Goal: Information Seeking & Learning: Learn about a topic

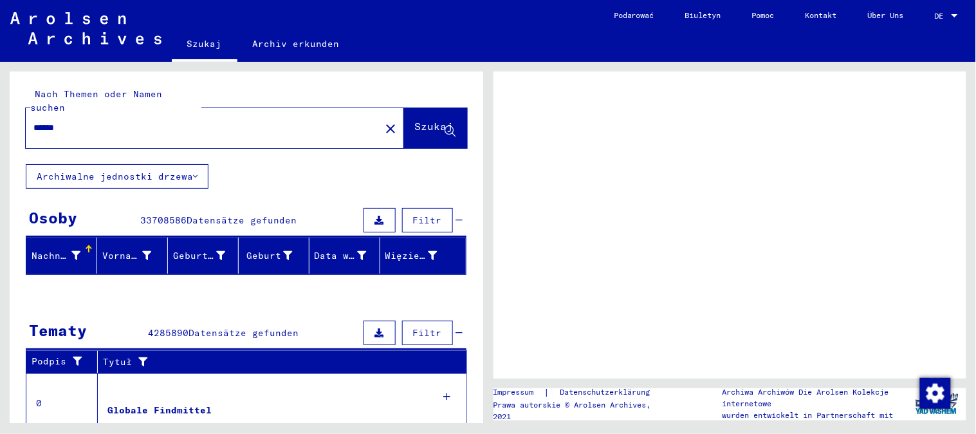
click at [567, 26] on mat-toolbar "Szukaj Archiv erkunden navbar.searchExplore1 navbar.searchExplore2 Podarować Bi…" at bounding box center [488, 31] width 976 height 62
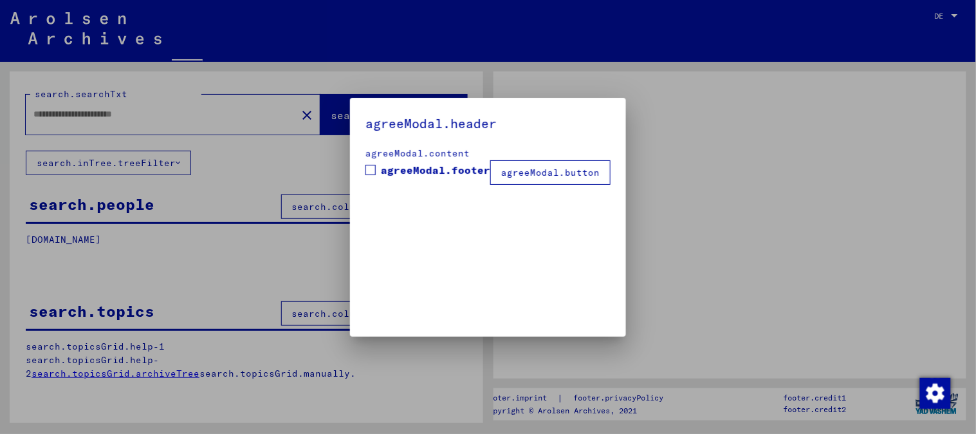
type input "******"
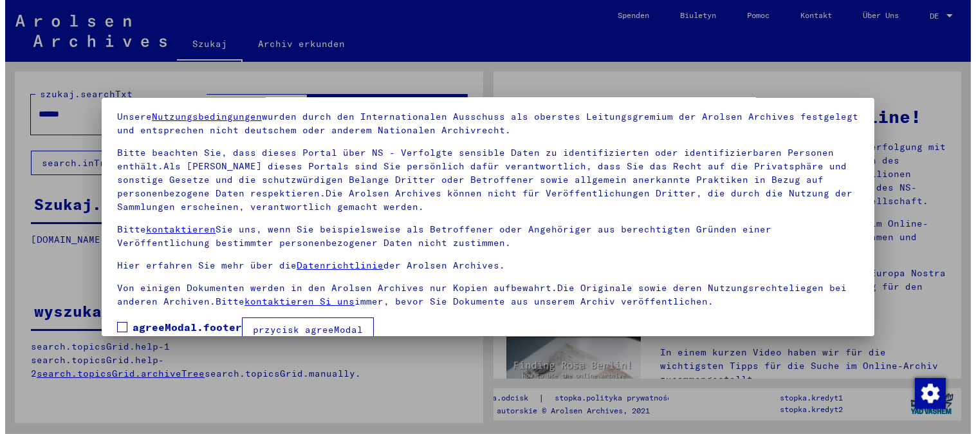
scroll to position [66, 0]
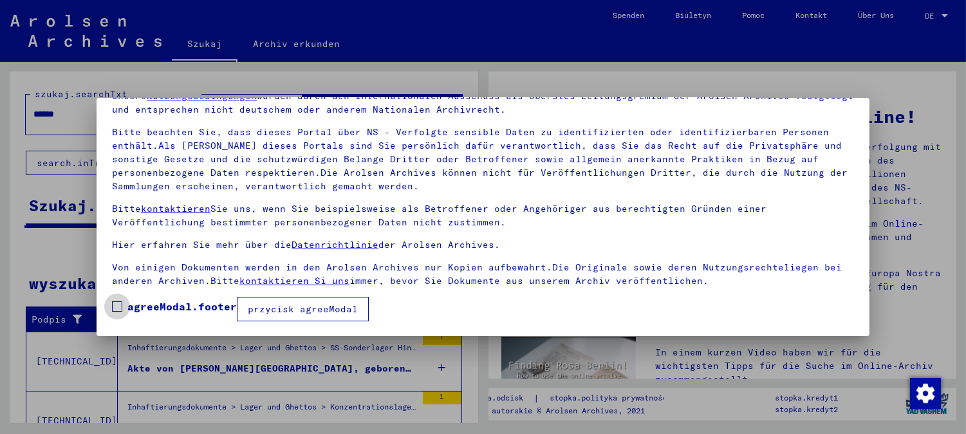
click at [172, 302] on font "agreeModal.footer" at bounding box center [181, 306] width 109 height 13
click at [264, 305] on font "przycisk agreeModal" at bounding box center [303, 309] width 110 height 12
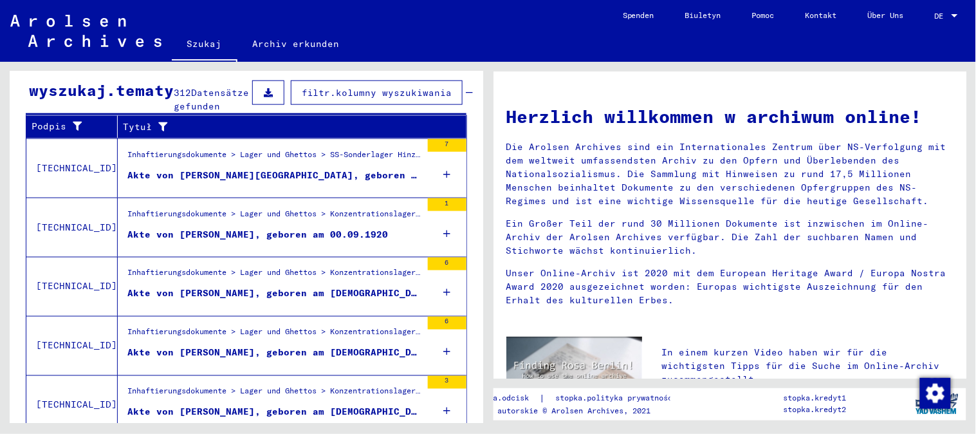
scroll to position [490, 0]
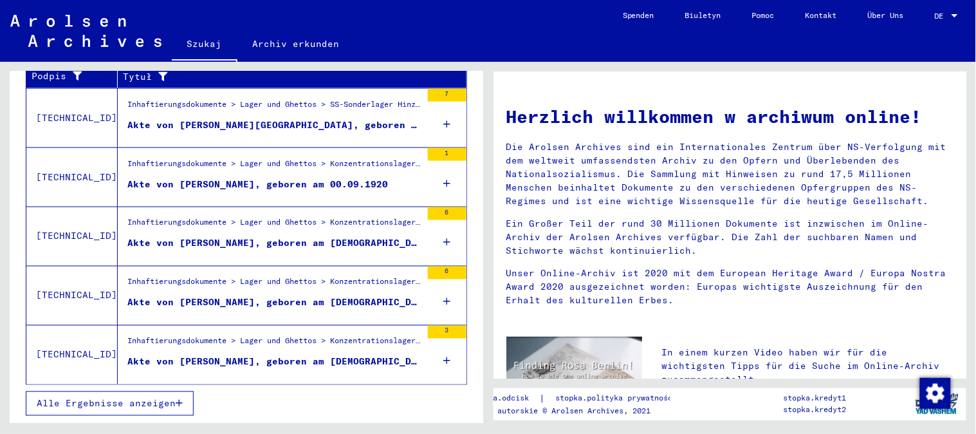
click at [114, 404] on font "Alle Ergebnisse anzeigen" at bounding box center [106, 404] width 139 height 12
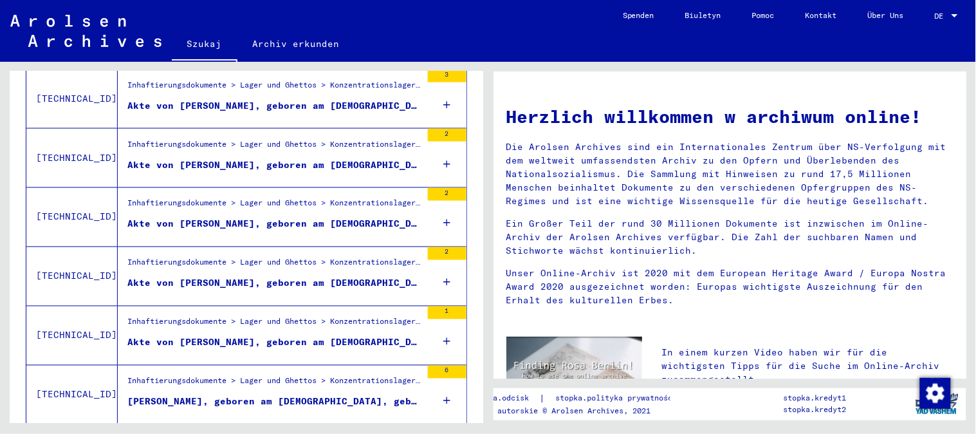
scroll to position [573, 0]
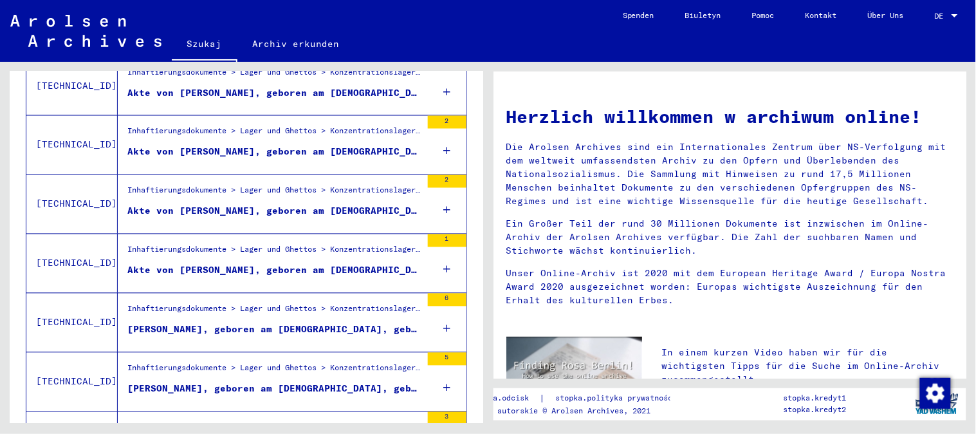
click at [174, 276] on font "Akte von [PERSON_NAME], geboren am [DEMOGRAPHIC_DATA]" at bounding box center [280, 270] width 307 height 12
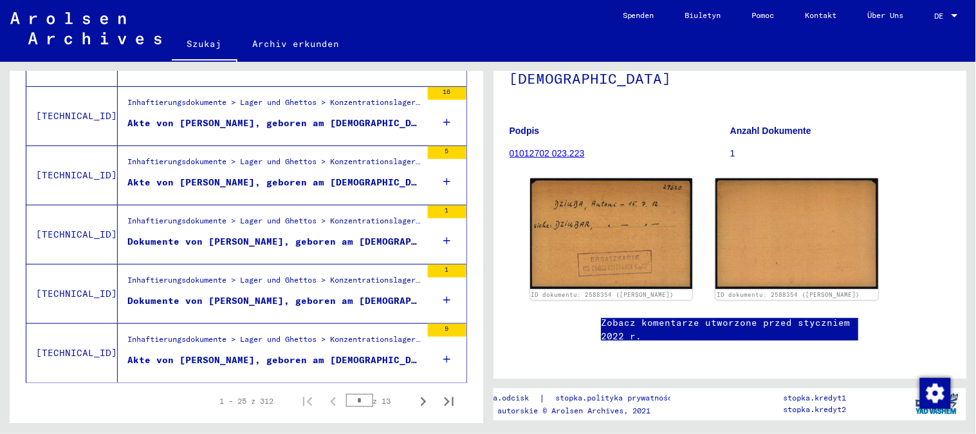
scroll to position [1478, 0]
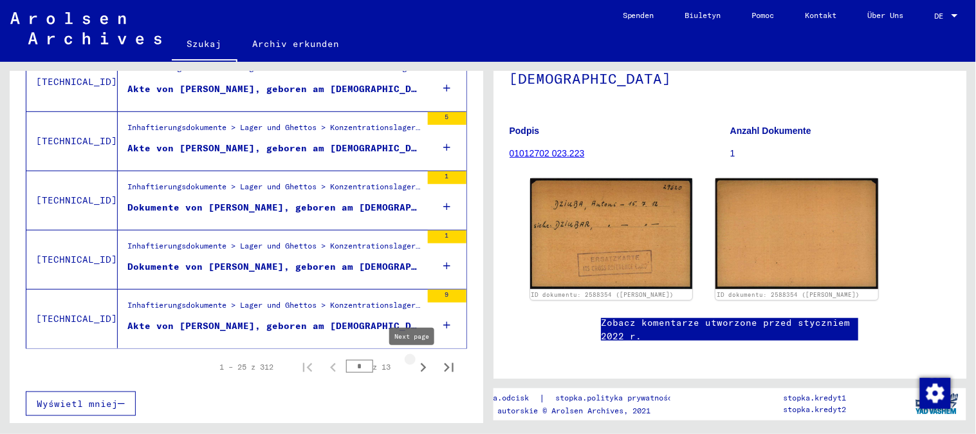
click at [414, 362] on icon "Następna strona" at bounding box center [423, 367] width 18 height 18
type input "*"
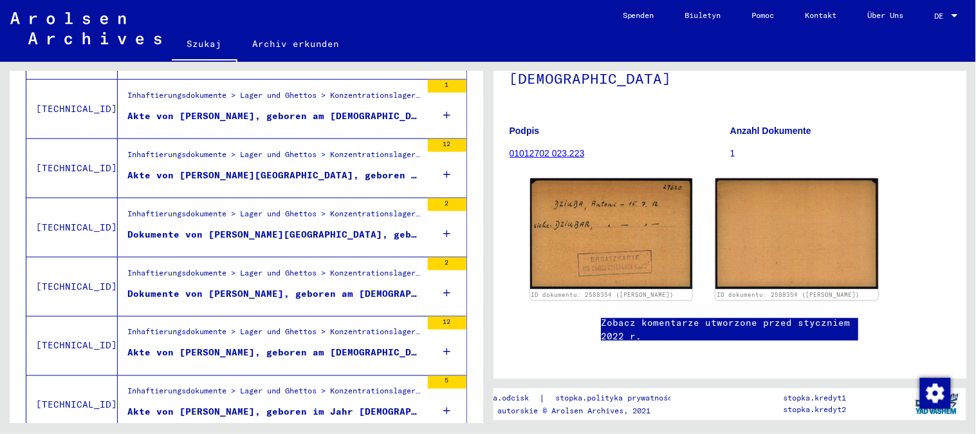
scroll to position [406, 0]
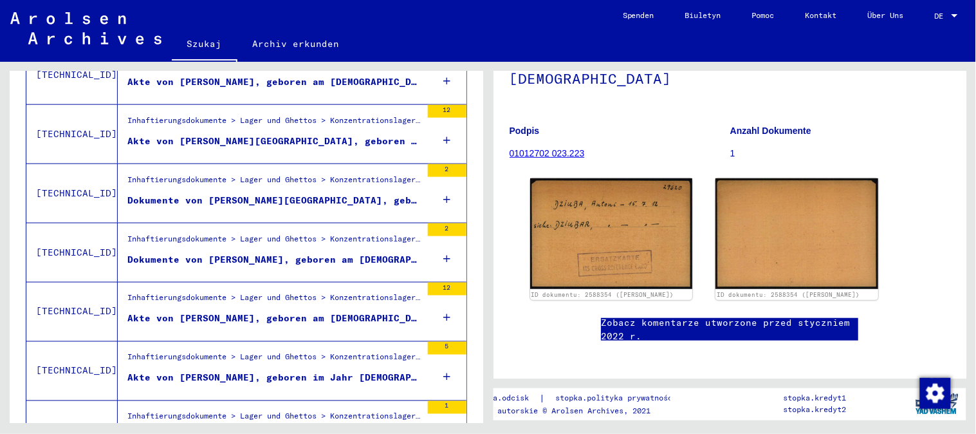
click at [259, 206] on font "Dokumente von [PERSON_NAME][GEOGRAPHIC_DATA], geboren am [DEMOGRAPHIC_DATA]" at bounding box center [344, 200] width 434 height 12
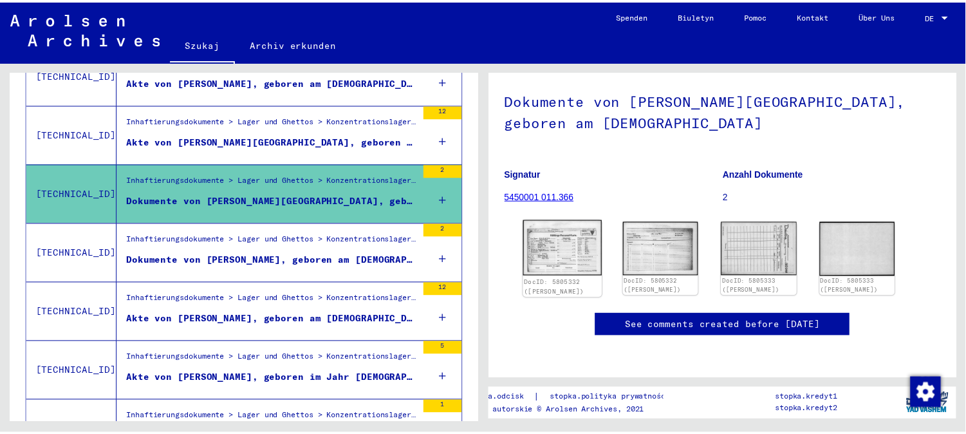
scroll to position [93, 0]
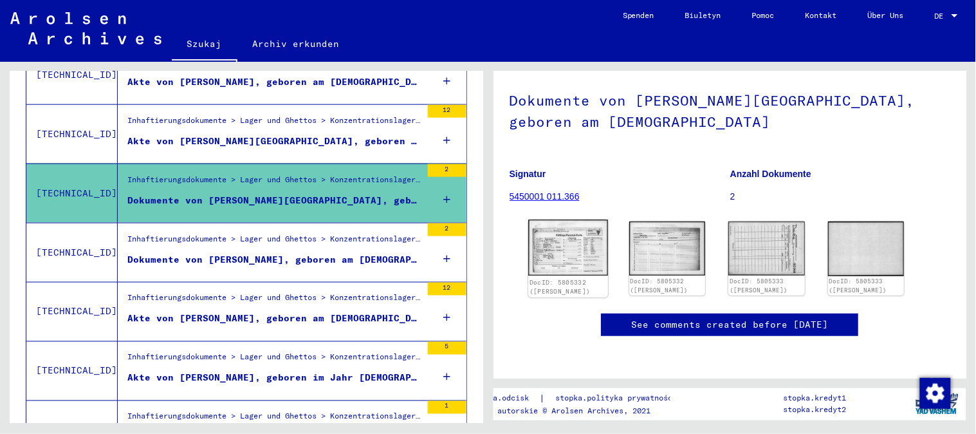
click at [589, 227] on img at bounding box center [568, 247] width 80 height 57
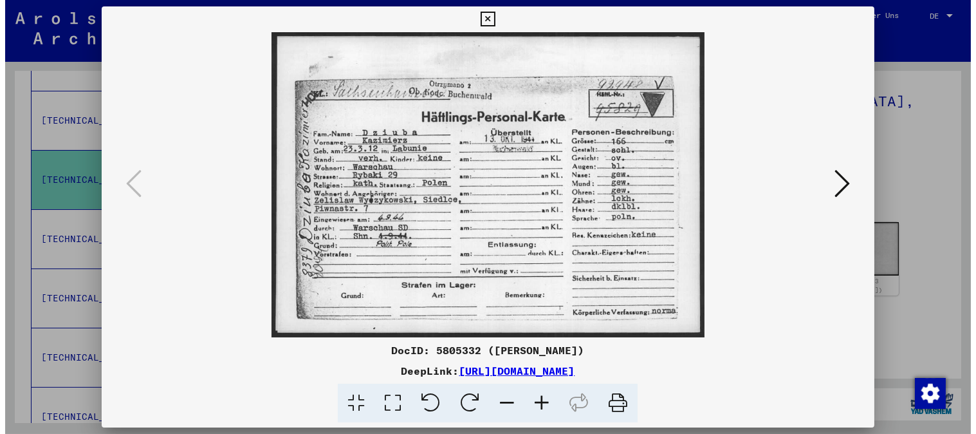
scroll to position [0, 0]
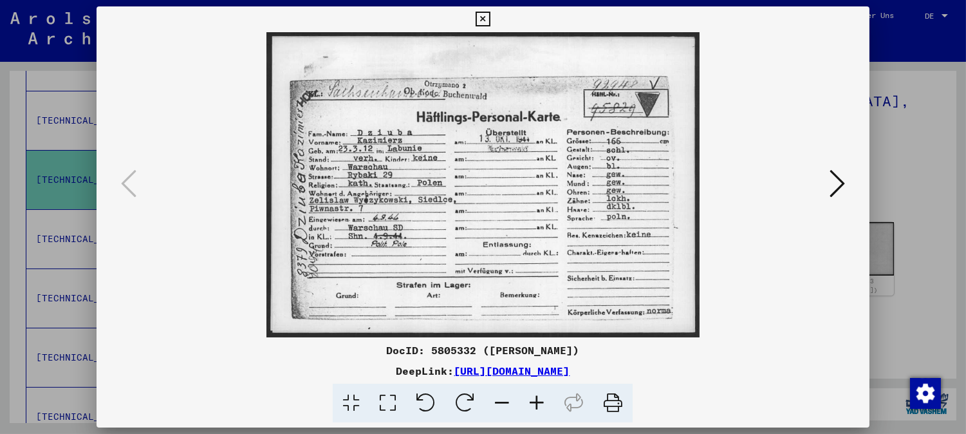
click at [476, 22] on icon at bounding box center [483, 19] width 15 height 15
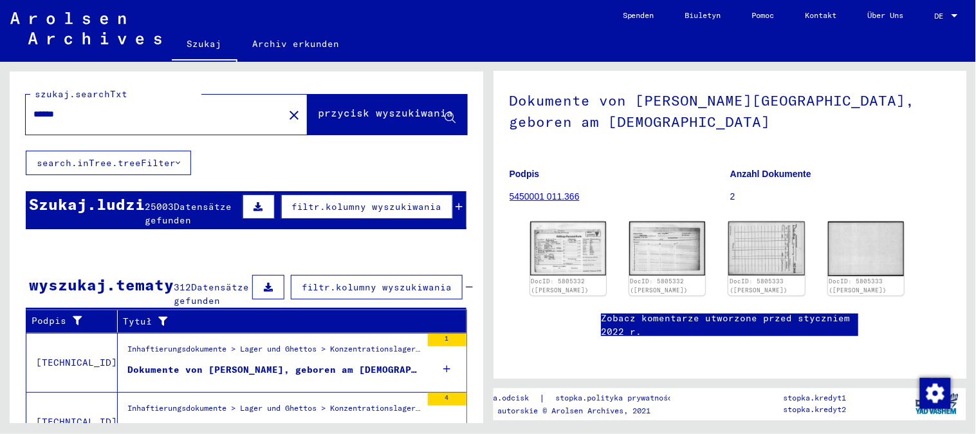
click at [278, 53] on font "Archiv erkunden" at bounding box center [296, 43] width 87 height 21
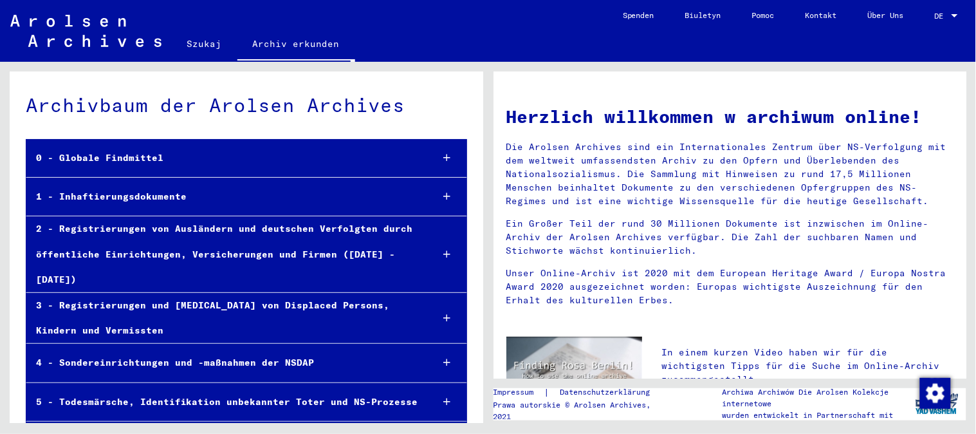
scroll to position [71, 0]
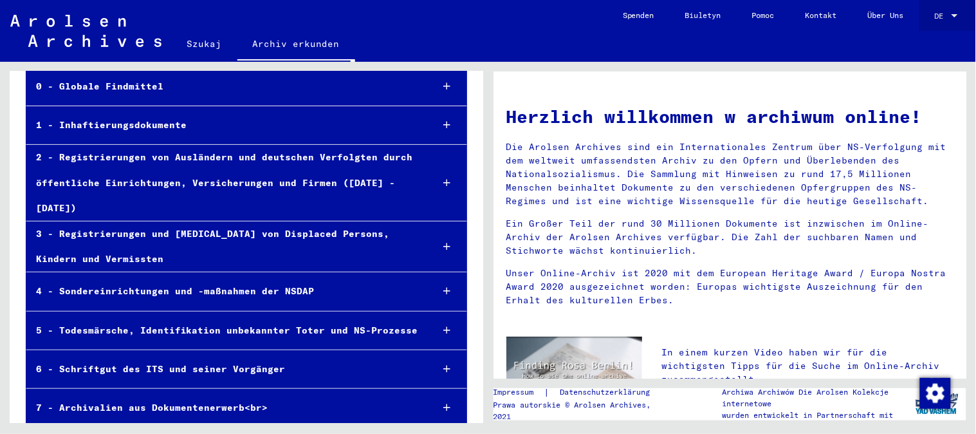
click at [944, 20] on font "DE" at bounding box center [939, 16] width 9 height 10
click at [931, 23] on font "angielski" at bounding box center [927, 23] width 41 height 10
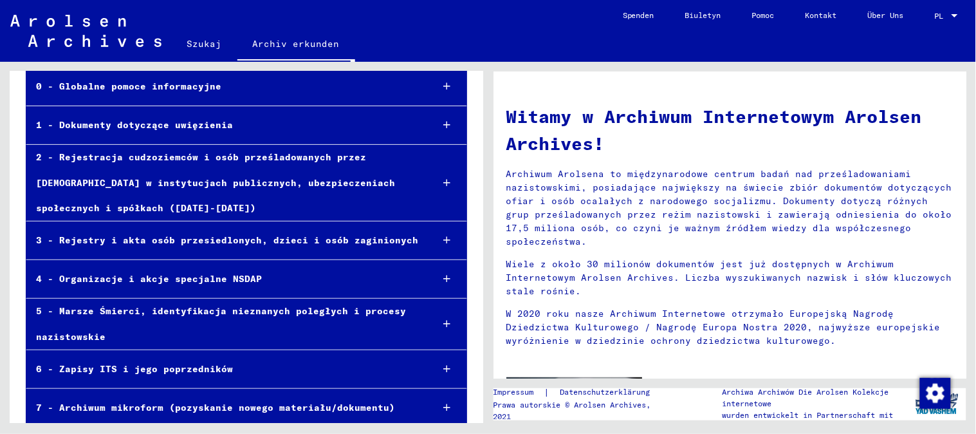
click at [337, 172] on div "2 - Rejestracja cudzoziemców i osób prześladowanych przez [DEMOGRAPHIC_DATA] w …" at bounding box center [223, 183] width 395 height 76
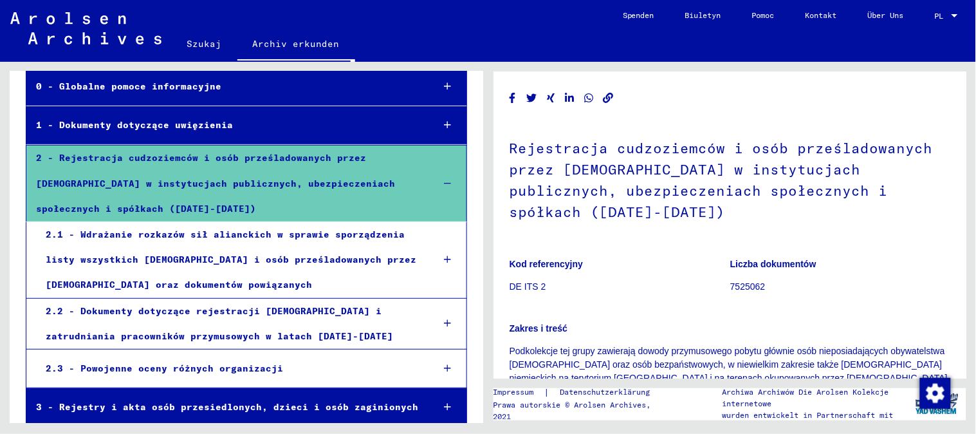
scroll to position [143, 0]
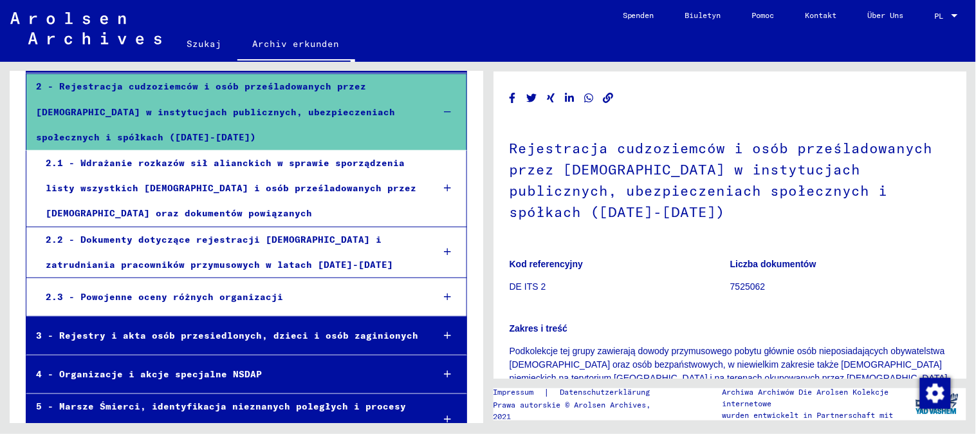
click at [259, 249] on div "2.2 - Dokumenty dotyczące rejestracji [DEMOGRAPHIC_DATA] i zatrudniania pracown…" at bounding box center [229, 252] width 387 height 50
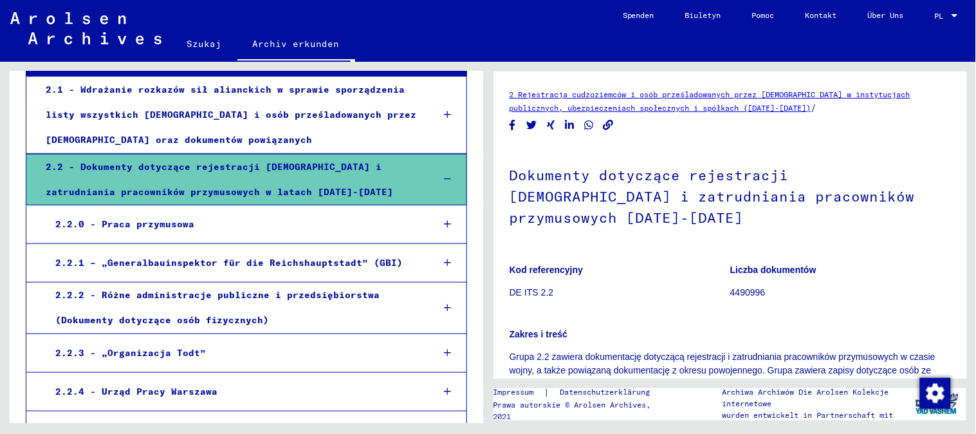
scroll to position [286, 0]
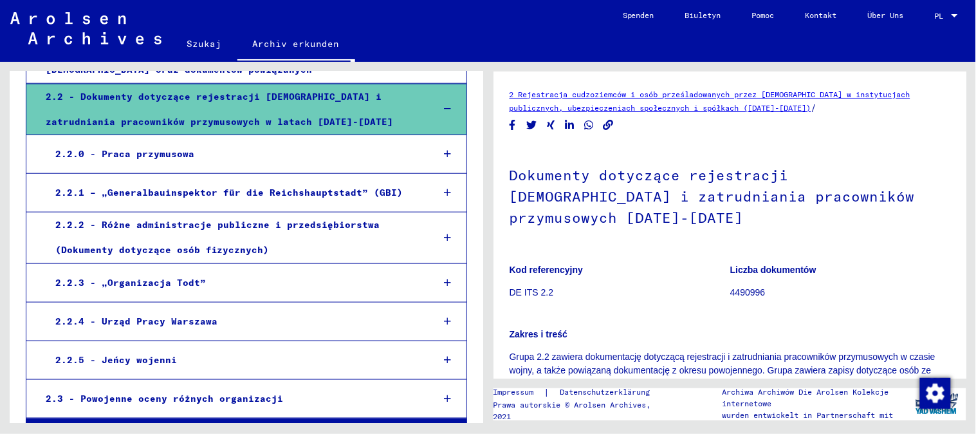
click at [171, 149] on font "2.2.0 - Praca przymusowa" at bounding box center [124, 154] width 139 height 12
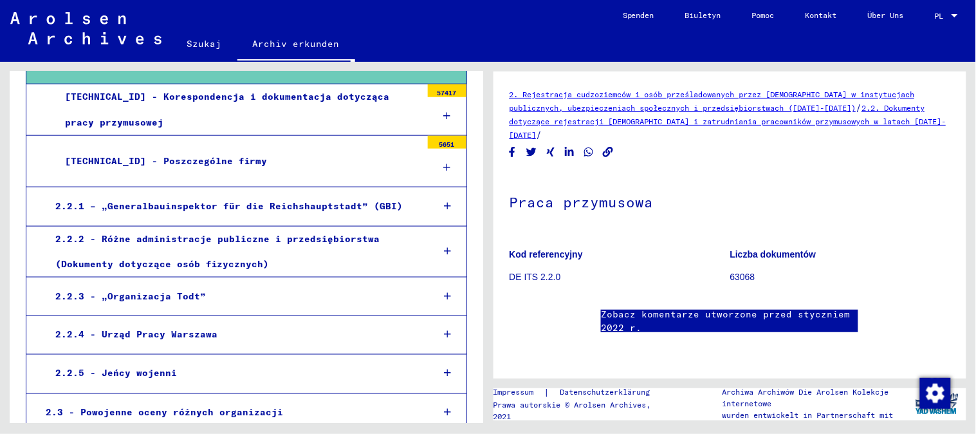
scroll to position [286, 0]
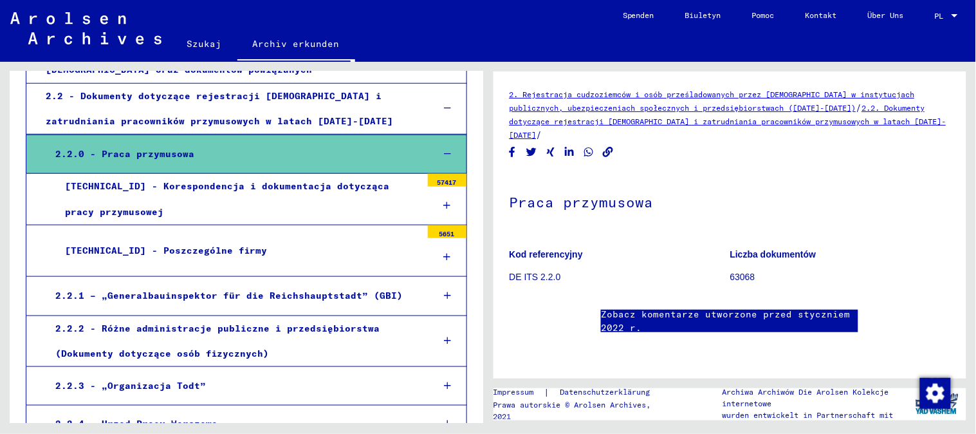
click at [292, 194] on div "[TECHNICAL_ID] - Korespondencja i dokumentacja dotycząca pracy przymusowej" at bounding box center [238, 199] width 366 height 50
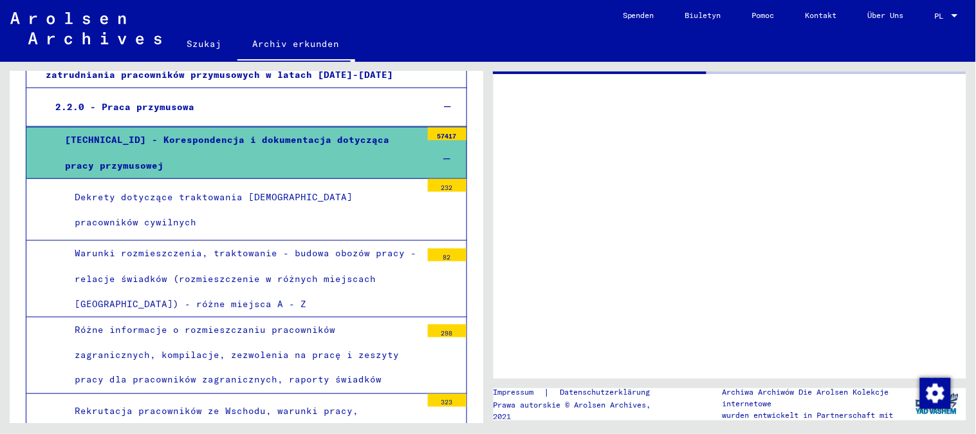
scroll to position [357, 0]
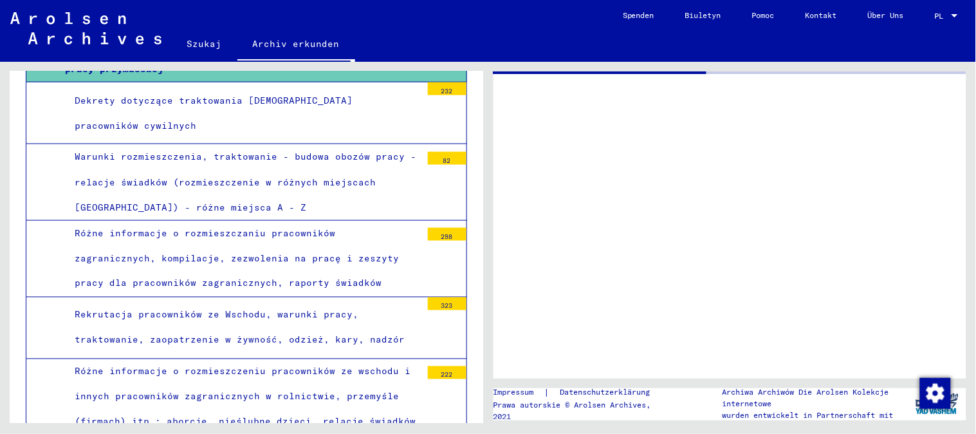
click at [306, 188] on div "Warunki rozmieszczenia, traktowanie - budowa obozów pracy - relacje świadków (r…" at bounding box center [243, 182] width 356 height 76
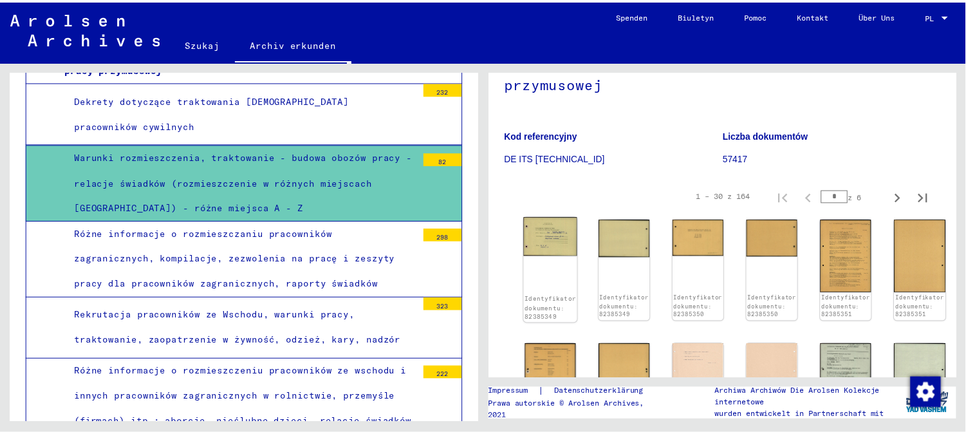
scroll to position [175, 0]
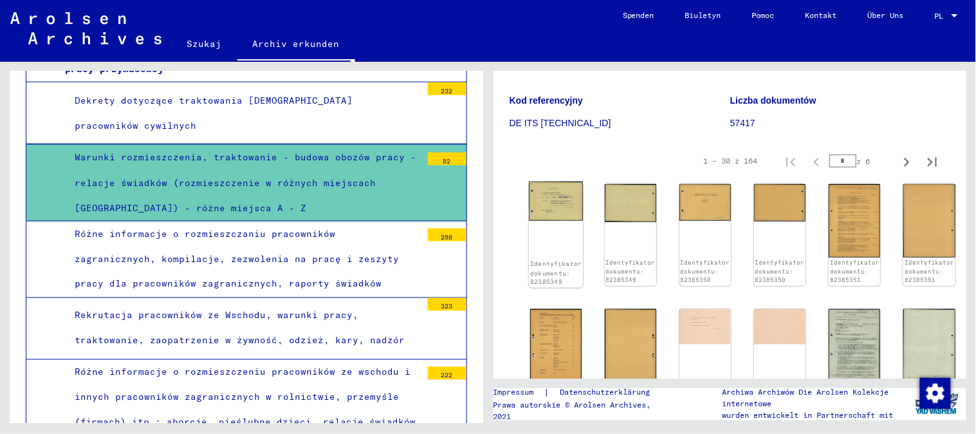
click at [565, 220] on div "Identyfikator dokumentu: 82385349" at bounding box center [555, 234] width 54 height 106
click at [904, 162] on icon "Następna strona" at bounding box center [907, 162] width 6 height 9
type input "*"
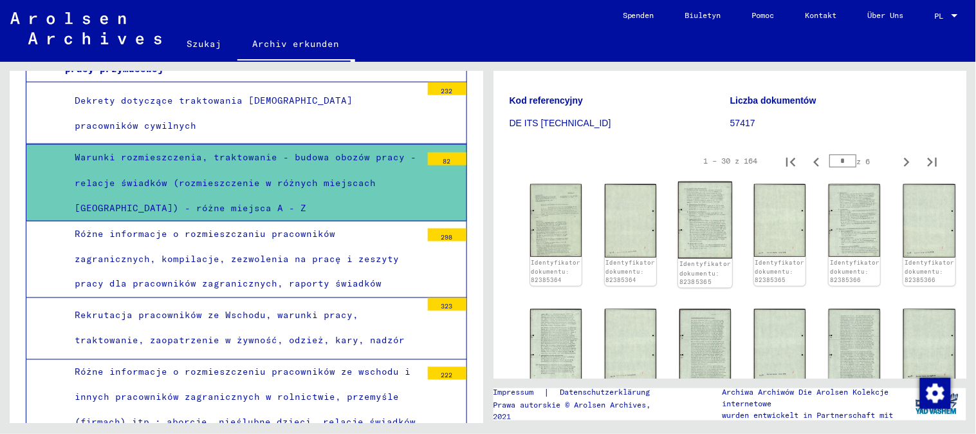
click at [696, 234] on img at bounding box center [705, 219] width 54 height 77
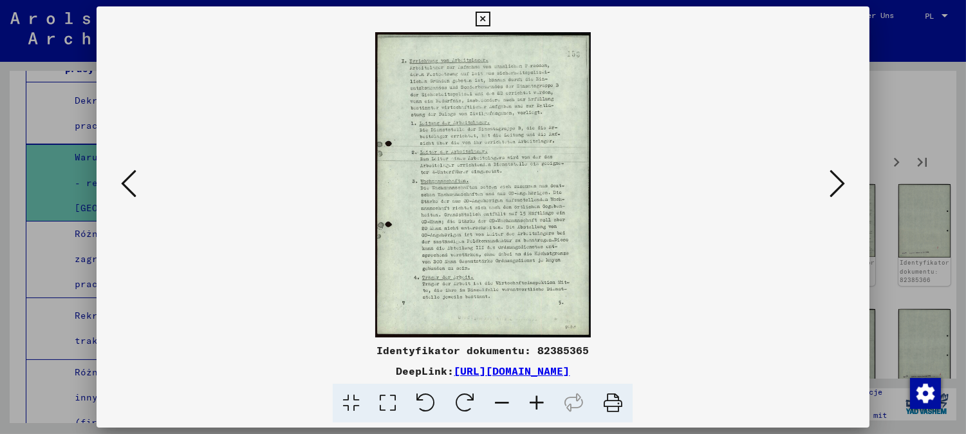
click at [536, 405] on icon at bounding box center [536, 403] width 35 height 39
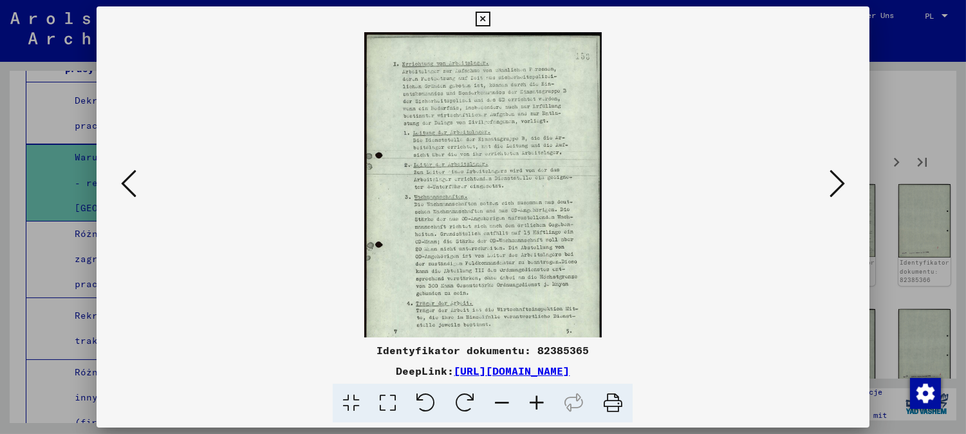
click at [536, 405] on icon at bounding box center [536, 403] width 35 height 39
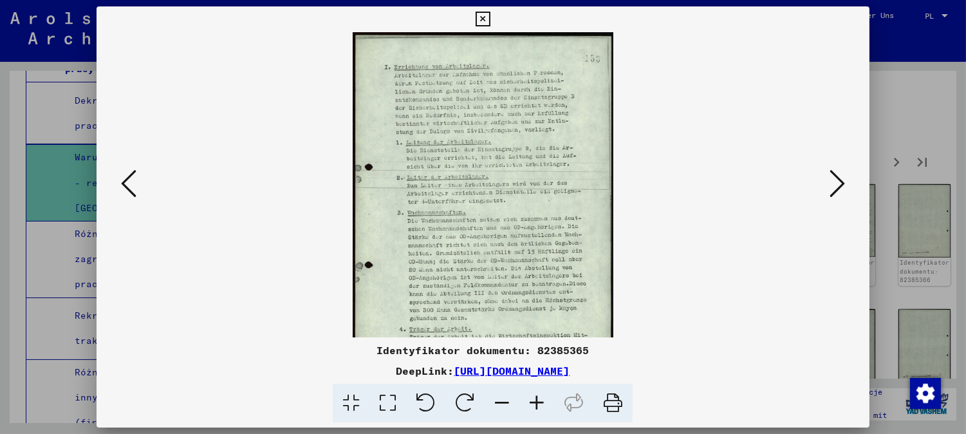
click at [536, 405] on icon at bounding box center [536, 403] width 35 height 39
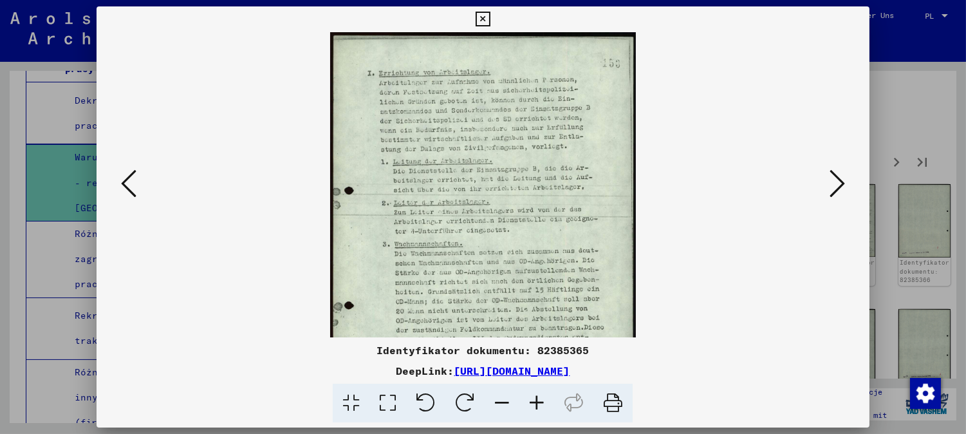
click at [536, 405] on icon at bounding box center [536, 403] width 35 height 39
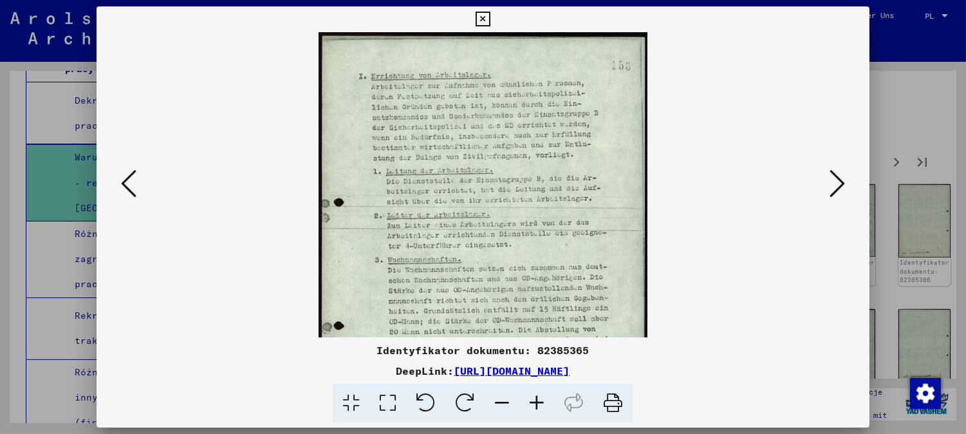
click at [536, 405] on icon at bounding box center [536, 403] width 35 height 39
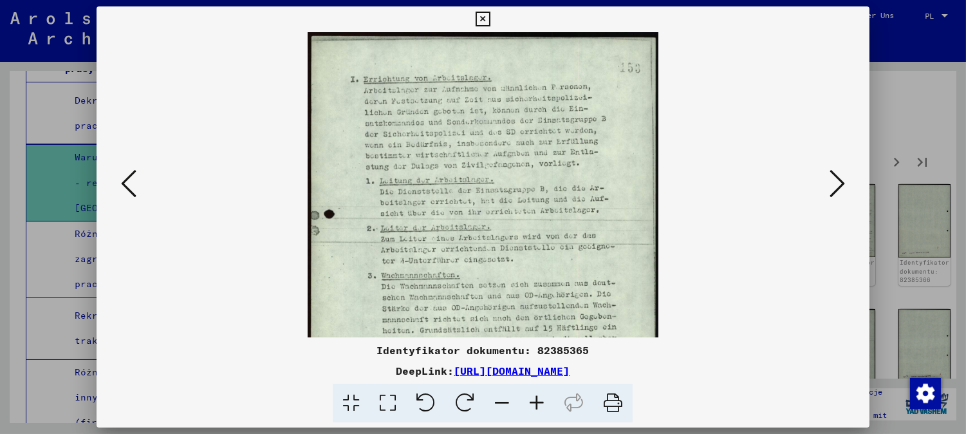
click at [536, 405] on icon at bounding box center [536, 403] width 35 height 39
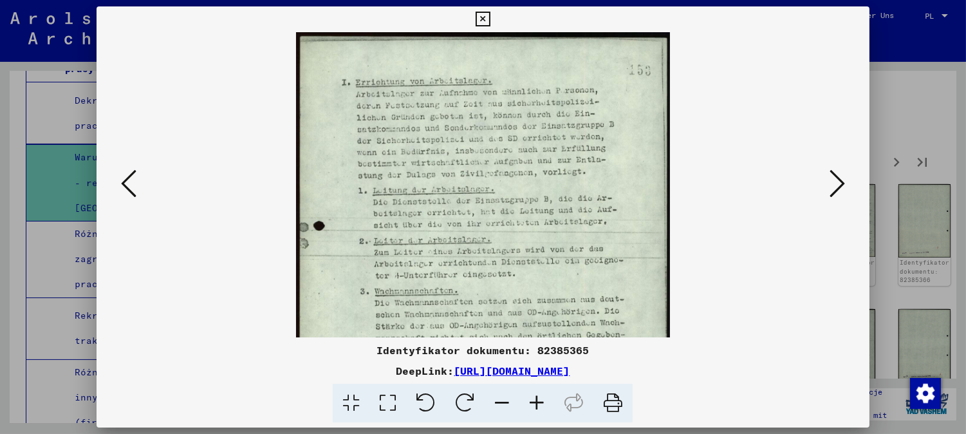
click at [536, 405] on icon at bounding box center [536, 403] width 35 height 39
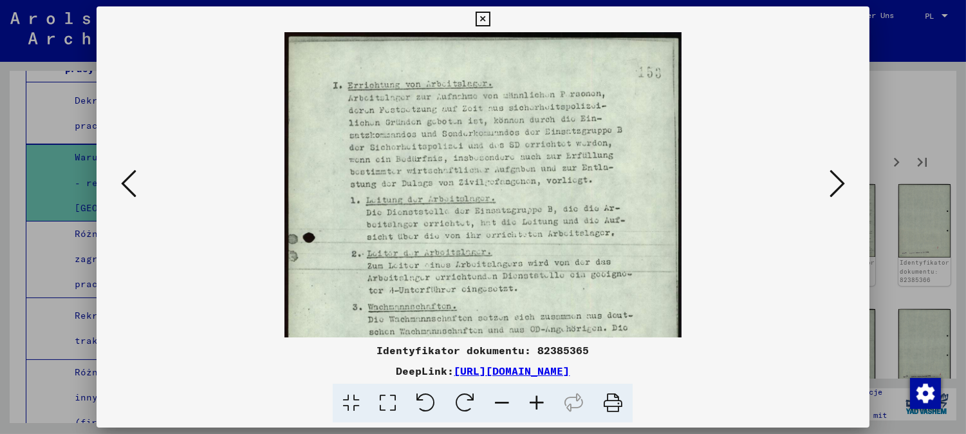
click at [536, 405] on icon at bounding box center [536, 403] width 35 height 39
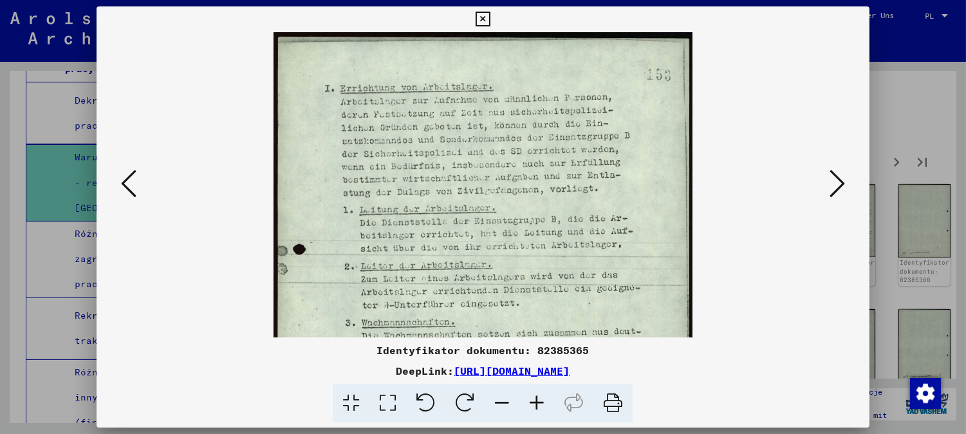
click at [536, 405] on icon at bounding box center [536, 403] width 35 height 39
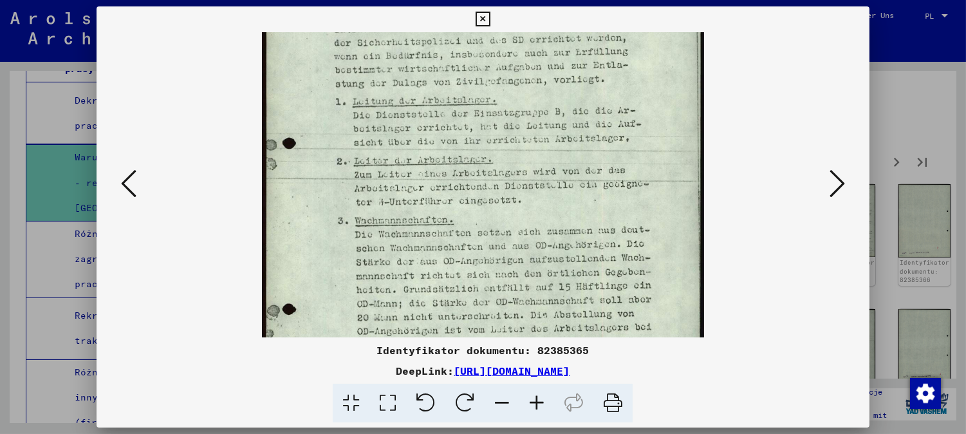
scroll to position [121, 0]
drag, startPoint x: 503, startPoint y: 149, endPoint x: 506, endPoint y: 101, distance: 48.4
click at [506, 101] on img at bounding box center [483, 224] width 442 height 627
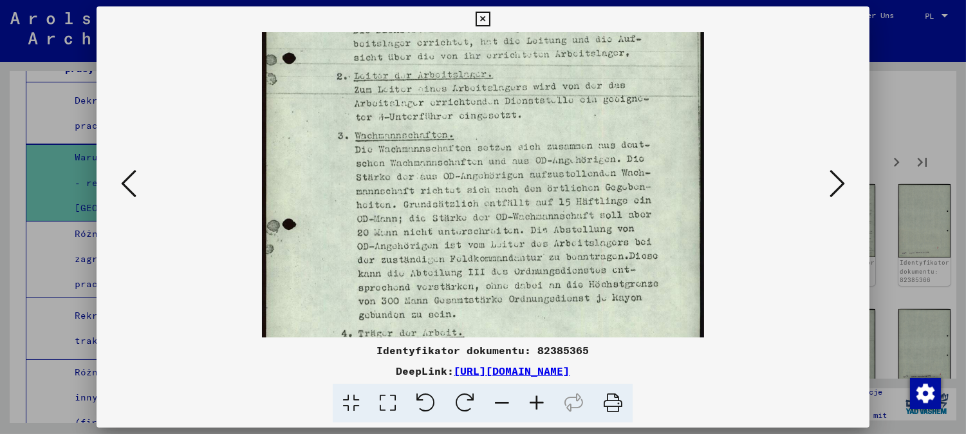
drag, startPoint x: 476, startPoint y: 248, endPoint x: 478, endPoint y: 174, distance: 74.7
click at [478, 174] on img at bounding box center [483, 142] width 442 height 627
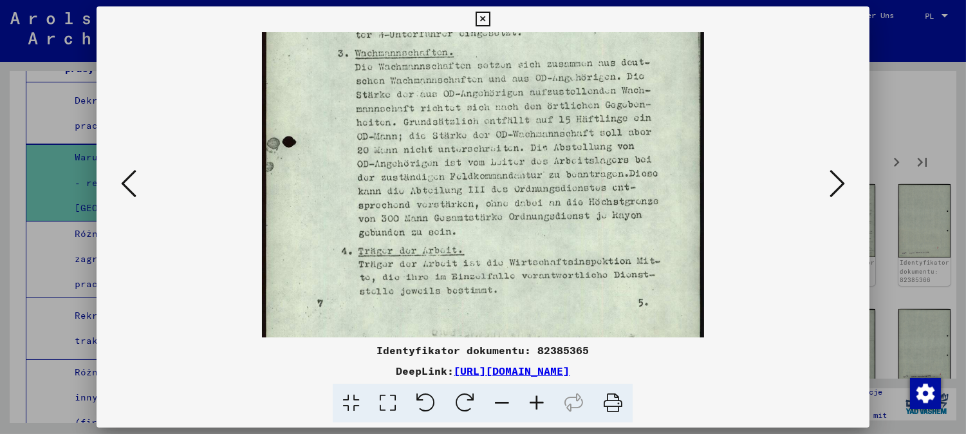
scroll to position [322, 0]
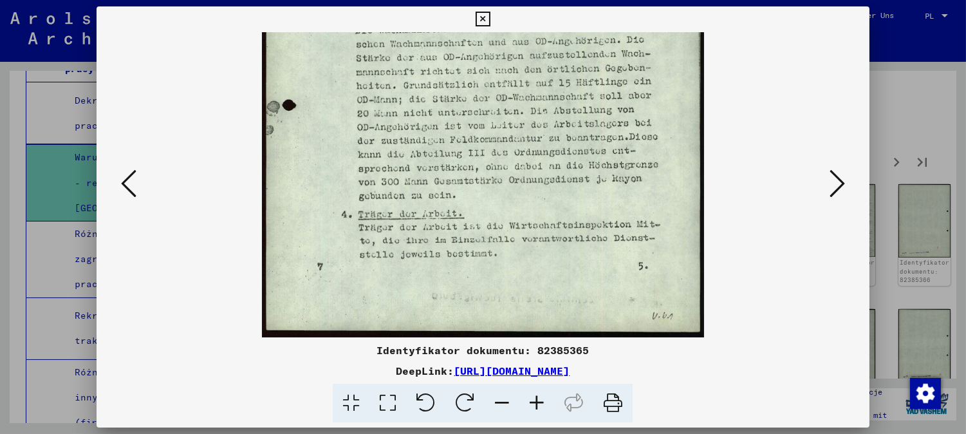
drag, startPoint x: 468, startPoint y: 214, endPoint x: 471, endPoint y: 95, distance: 119.1
click at [471, 95] on img at bounding box center [483, 23] width 442 height 627
click at [838, 177] on icon at bounding box center [836, 183] width 15 height 31
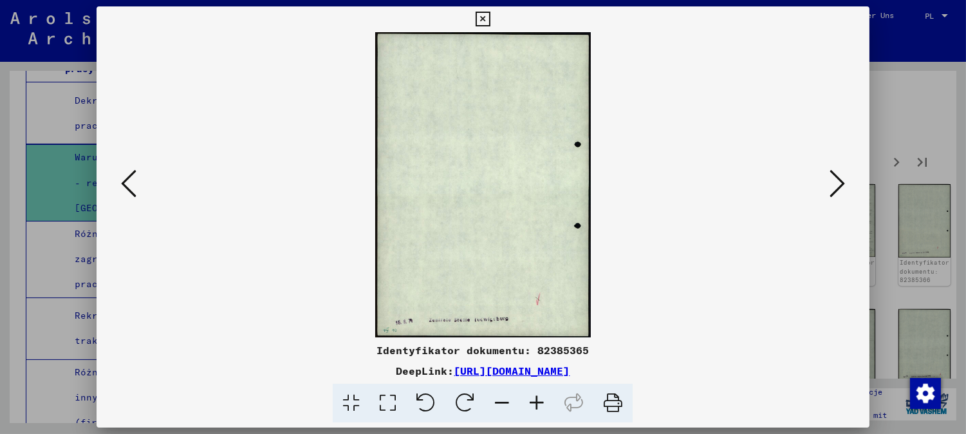
click at [849, 183] on button at bounding box center [837, 184] width 23 height 37
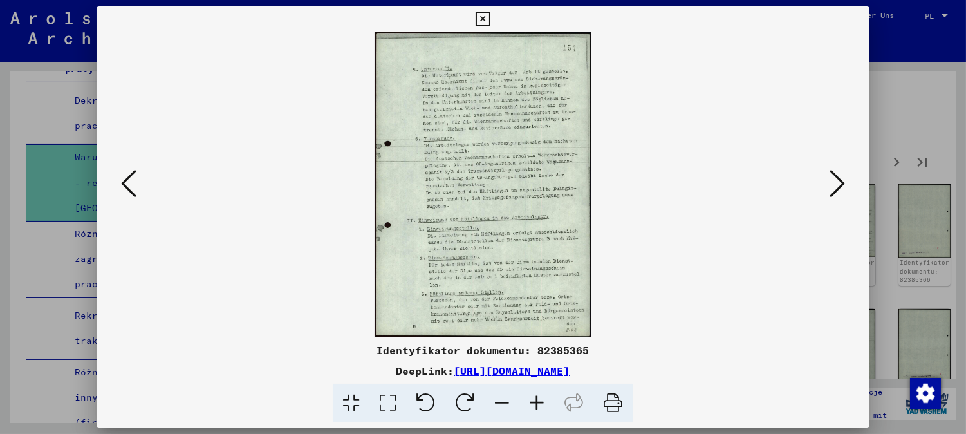
click at [541, 404] on icon at bounding box center [536, 403] width 35 height 39
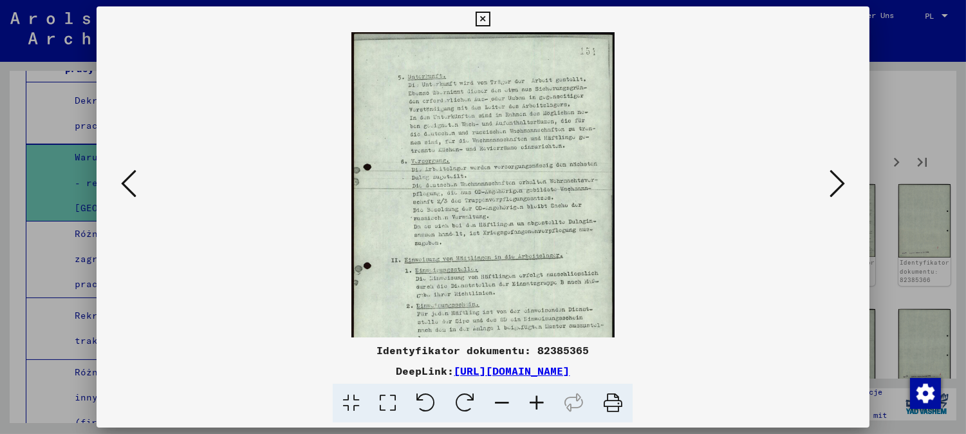
click at [541, 404] on icon at bounding box center [536, 403] width 35 height 39
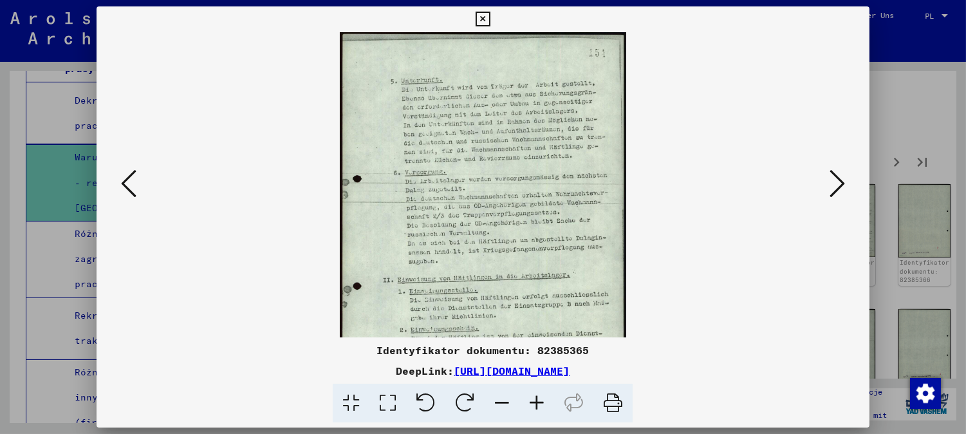
click at [541, 404] on icon at bounding box center [536, 403] width 35 height 39
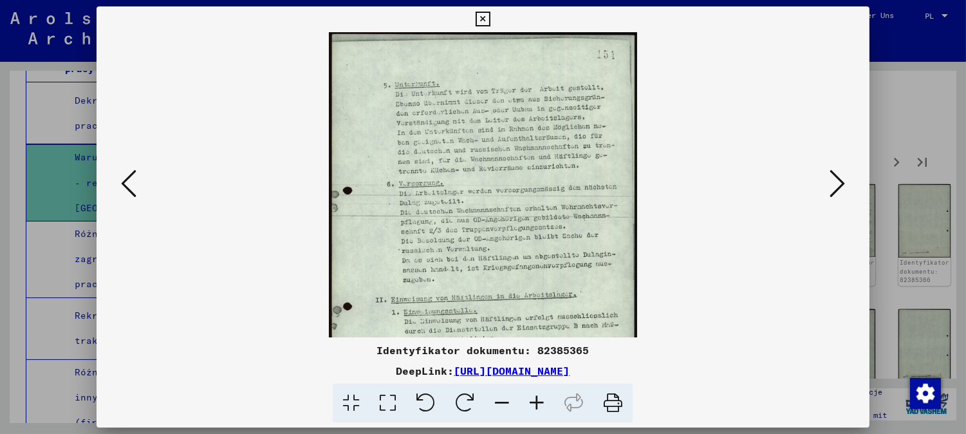
click at [541, 398] on icon at bounding box center [536, 403] width 35 height 39
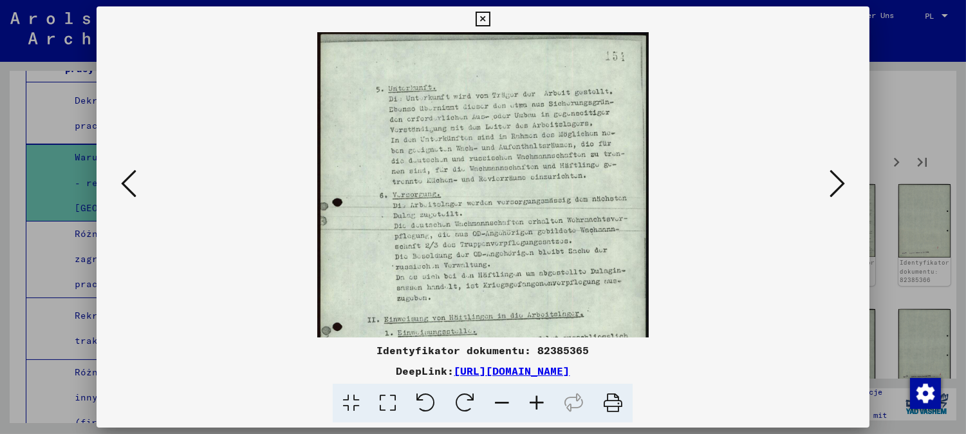
click at [541, 398] on icon at bounding box center [536, 403] width 35 height 39
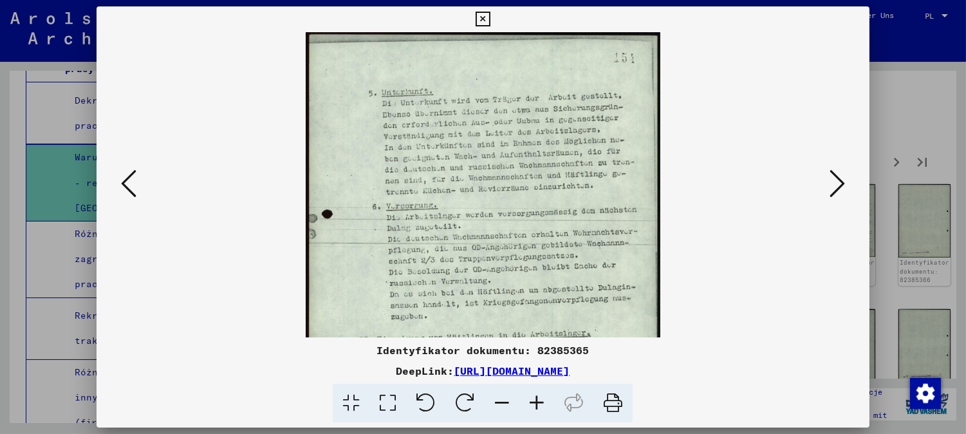
click at [541, 398] on icon at bounding box center [536, 403] width 35 height 39
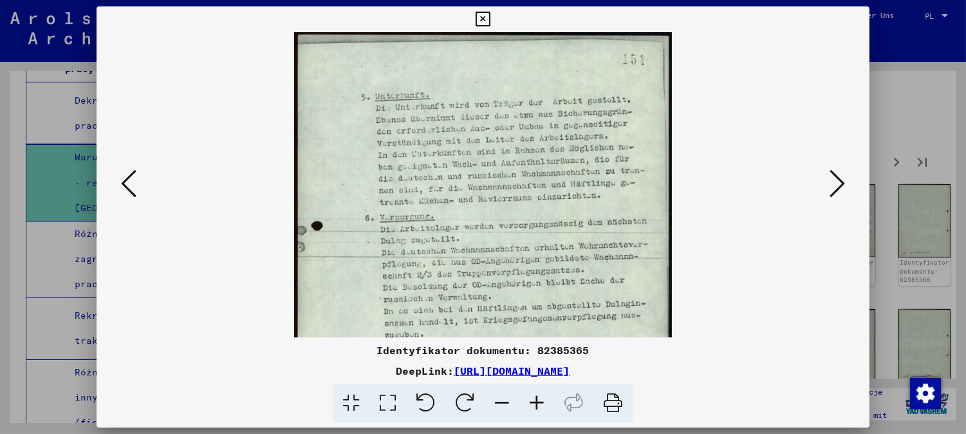
click at [541, 398] on icon at bounding box center [536, 403] width 35 height 39
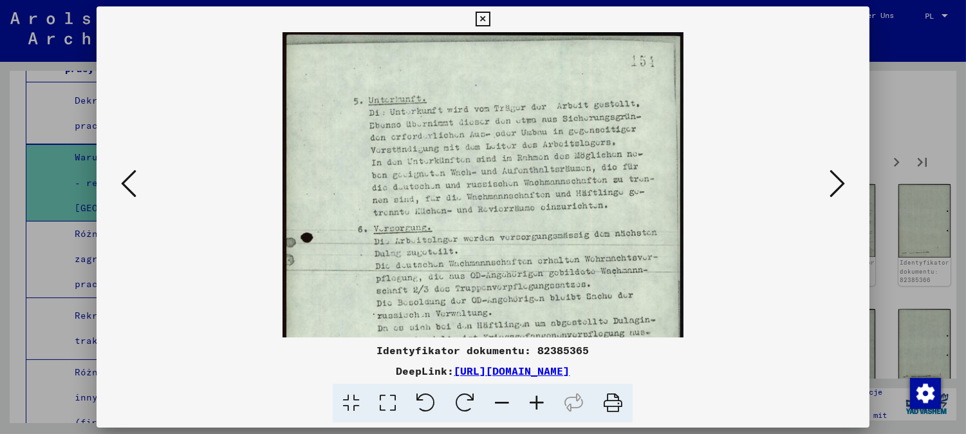
click at [830, 190] on div at bounding box center [483, 184] width 773 height 305
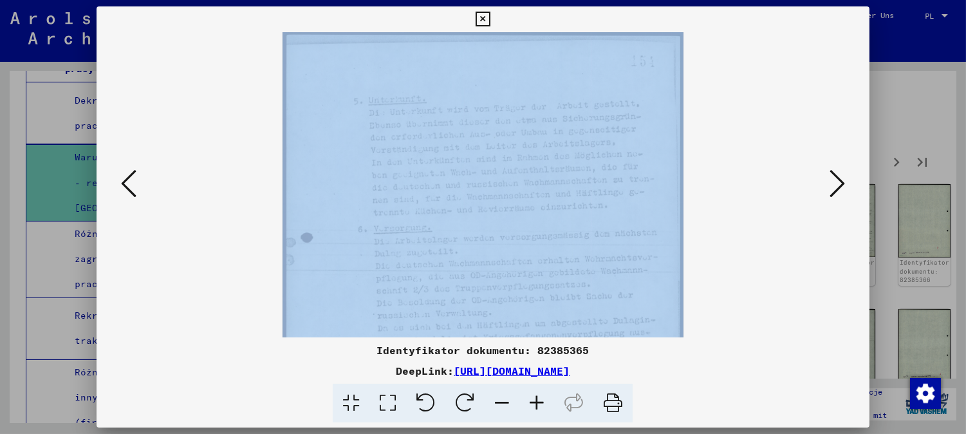
click at [838, 190] on icon at bounding box center [836, 183] width 15 height 31
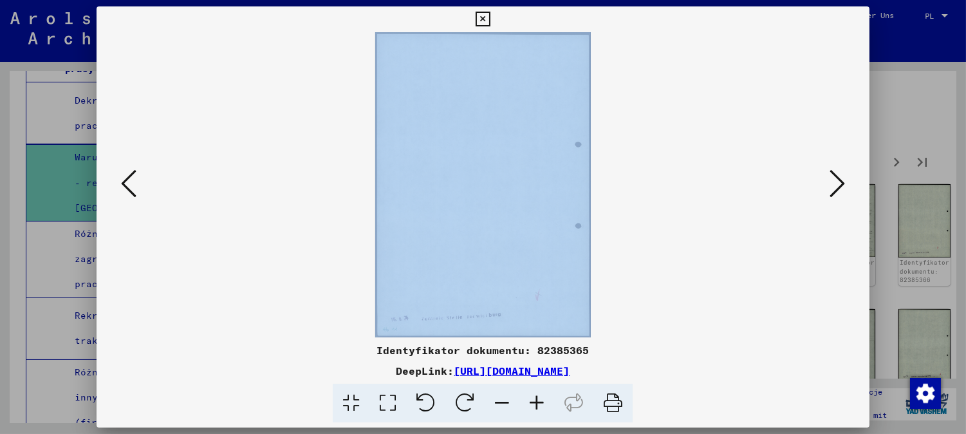
click at [838, 190] on icon at bounding box center [836, 183] width 15 height 31
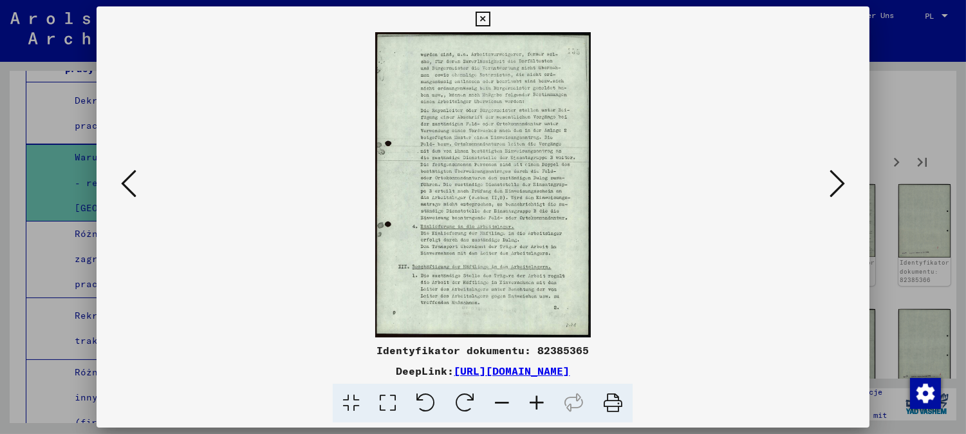
click at [531, 395] on icon at bounding box center [536, 403] width 35 height 39
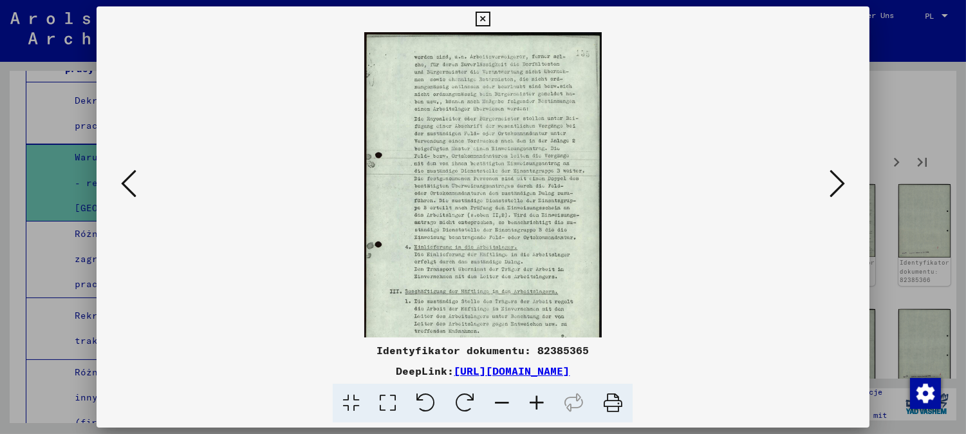
click at [531, 395] on icon at bounding box center [536, 403] width 35 height 39
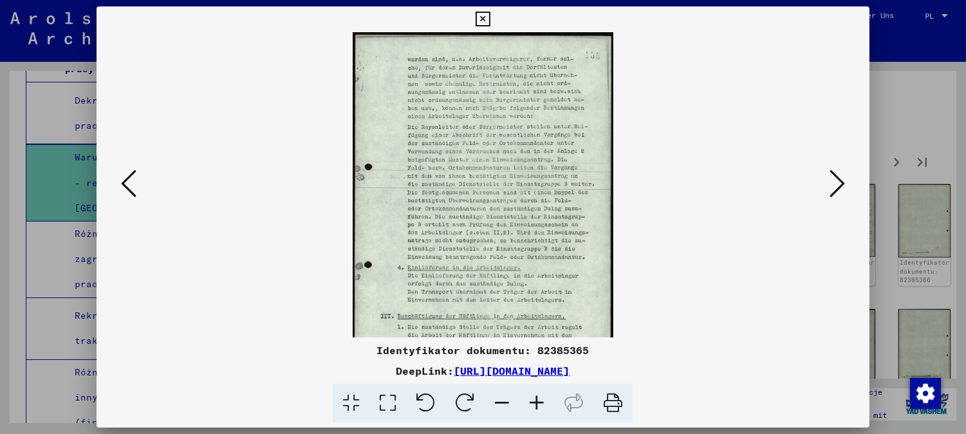
click at [531, 395] on icon at bounding box center [536, 403] width 35 height 39
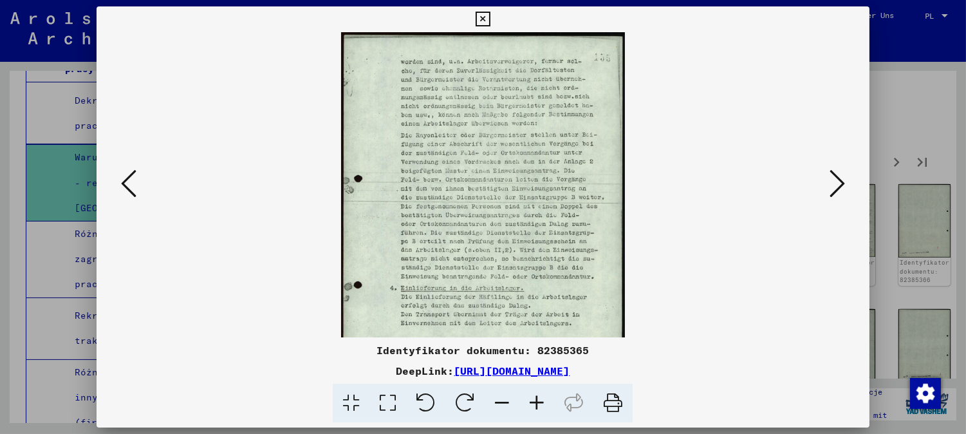
click at [531, 395] on icon at bounding box center [536, 403] width 35 height 39
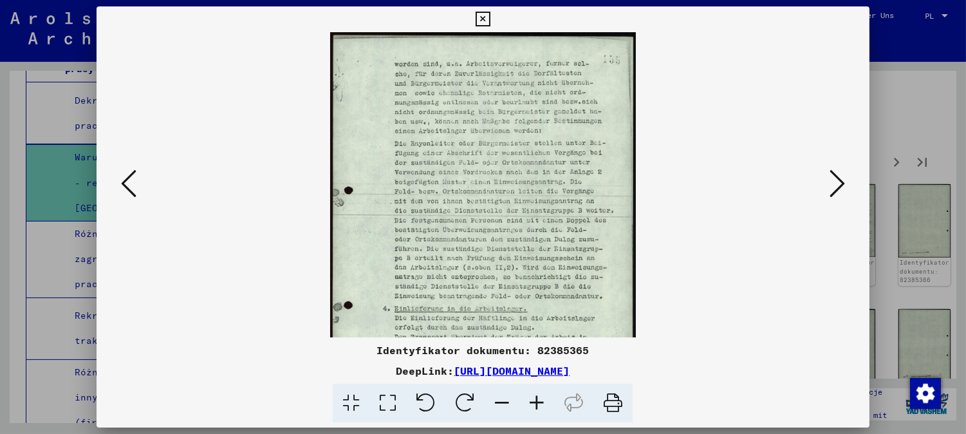
click at [838, 181] on icon at bounding box center [836, 183] width 15 height 31
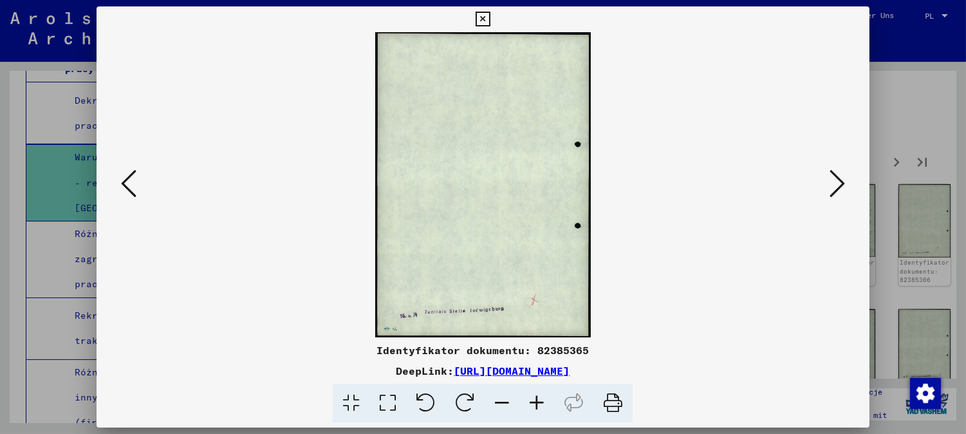
click at [840, 174] on icon at bounding box center [836, 183] width 15 height 31
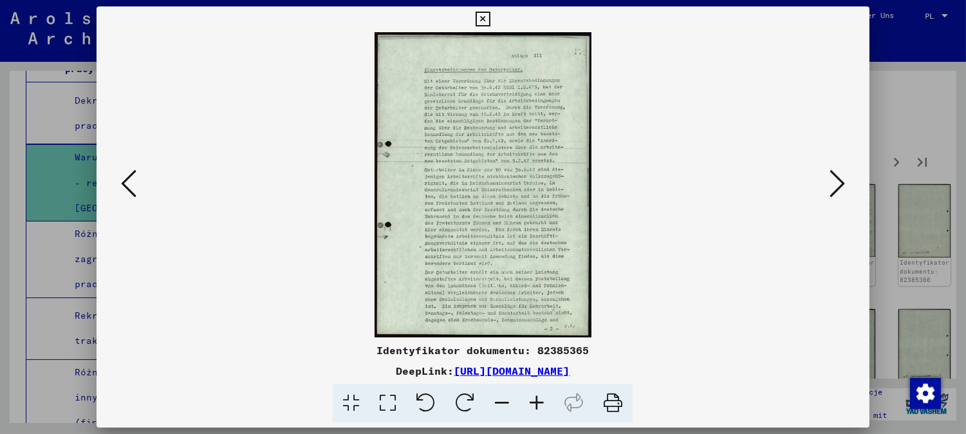
click at [840, 178] on icon at bounding box center [836, 183] width 15 height 31
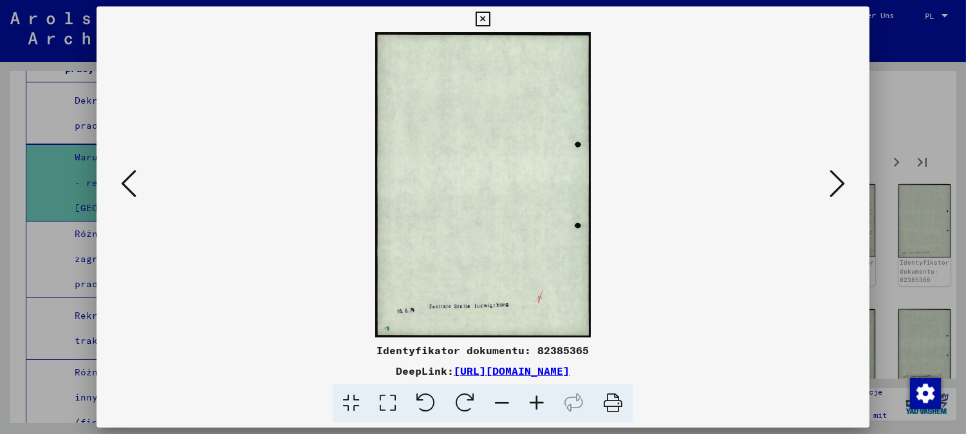
click at [121, 182] on icon at bounding box center [128, 183] width 15 height 31
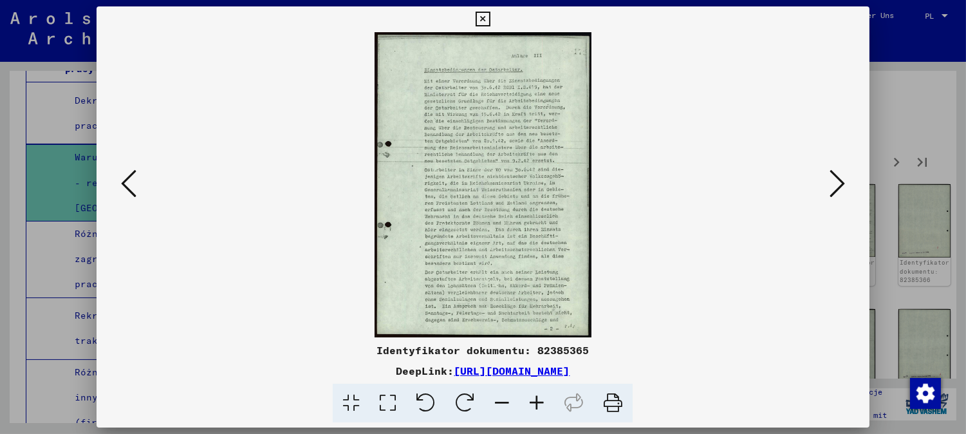
click at [535, 398] on icon at bounding box center [536, 403] width 35 height 39
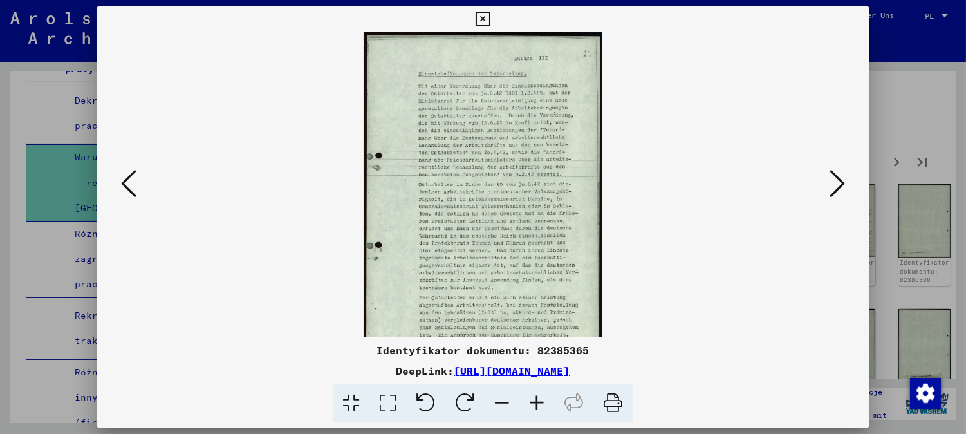
click at [535, 395] on icon at bounding box center [536, 403] width 35 height 39
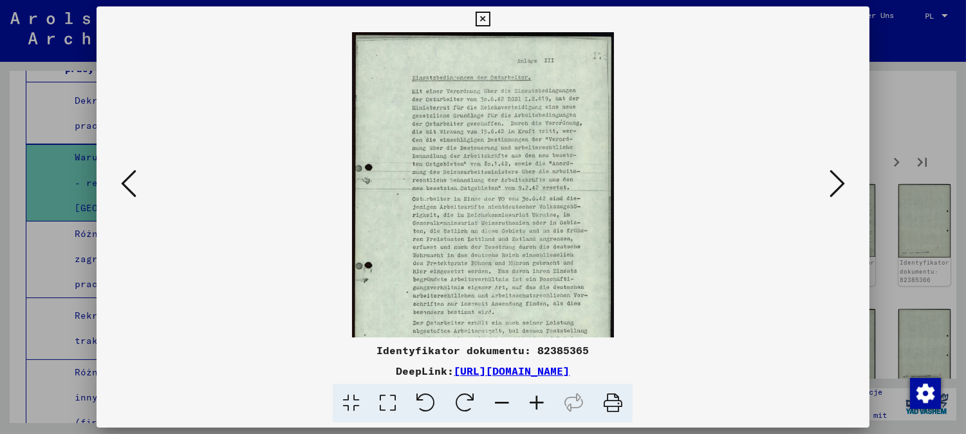
click at [535, 395] on icon at bounding box center [536, 403] width 35 height 39
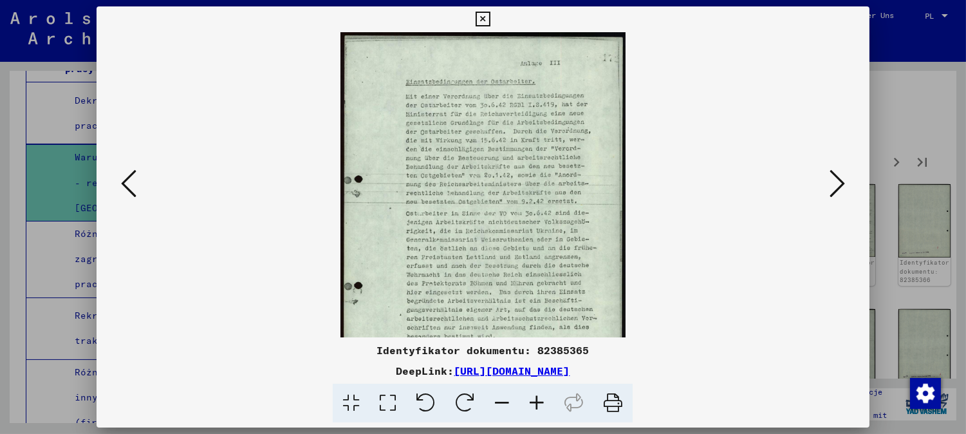
click at [535, 395] on icon at bounding box center [536, 403] width 35 height 39
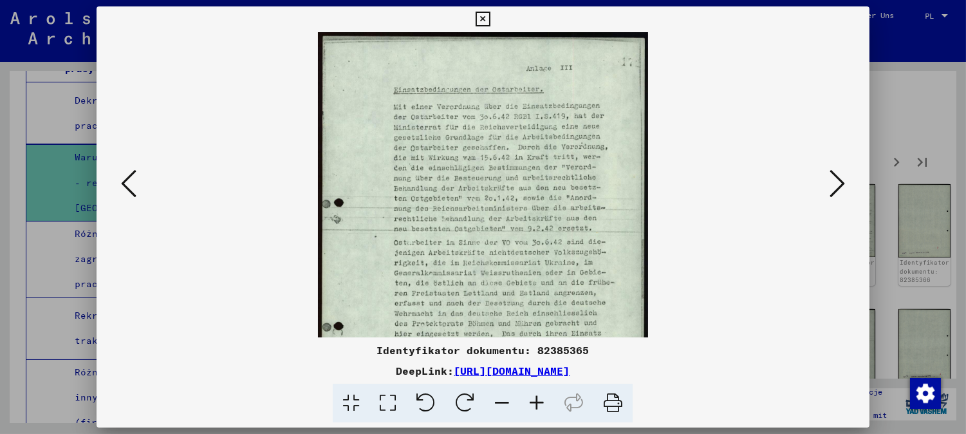
click at [535, 395] on icon at bounding box center [536, 403] width 35 height 39
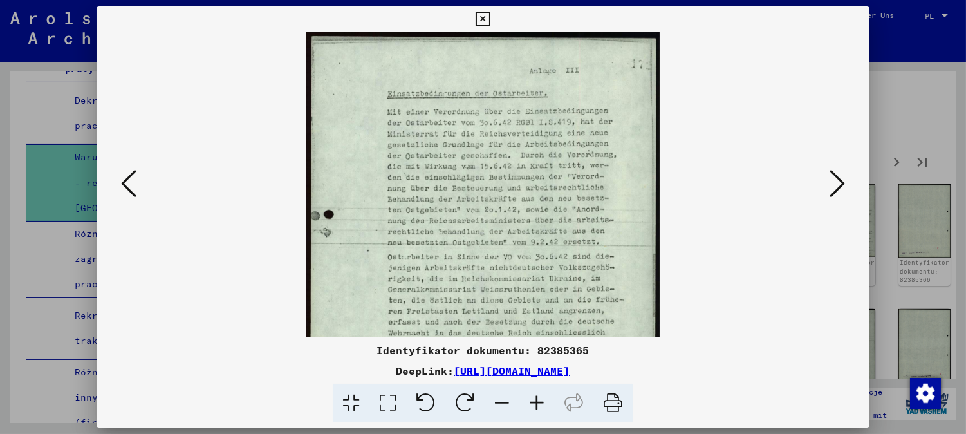
click at [535, 395] on icon at bounding box center [536, 403] width 35 height 39
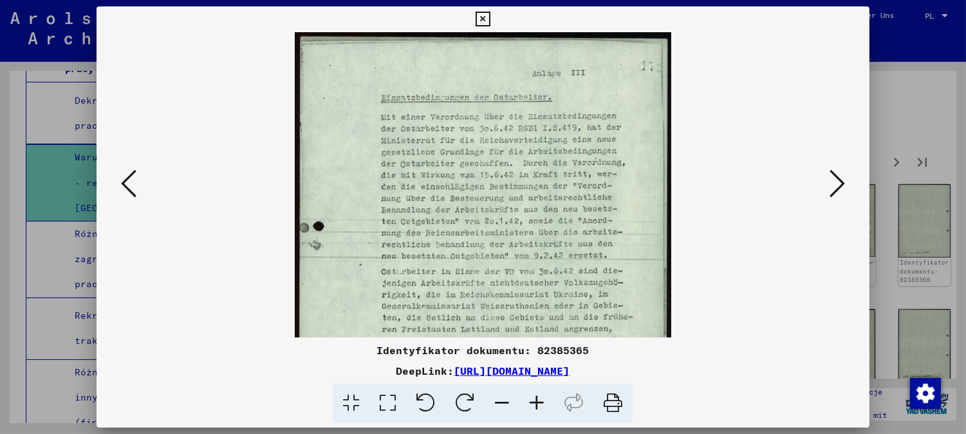
click at [535, 395] on icon at bounding box center [536, 403] width 35 height 39
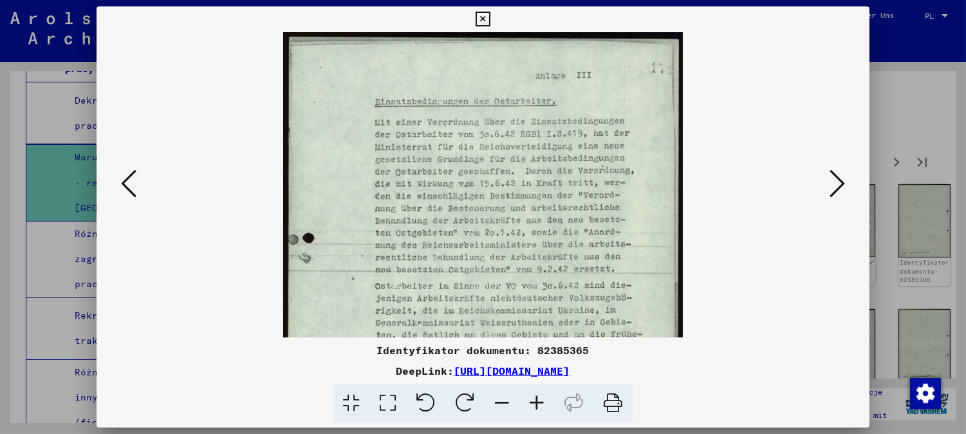
click at [535, 395] on icon at bounding box center [536, 403] width 35 height 39
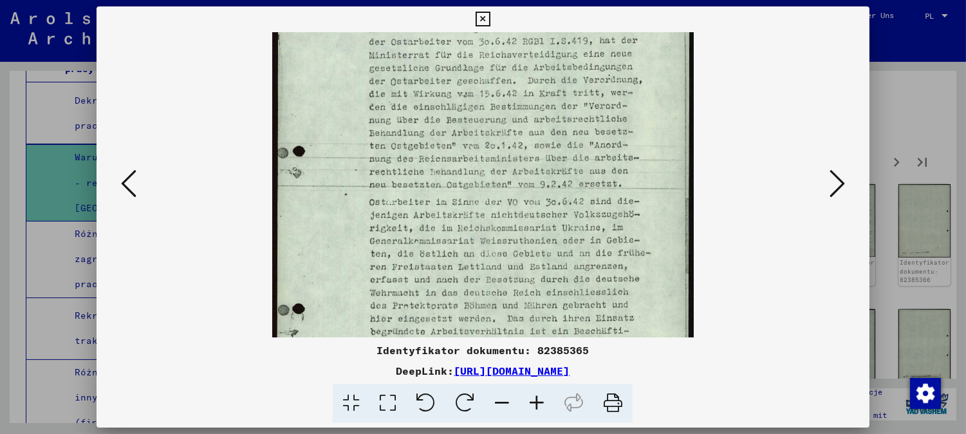
scroll to position [154, 0]
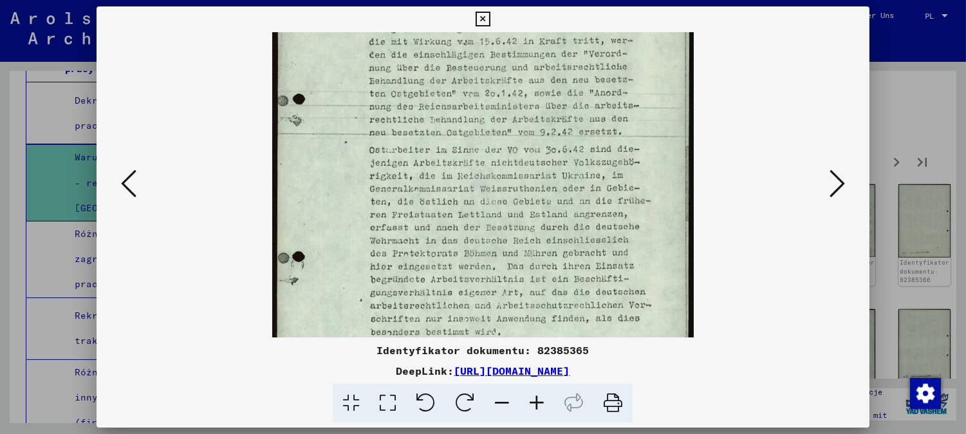
drag, startPoint x: 456, startPoint y: 206, endPoint x: 485, endPoint y: 52, distance: 156.6
click at [485, 53] on img at bounding box center [483, 178] width 422 height 595
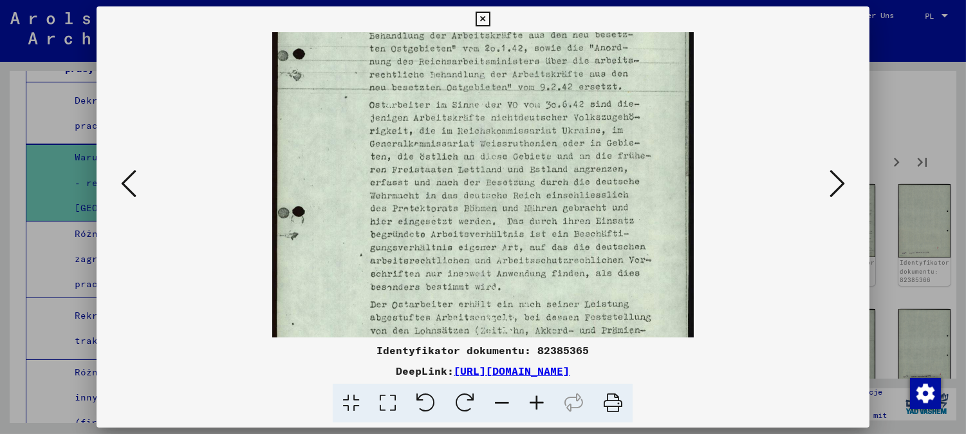
drag, startPoint x: 526, startPoint y: 49, endPoint x: 533, endPoint y: 23, distance: 26.5
click at [532, 24] on div "Identyfikator dokumentu: 82385365 DeepLink: [URL][DOMAIN_NAME]" at bounding box center [483, 214] width 773 height 416
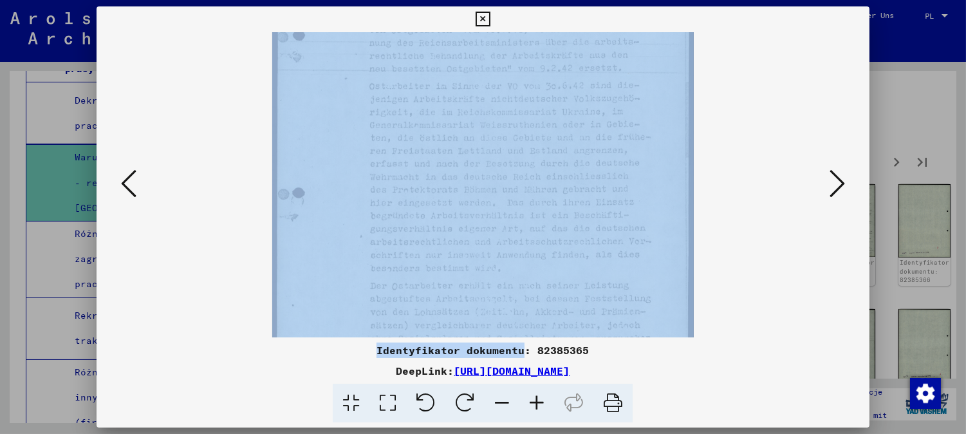
drag, startPoint x: 523, startPoint y: 341, endPoint x: 591, endPoint y: 180, distance: 174.5
click at [590, 180] on div "Identyfikator dokumentu: 82385365 DeepLink: [URL][DOMAIN_NAME]" at bounding box center [483, 214] width 773 height 416
drag, startPoint x: 571, startPoint y: 254, endPoint x: 587, endPoint y: 117, distance: 137.9
click at [574, 136] on img at bounding box center [483, 40] width 422 height 595
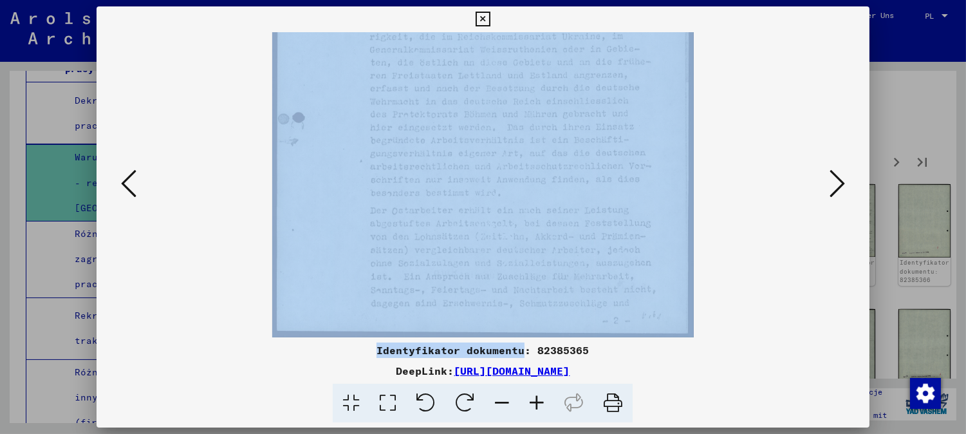
click at [816, 179] on div at bounding box center [482, 184] width 685 height 305
click at [829, 176] on button at bounding box center [837, 184] width 23 height 37
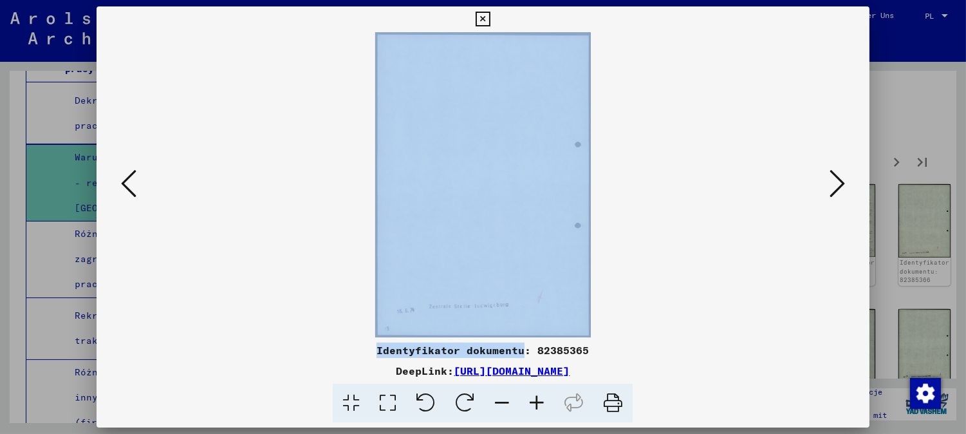
scroll to position [0, 0]
click at [831, 189] on button at bounding box center [837, 184] width 23 height 37
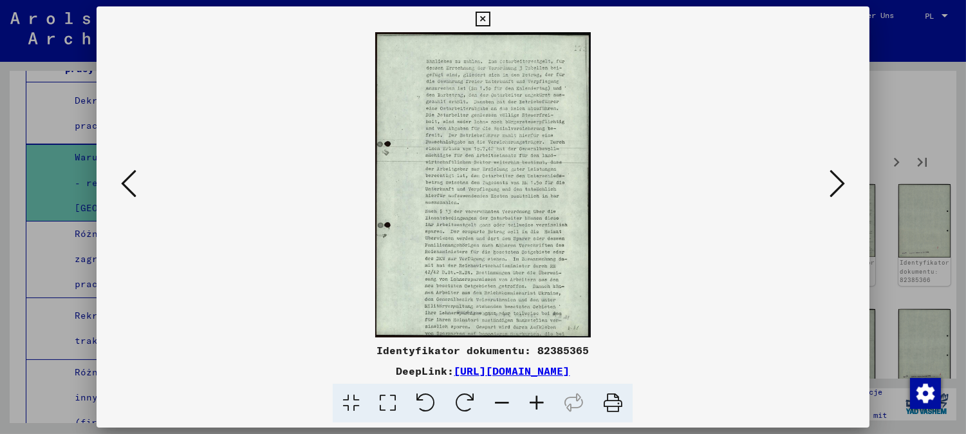
click at [532, 400] on icon at bounding box center [536, 403] width 35 height 39
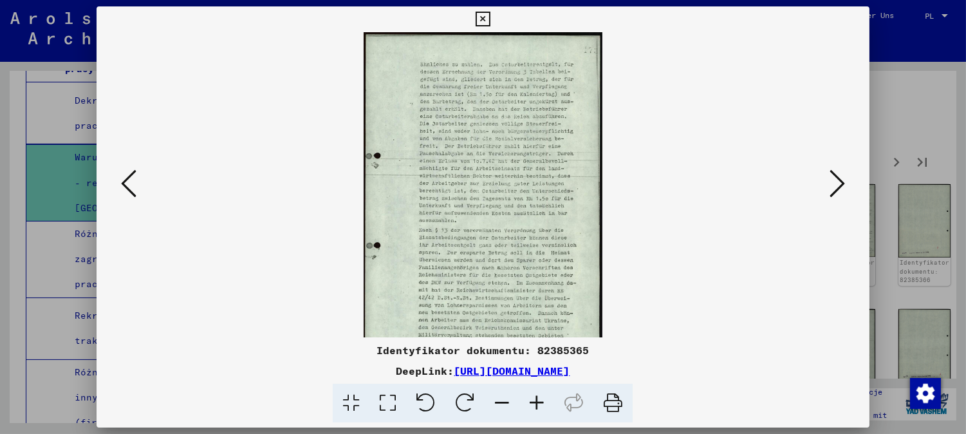
click at [532, 402] on icon at bounding box center [536, 403] width 35 height 39
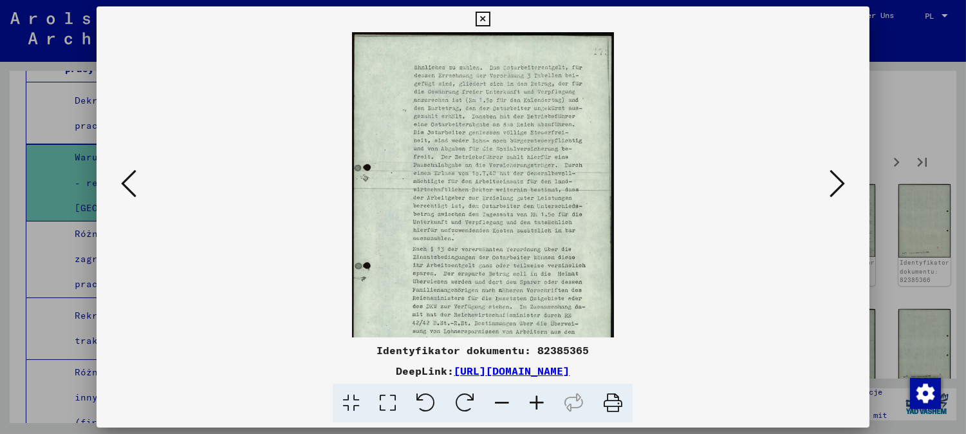
click at [532, 402] on icon at bounding box center [536, 403] width 35 height 39
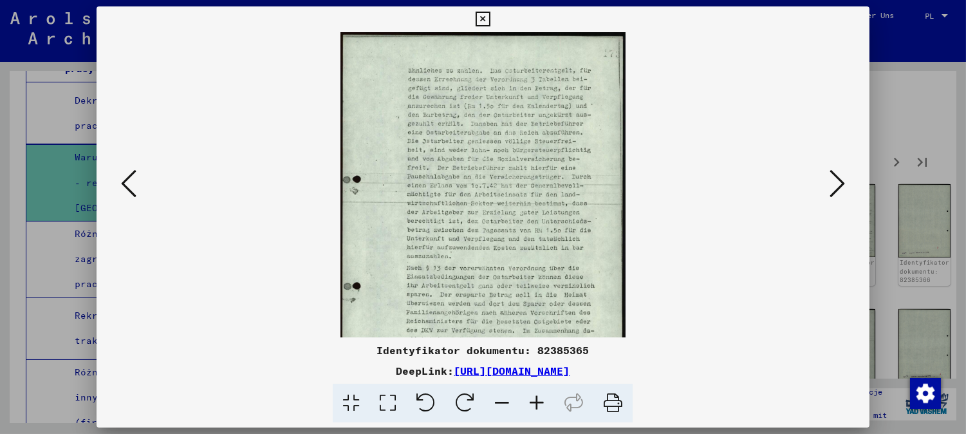
click at [532, 402] on icon at bounding box center [536, 403] width 35 height 39
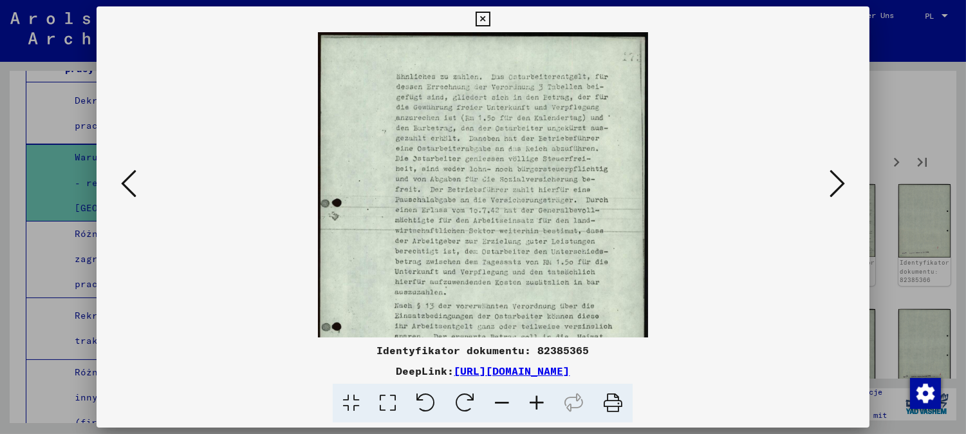
click at [532, 402] on icon at bounding box center [536, 403] width 35 height 39
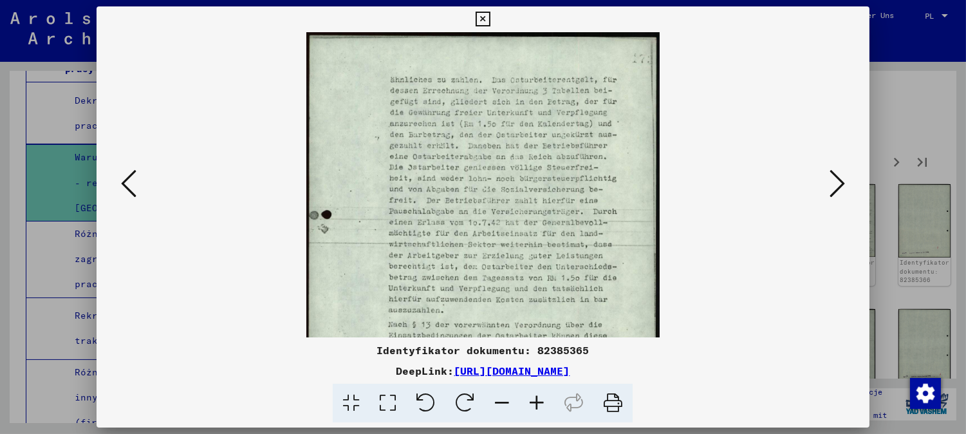
click at [532, 402] on icon at bounding box center [536, 403] width 35 height 39
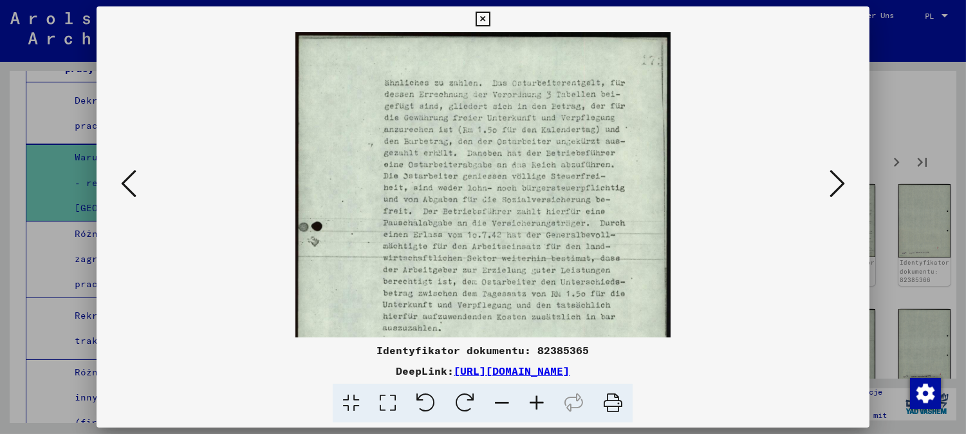
click at [532, 402] on icon at bounding box center [536, 403] width 35 height 39
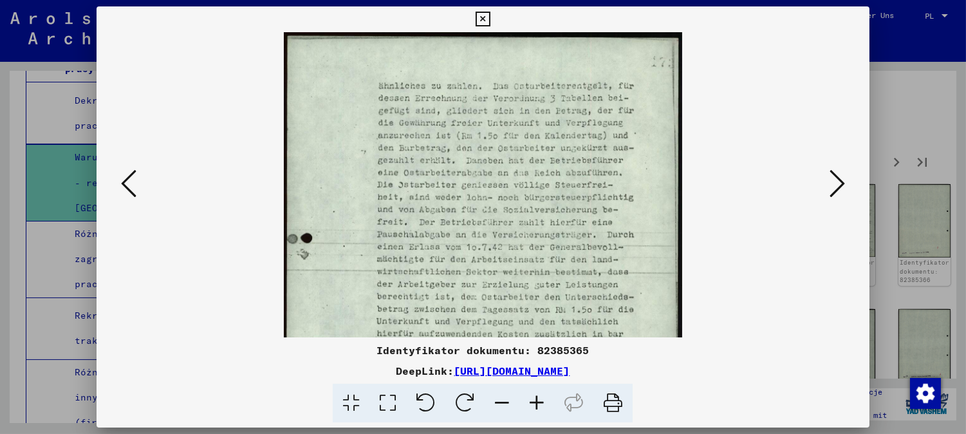
click at [839, 201] on button at bounding box center [837, 184] width 23 height 37
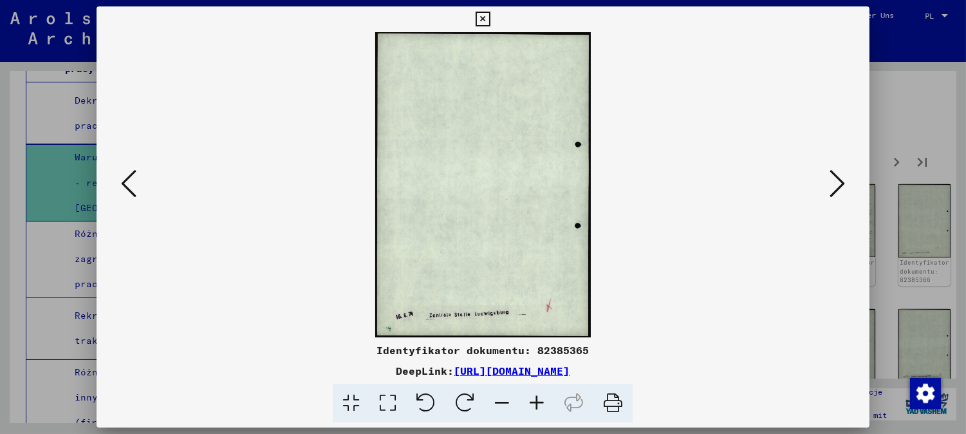
click at [839, 201] on button at bounding box center [837, 184] width 23 height 37
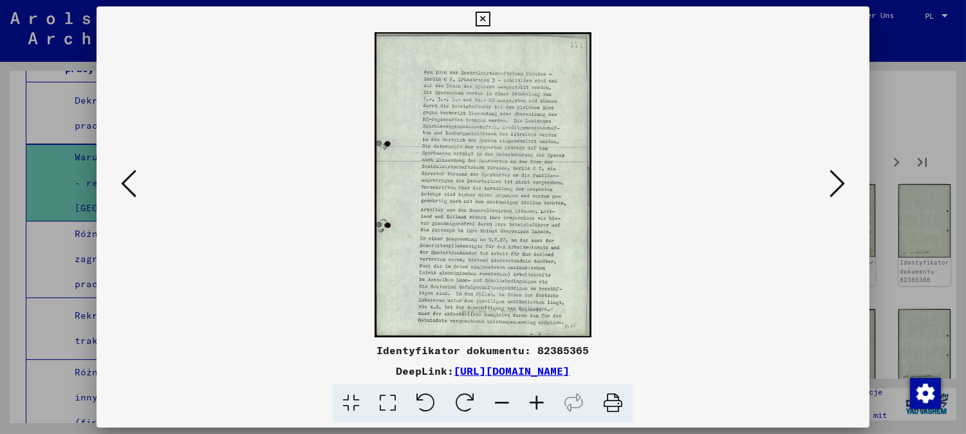
click at [538, 400] on icon at bounding box center [536, 403] width 35 height 39
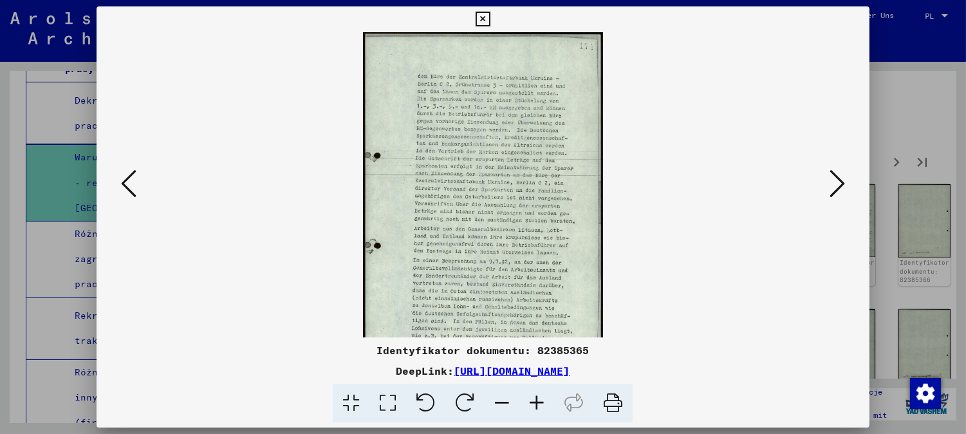
click at [538, 394] on icon at bounding box center [536, 403] width 35 height 39
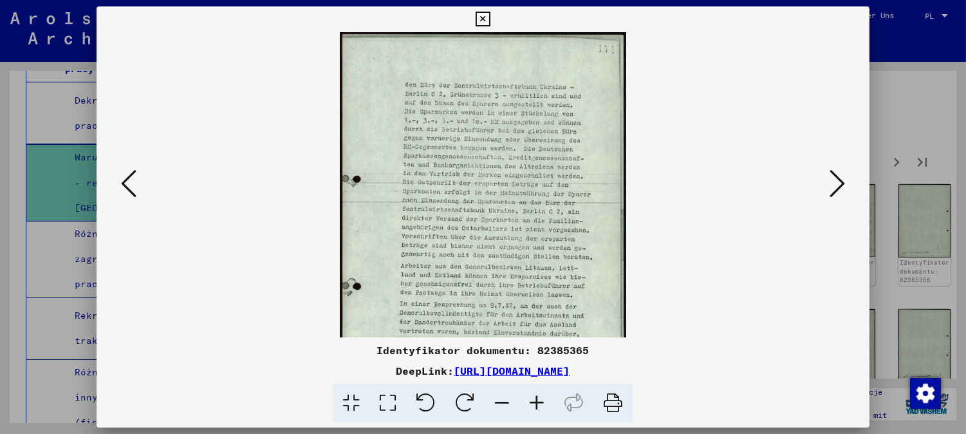
click at [539, 394] on icon at bounding box center [536, 403] width 35 height 39
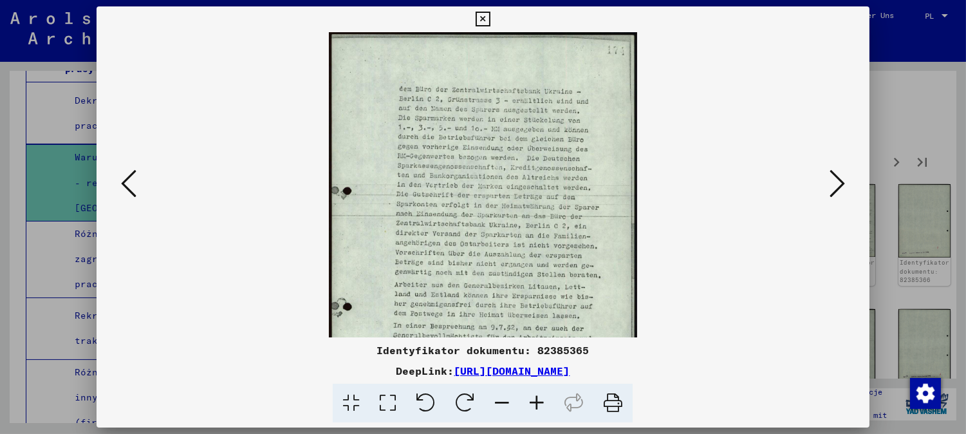
click at [539, 394] on icon at bounding box center [536, 403] width 35 height 39
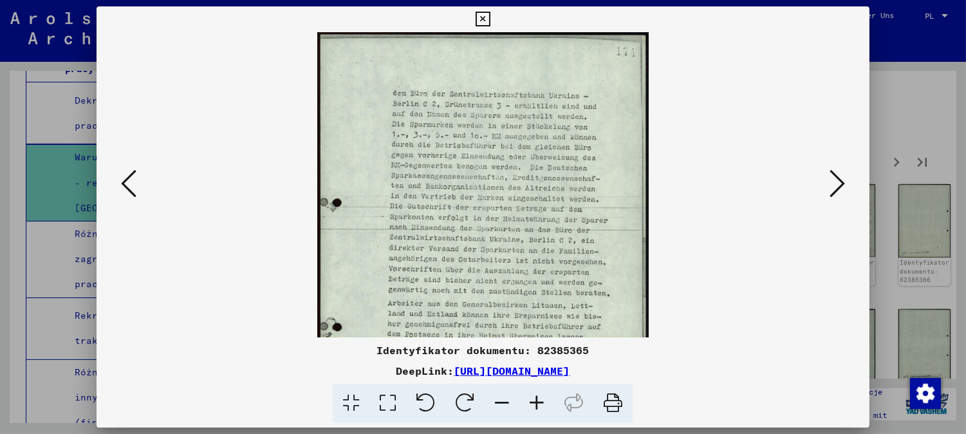
click at [539, 394] on icon at bounding box center [536, 403] width 35 height 39
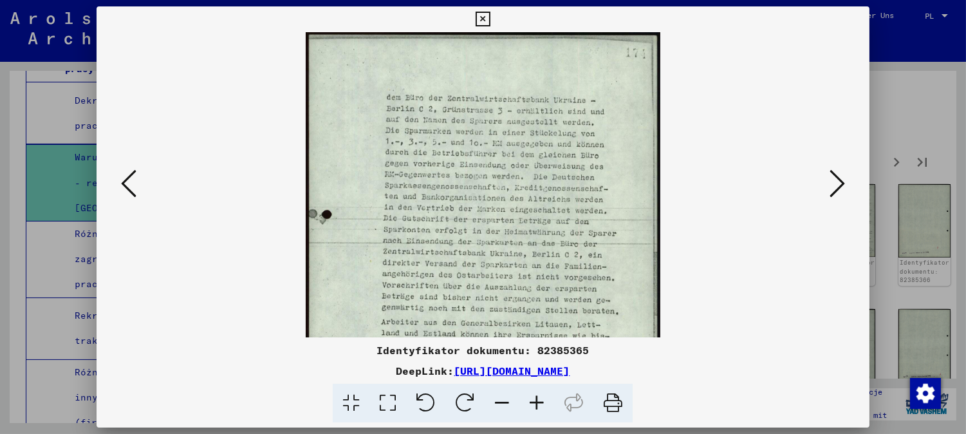
click at [539, 394] on icon at bounding box center [536, 403] width 35 height 39
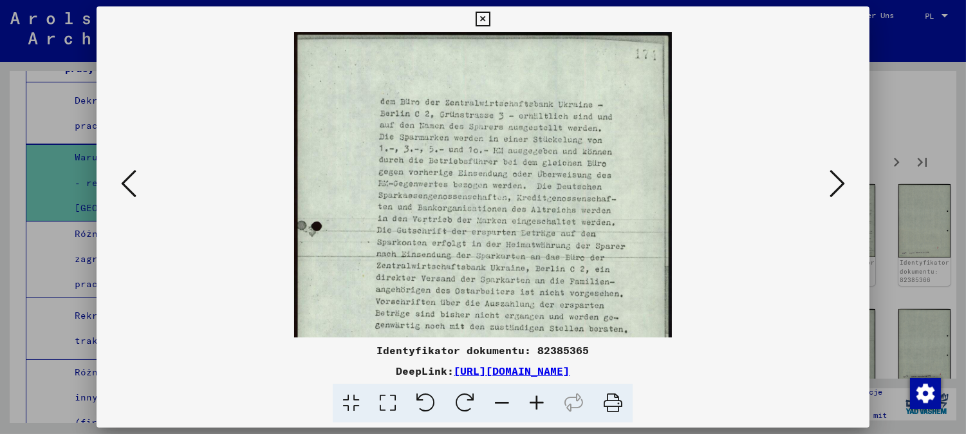
click at [838, 176] on icon at bounding box center [836, 183] width 15 height 31
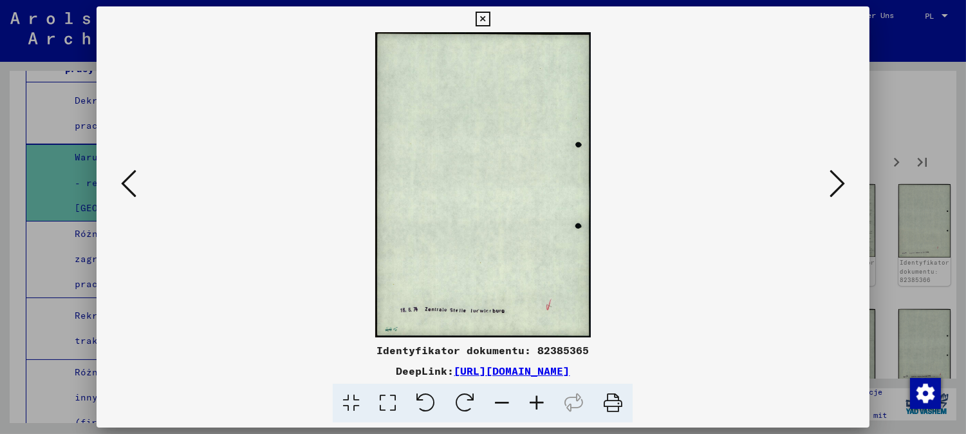
click at [839, 176] on icon at bounding box center [836, 183] width 15 height 31
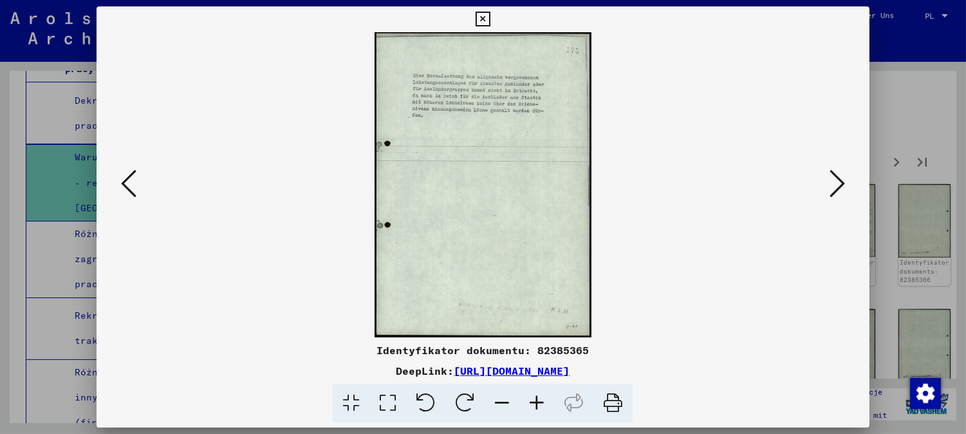
click at [839, 179] on icon at bounding box center [836, 183] width 15 height 31
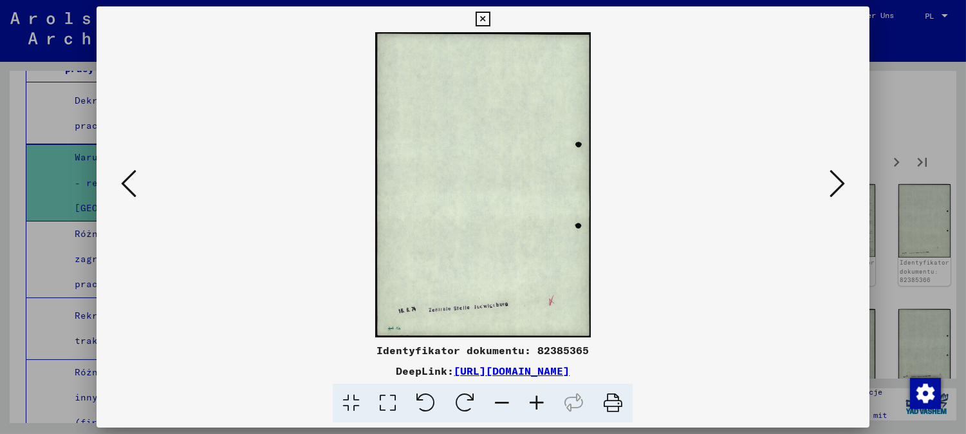
click at [839, 179] on icon at bounding box center [836, 183] width 15 height 31
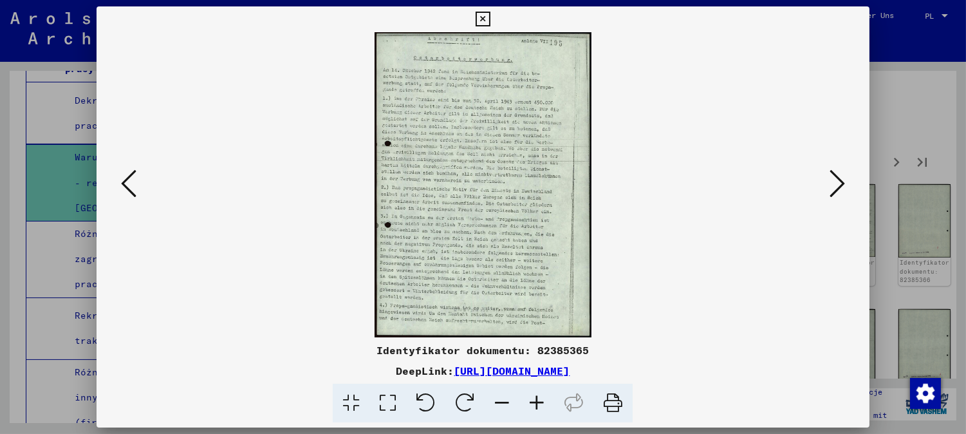
click at [535, 397] on icon at bounding box center [536, 403] width 35 height 39
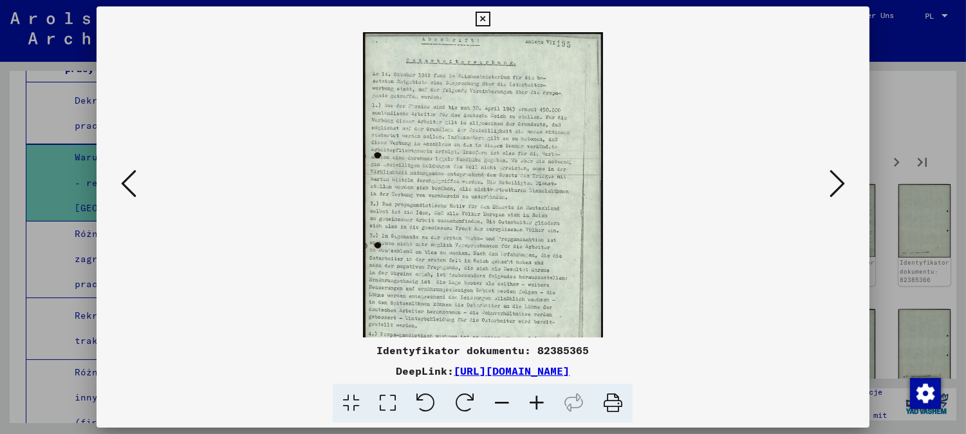
click at [535, 397] on icon at bounding box center [536, 403] width 35 height 39
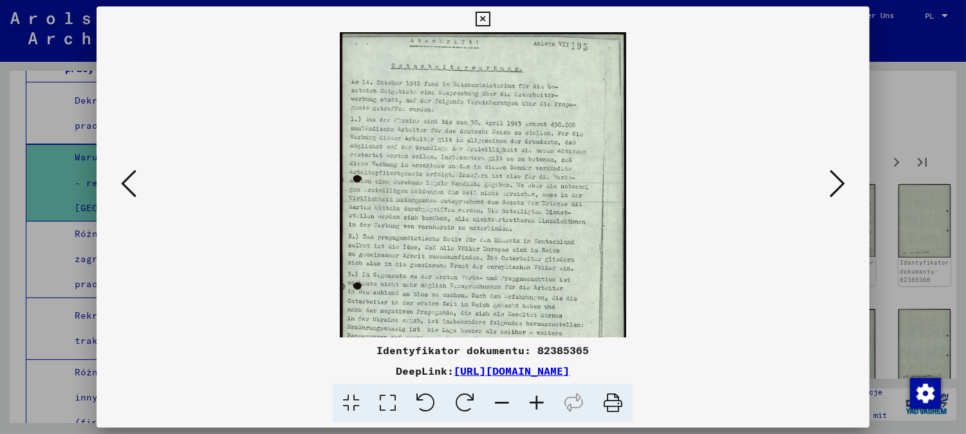
click at [535, 397] on icon at bounding box center [536, 403] width 35 height 39
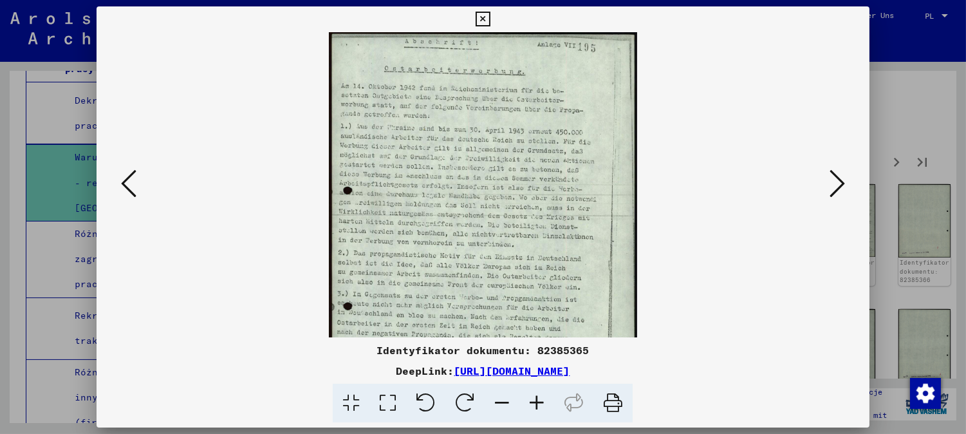
click at [535, 397] on icon at bounding box center [536, 403] width 35 height 39
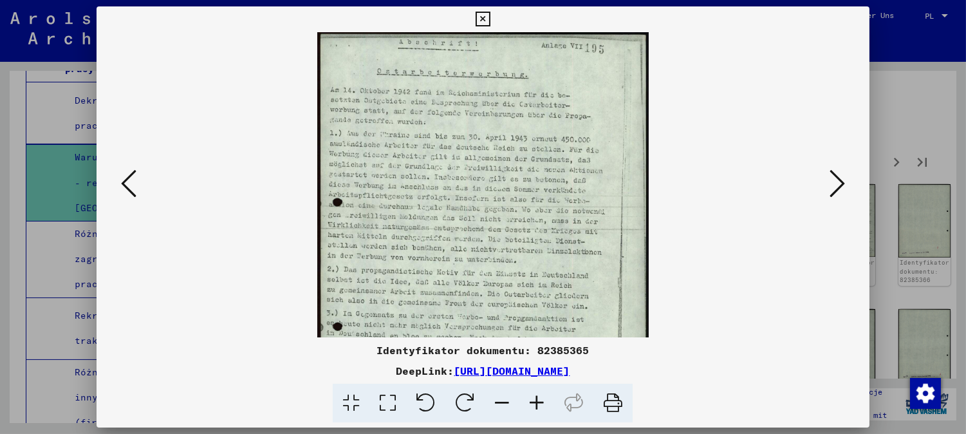
click at [536, 397] on icon at bounding box center [536, 403] width 35 height 39
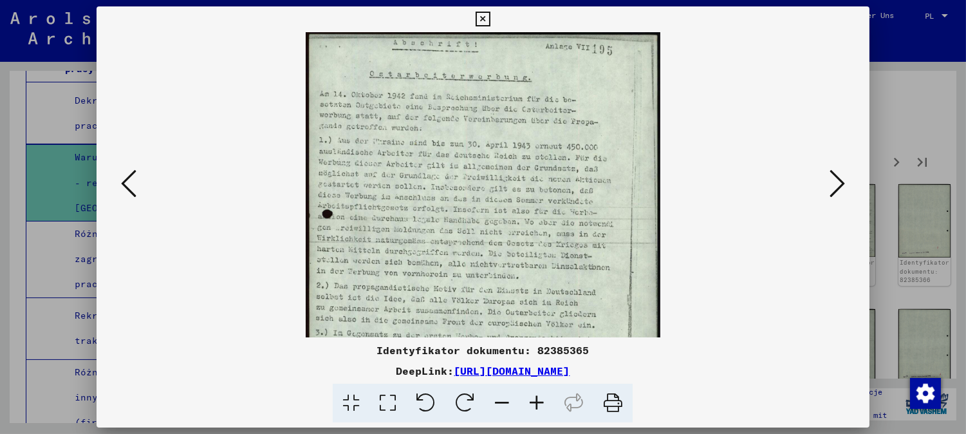
click at [536, 397] on icon at bounding box center [536, 403] width 35 height 39
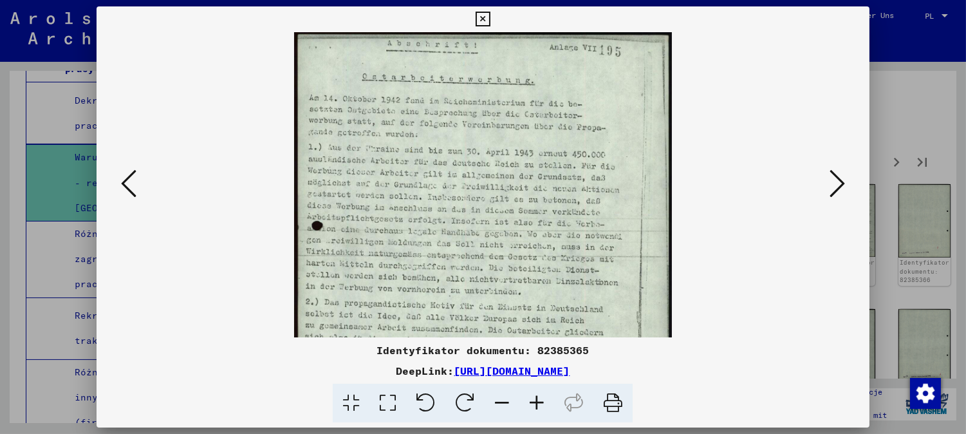
click at [536, 397] on icon at bounding box center [536, 403] width 35 height 39
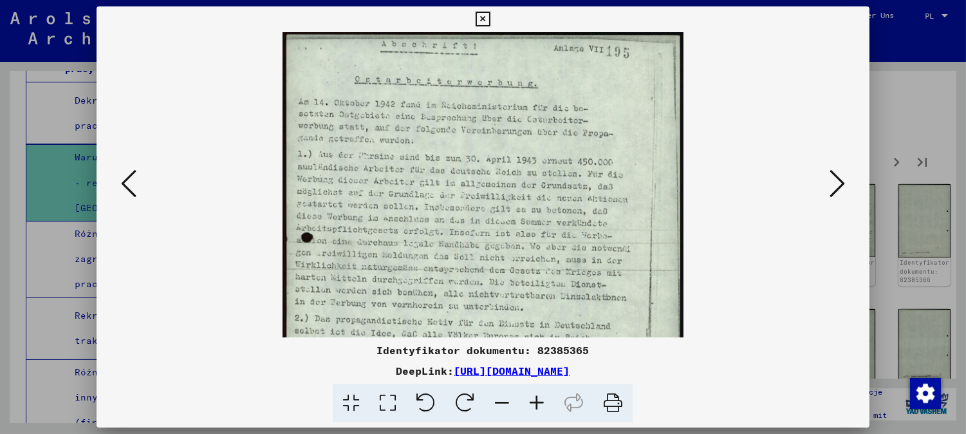
click at [536, 397] on icon at bounding box center [536, 403] width 35 height 39
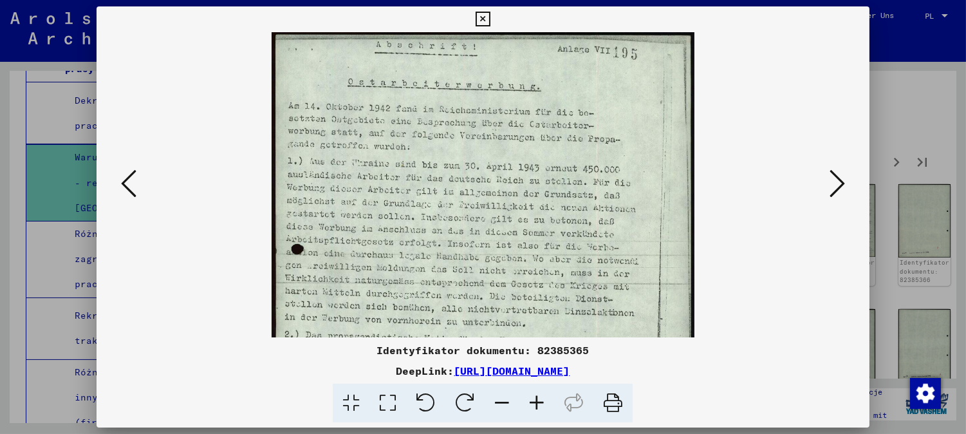
click at [536, 397] on icon at bounding box center [536, 403] width 35 height 39
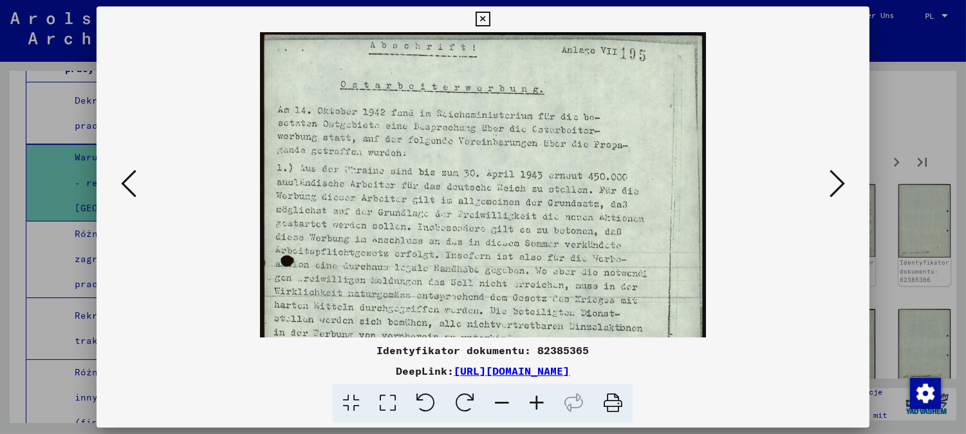
click at [536, 397] on icon at bounding box center [536, 403] width 35 height 39
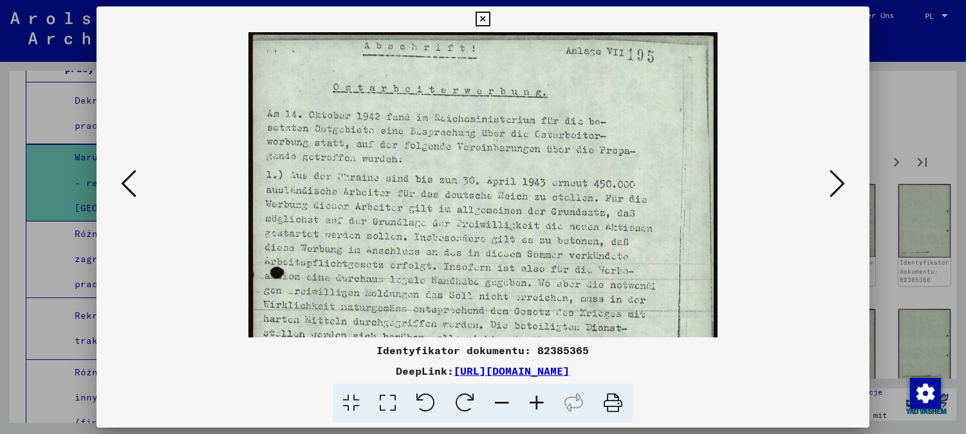
click at [485, 16] on icon at bounding box center [483, 19] width 15 height 15
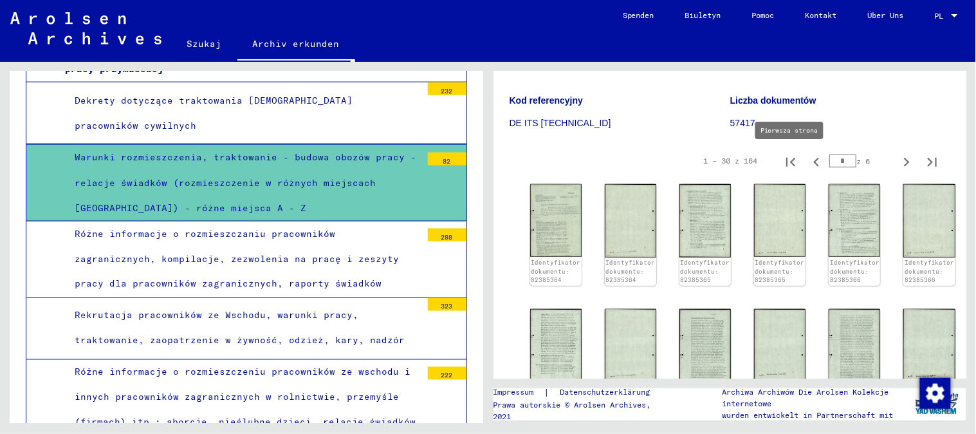
click at [782, 156] on icon "Pierwsza strona" at bounding box center [791, 162] width 18 height 18
type input "*"
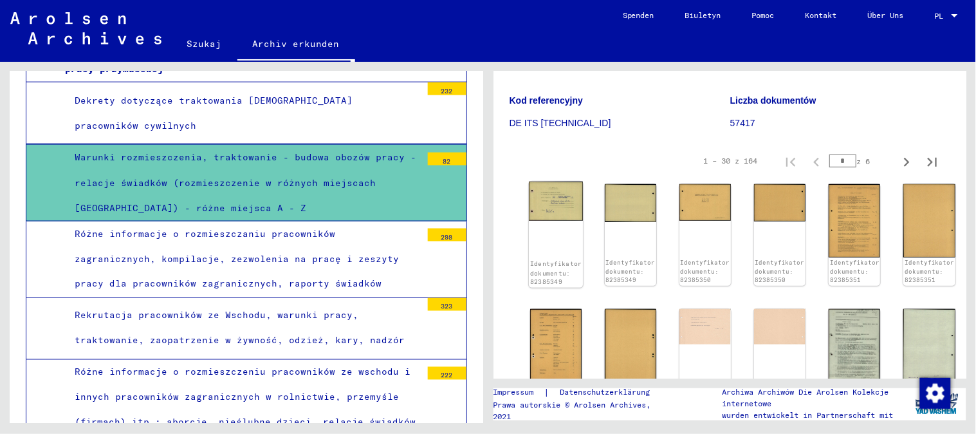
click at [563, 195] on img at bounding box center [555, 200] width 54 height 39
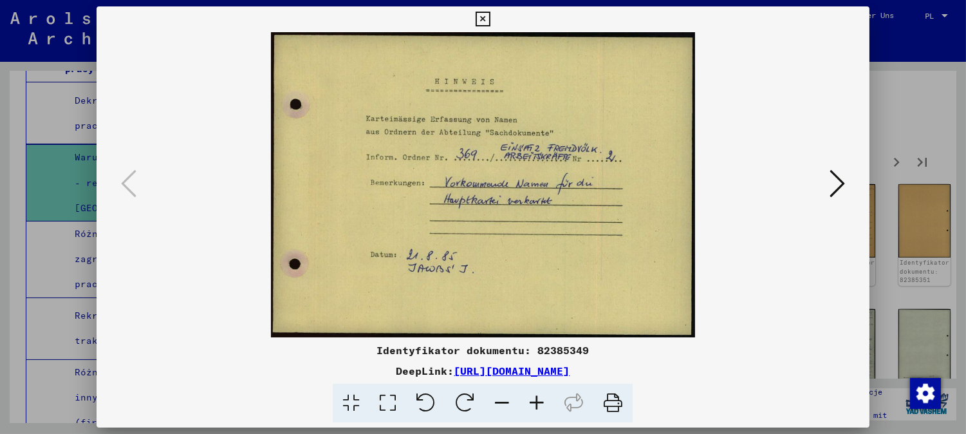
click at [845, 176] on icon at bounding box center [836, 183] width 15 height 31
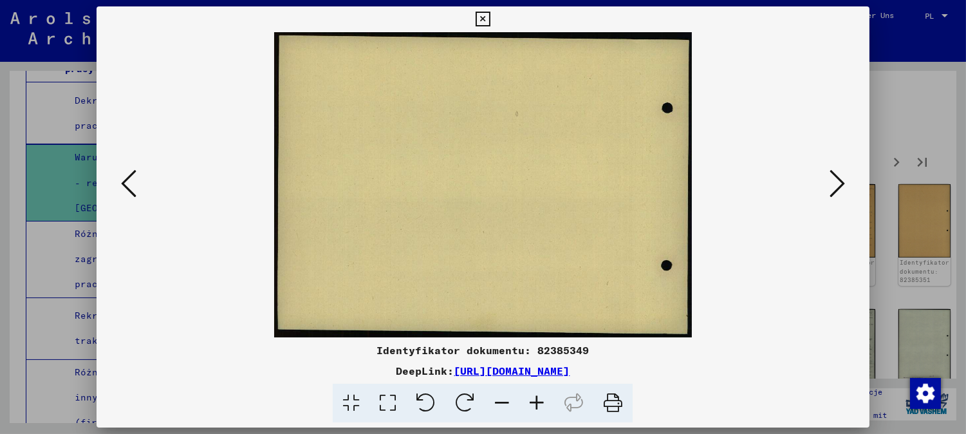
click at [849, 178] on button at bounding box center [837, 184] width 23 height 37
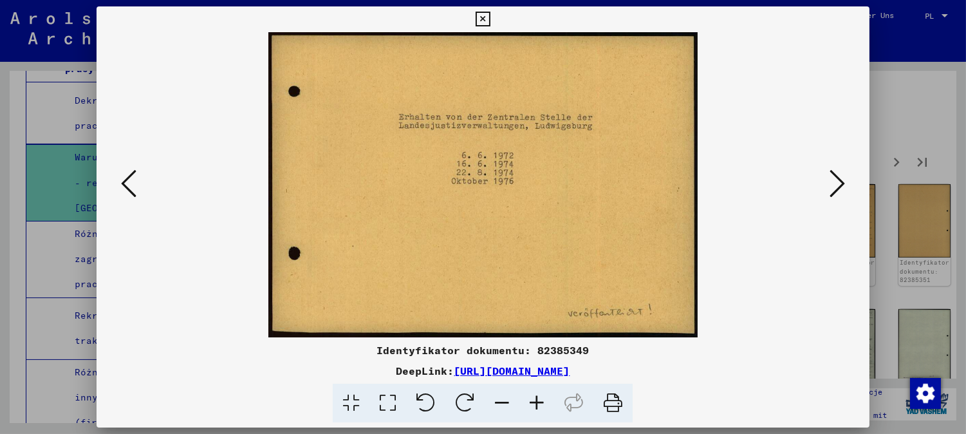
click at [858, 180] on div at bounding box center [483, 184] width 773 height 305
click at [862, 180] on div at bounding box center [483, 184] width 773 height 305
click at [844, 182] on icon at bounding box center [836, 183] width 15 height 31
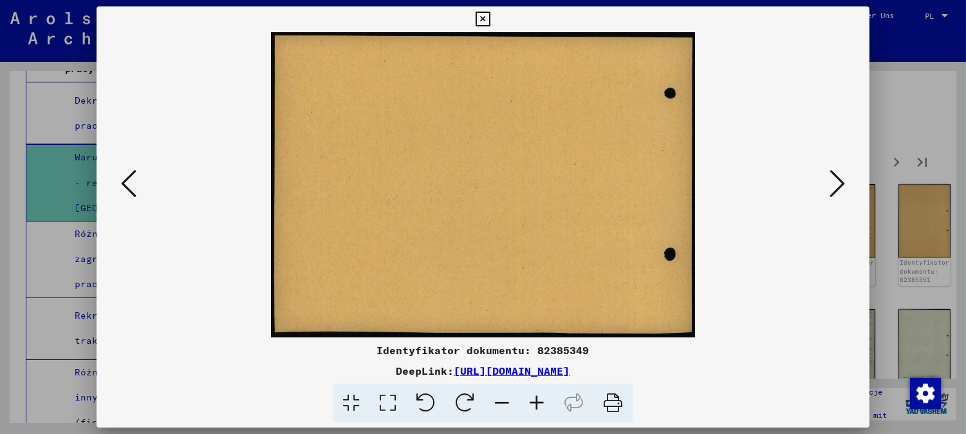
click at [845, 182] on icon at bounding box center [836, 183] width 15 height 31
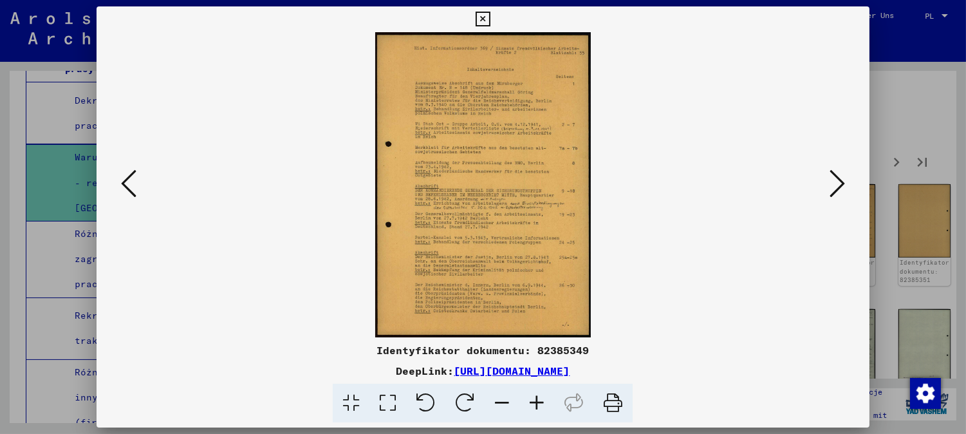
click at [845, 182] on icon at bounding box center [836, 183] width 15 height 31
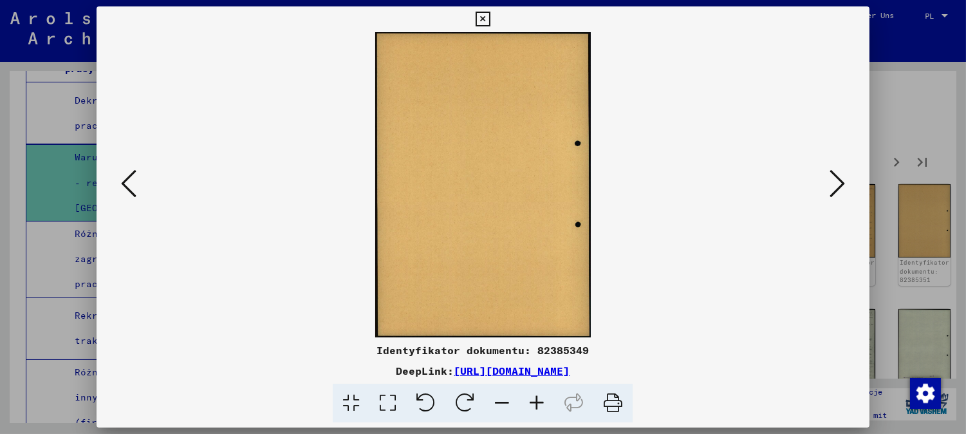
click at [131, 171] on icon at bounding box center [128, 183] width 15 height 31
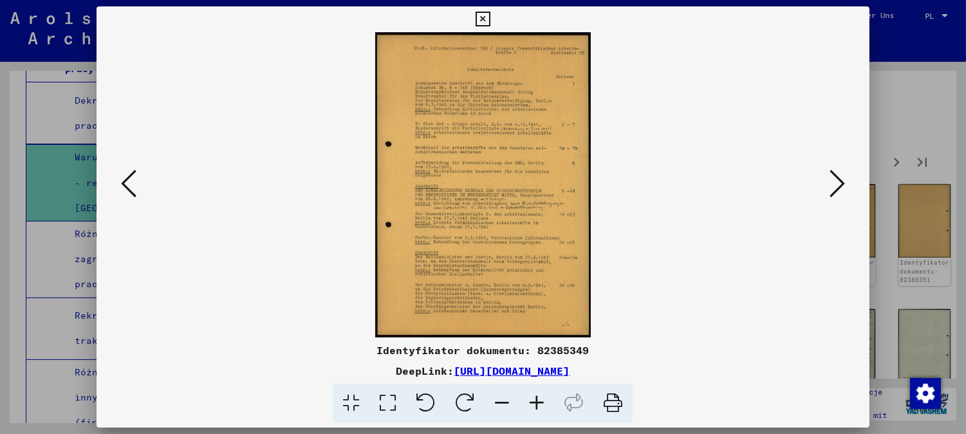
click at [547, 402] on icon at bounding box center [536, 403] width 35 height 39
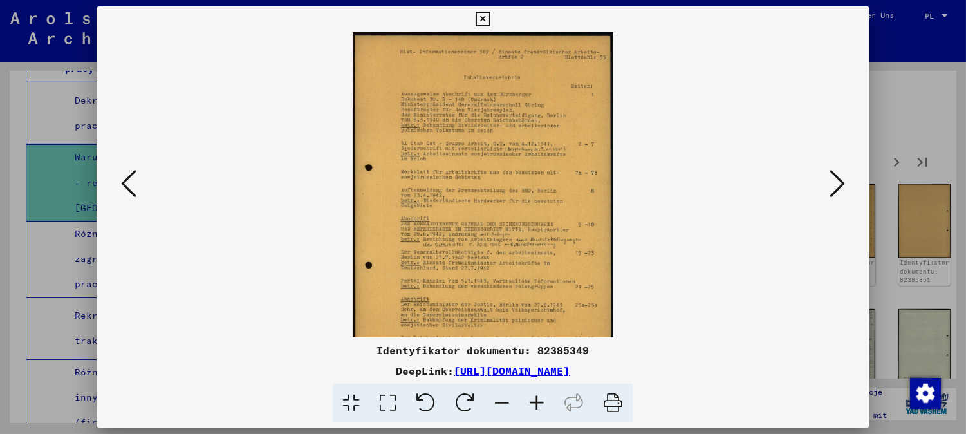
click at [547, 402] on icon at bounding box center [536, 403] width 35 height 39
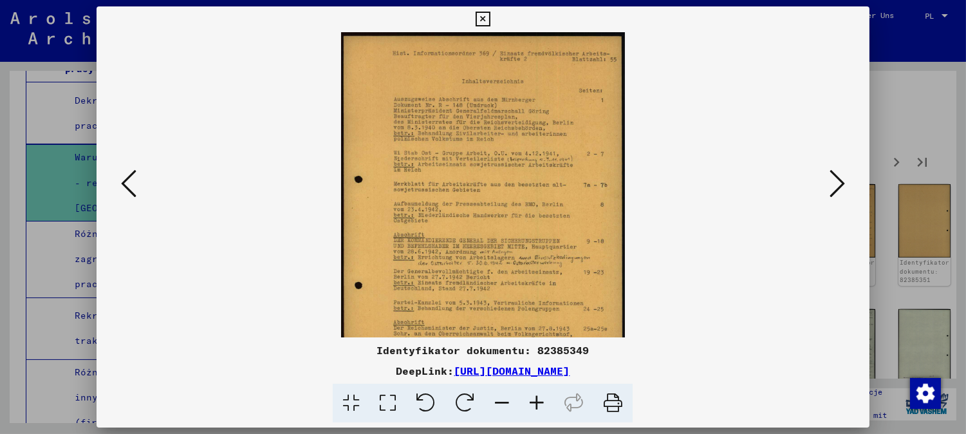
click at [547, 402] on icon at bounding box center [536, 403] width 35 height 39
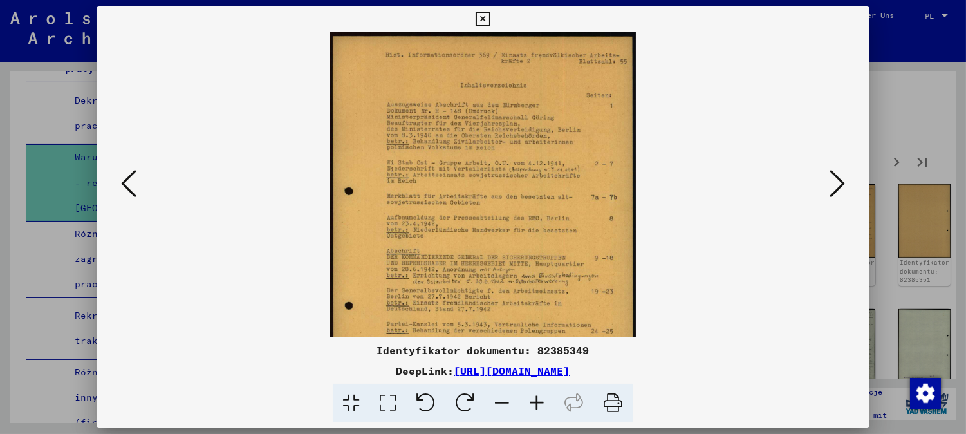
click at [547, 402] on icon at bounding box center [536, 403] width 35 height 39
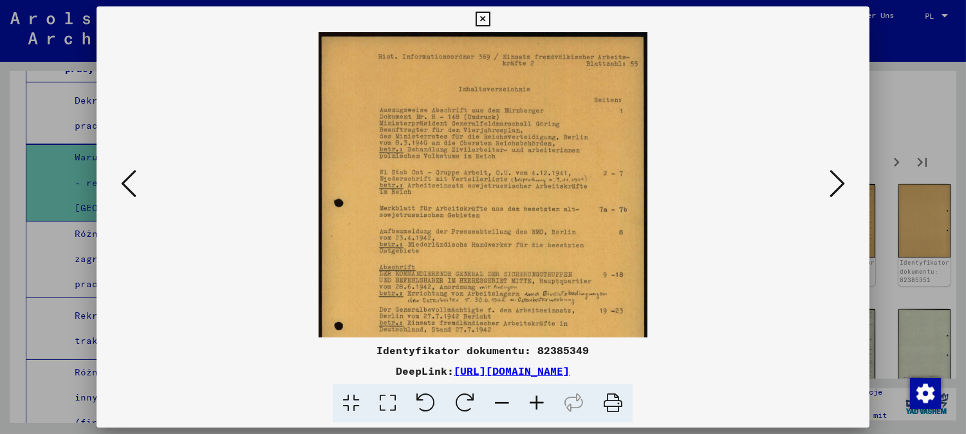
click at [547, 402] on icon at bounding box center [536, 403] width 35 height 39
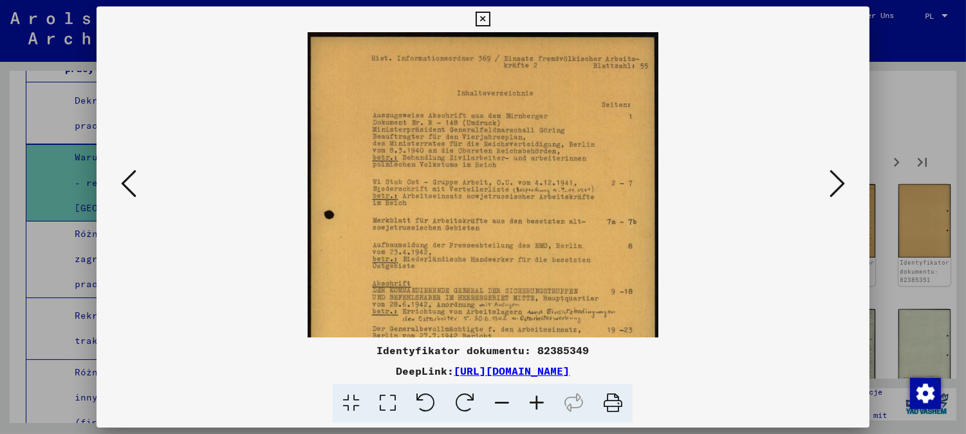
click at [547, 402] on icon at bounding box center [536, 403] width 35 height 39
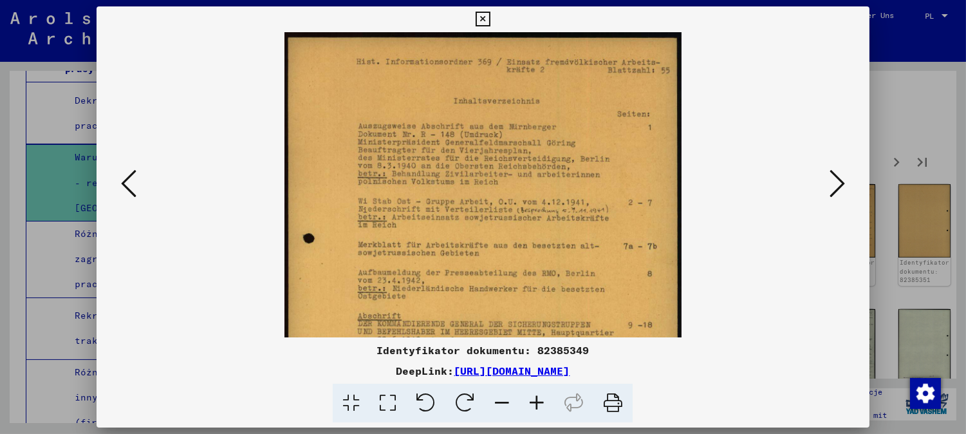
click at [547, 402] on icon at bounding box center [536, 403] width 35 height 39
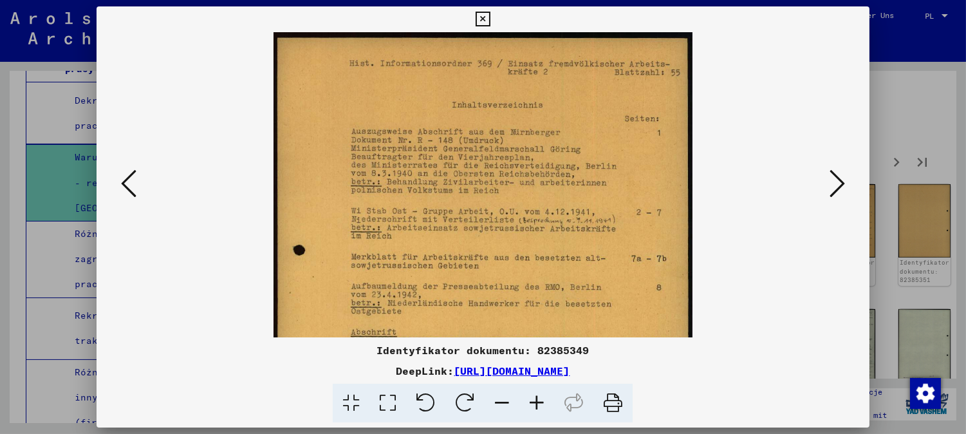
click at [547, 402] on icon at bounding box center [536, 403] width 35 height 39
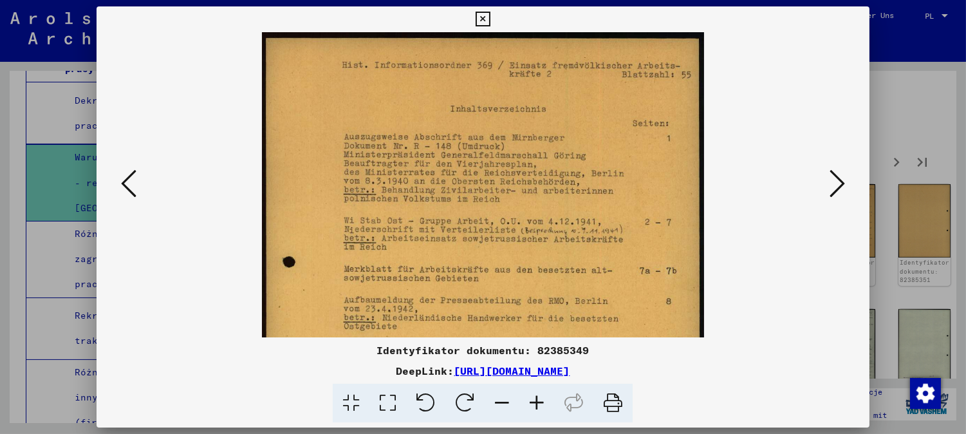
click at [547, 402] on icon at bounding box center [536, 403] width 35 height 39
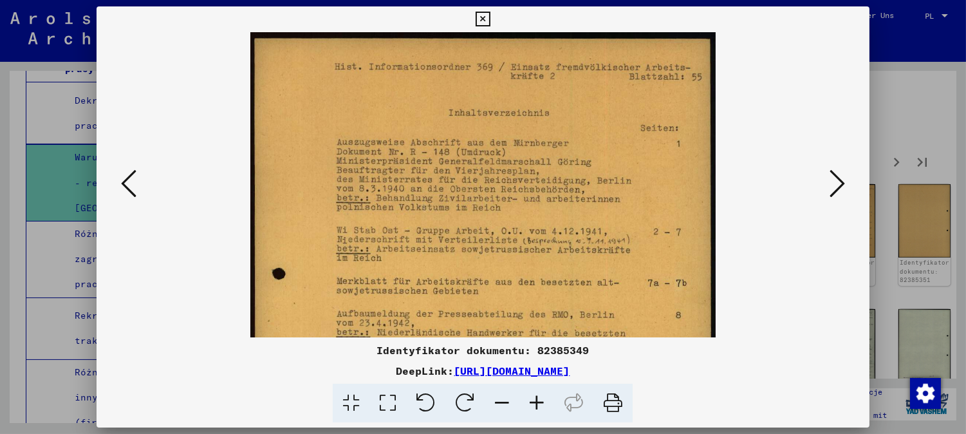
click at [547, 402] on icon at bounding box center [536, 403] width 35 height 39
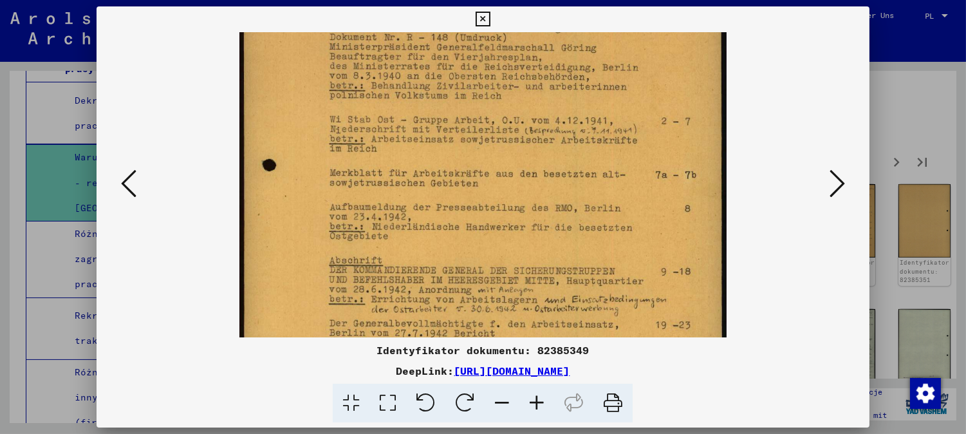
drag, startPoint x: 530, startPoint y: 248, endPoint x: 522, endPoint y: 0, distance: 247.9
click at [522, 62] on img at bounding box center [483, 257] width 488 height 691
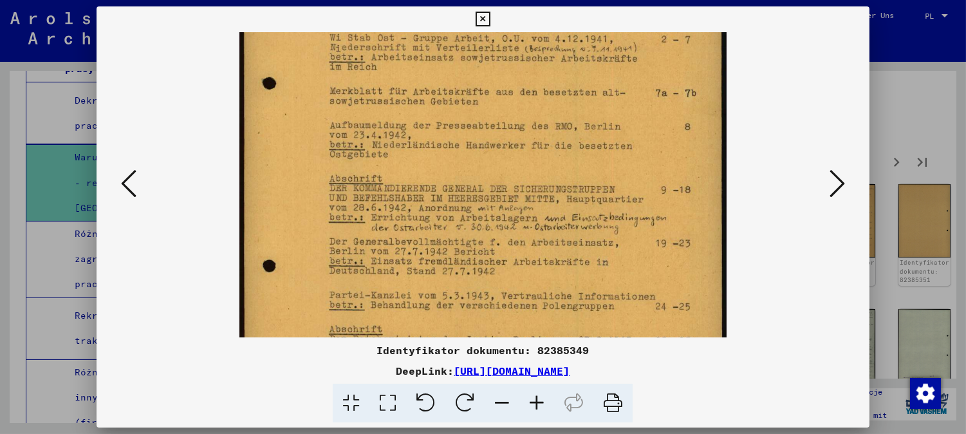
drag, startPoint x: 551, startPoint y: 259, endPoint x: 578, endPoint y: 144, distance: 117.7
click at [575, 168] on img at bounding box center [483, 175] width 488 height 691
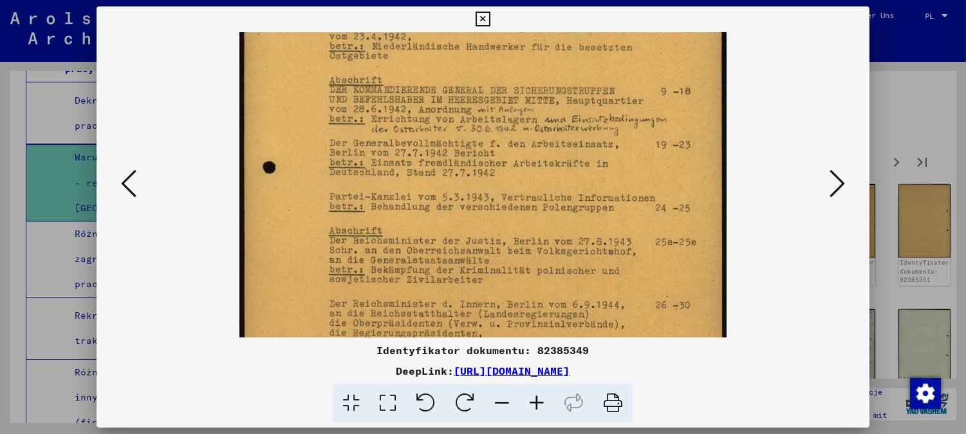
drag, startPoint x: 581, startPoint y: 217, endPoint x: 588, endPoint y: 174, distance: 44.3
click at [587, 188] on img at bounding box center [483, 77] width 488 height 691
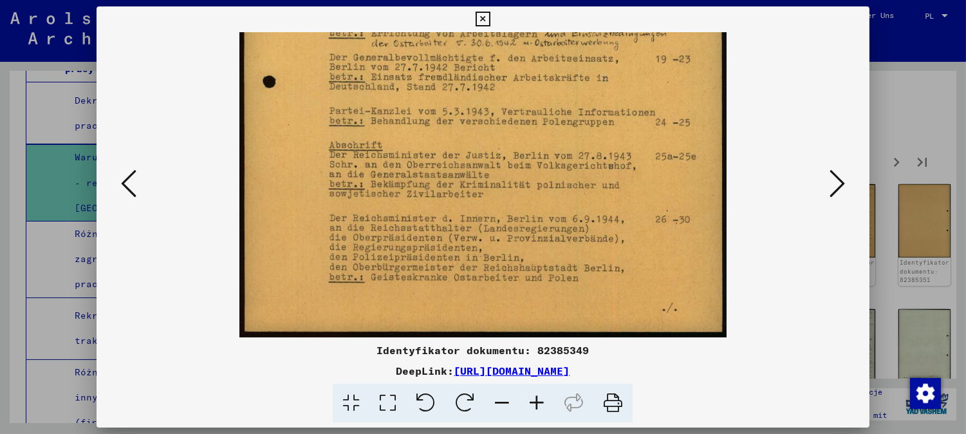
click at [837, 189] on icon at bounding box center [836, 183] width 15 height 31
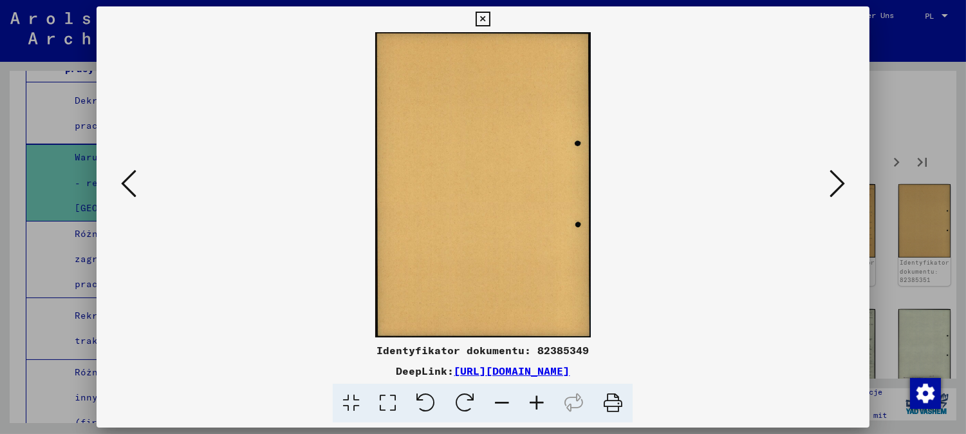
scroll to position [0, 0]
click at [841, 189] on icon at bounding box center [836, 183] width 15 height 31
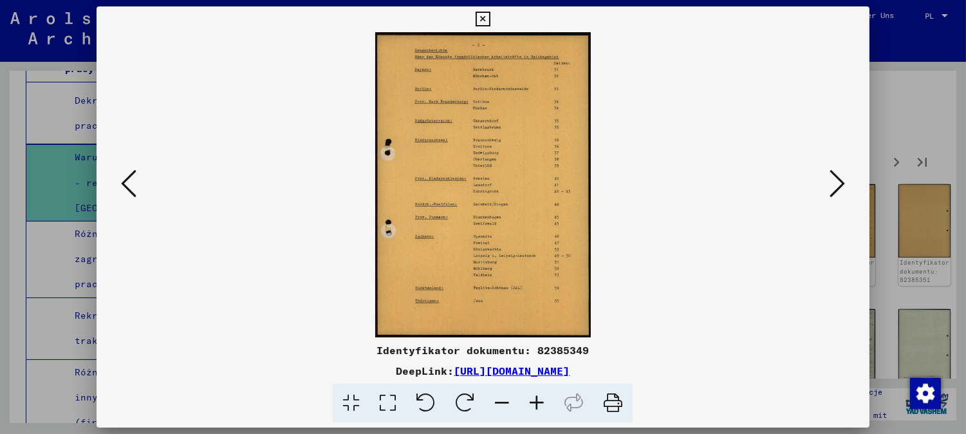
click at [542, 404] on icon at bounding box center [536, 403] width 35 height 39
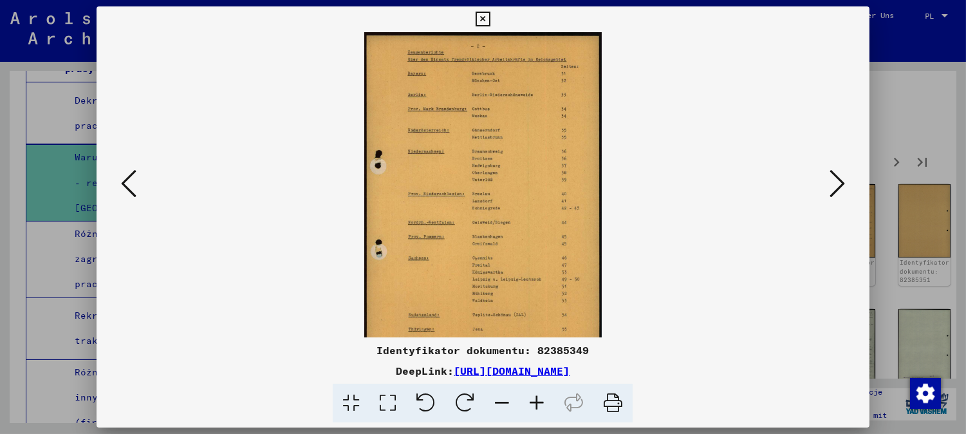
click at [541, 404] on icon at bounding box center [536, 403] width 35 height 39
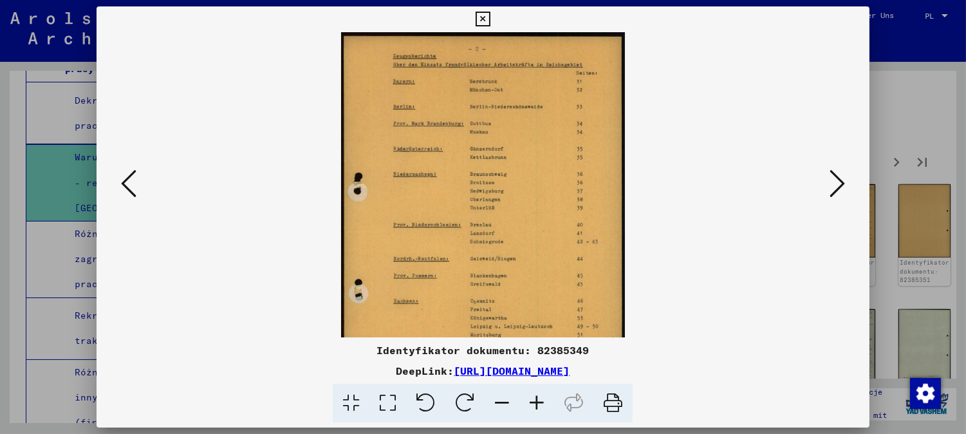
click at [541, 404] on icon at bounding box center [536, 403] width 35 height 39
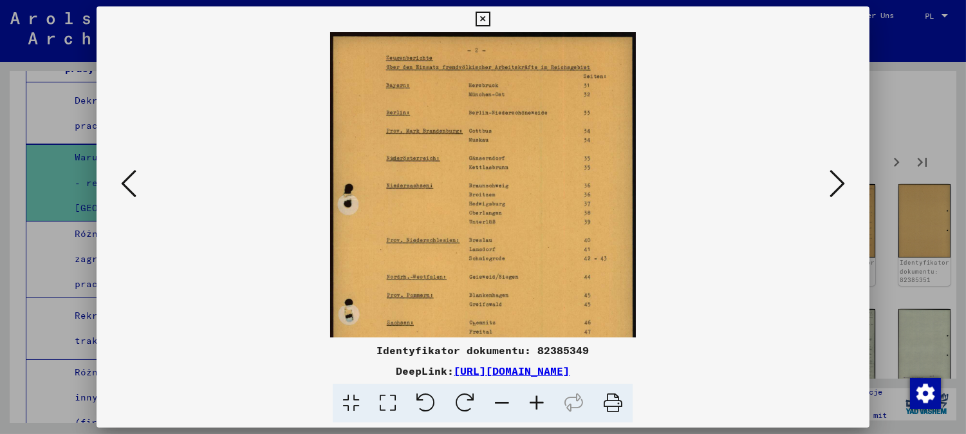
click at [541, 404] on icon at bounding box center [536, 403] width 35 height 39
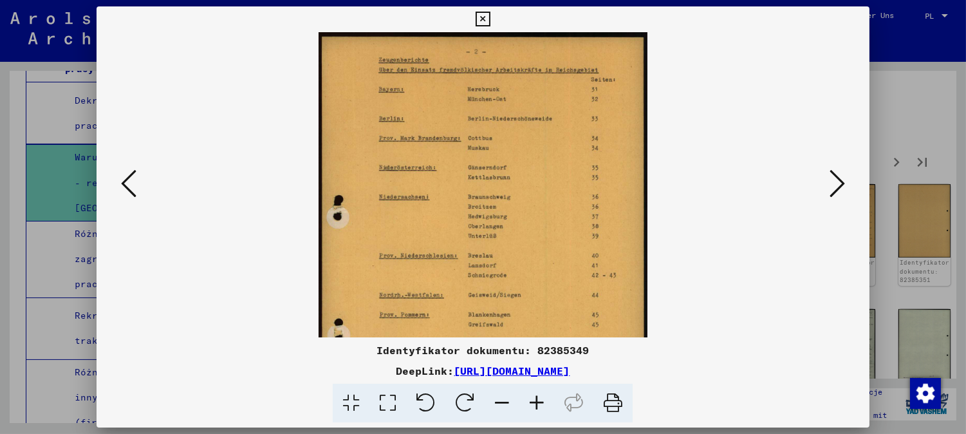
click at [542, 403] on icon at bounding box center [536, 403] width 35 height 39
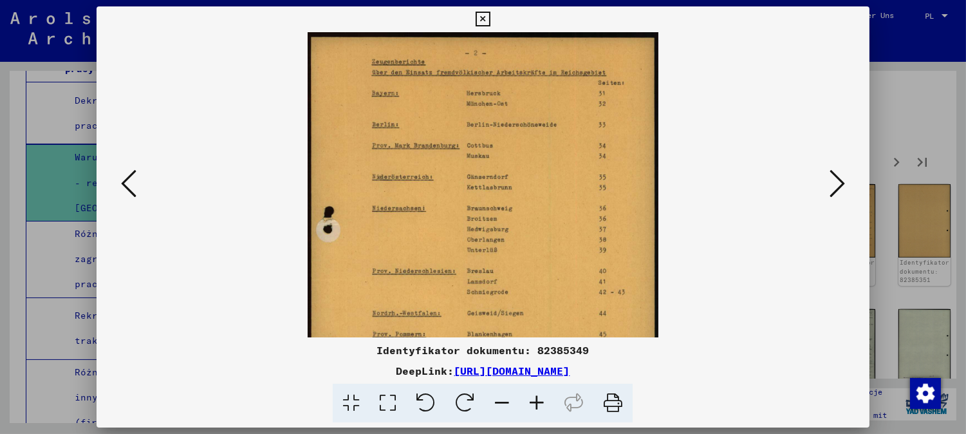
click at [542, 403] on icon at bounding box center [536, 403] width 35 height 39
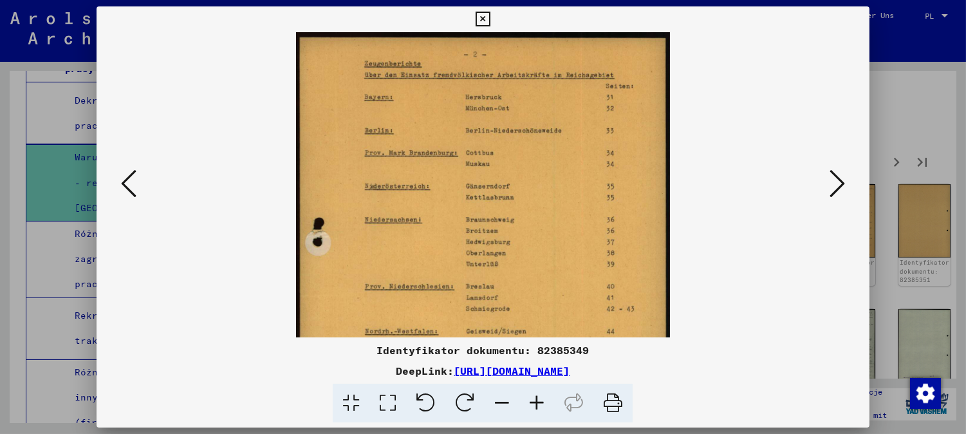
click at [542, 403] on icon at bounding box center [536, 403] width 35 height 39
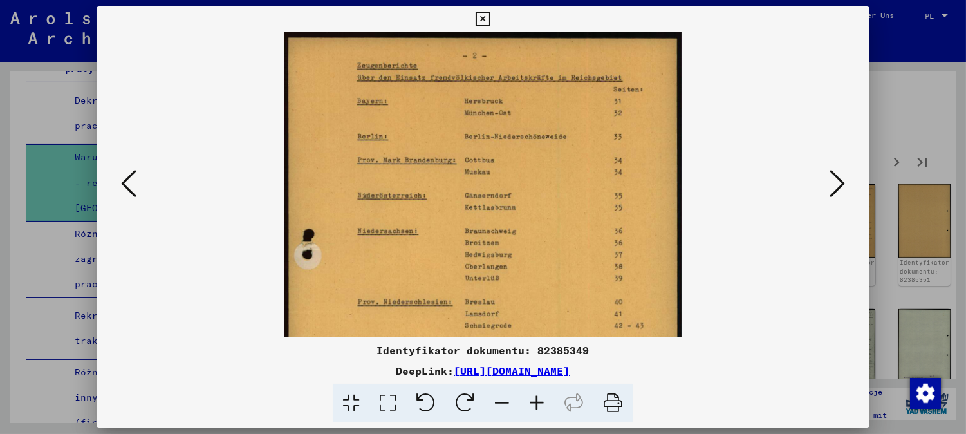
click at [542, 403] on icon at bounding box center [536, 403] width 35 height 39
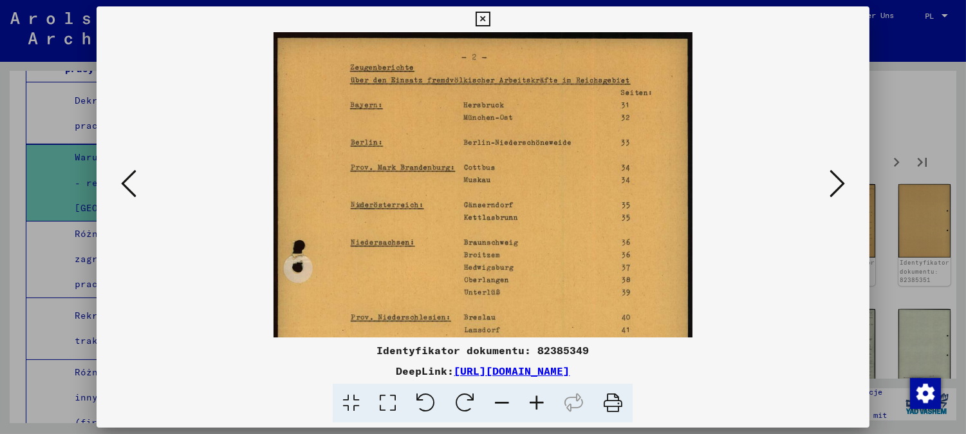
click at [542, 403] on icon at bounding box center [536, 403] width 35 height 39
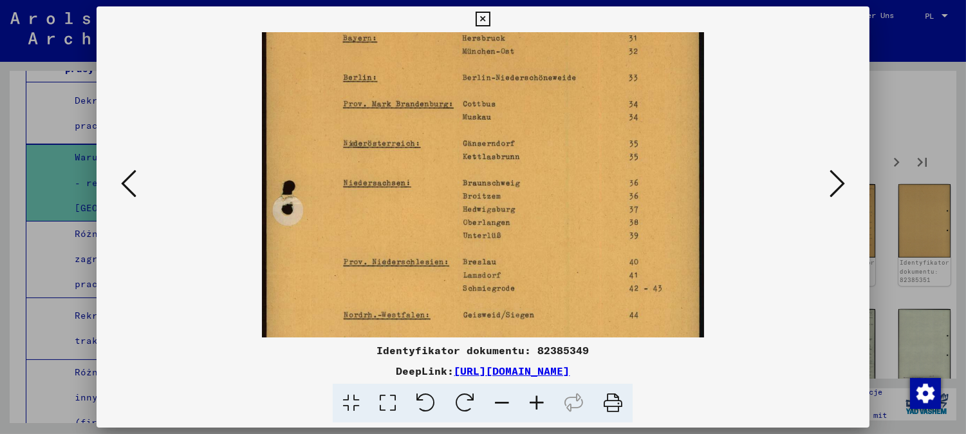
drag, startPoint x: 470, startPoint y: 277, endPoint x: 512, endPoint y: 71, distance: 210.0
click at [511, 71] on img at bounding box center [483, 274] width 442 height 627
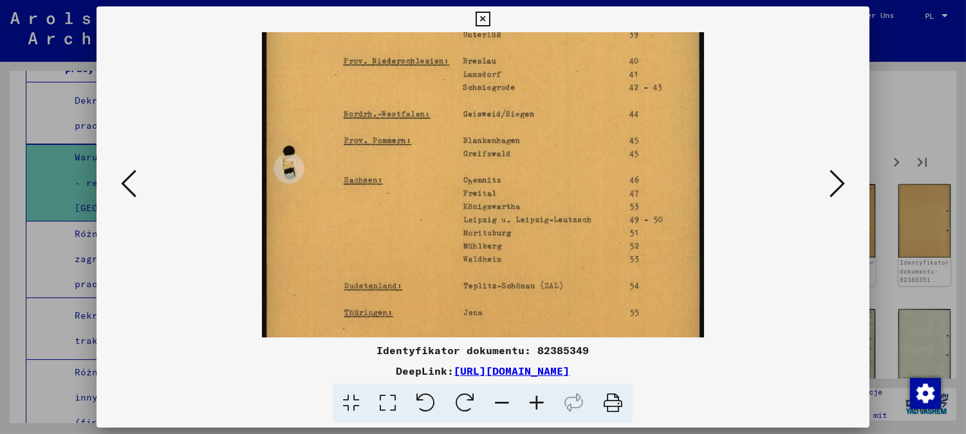
scroll to position [282, 0]
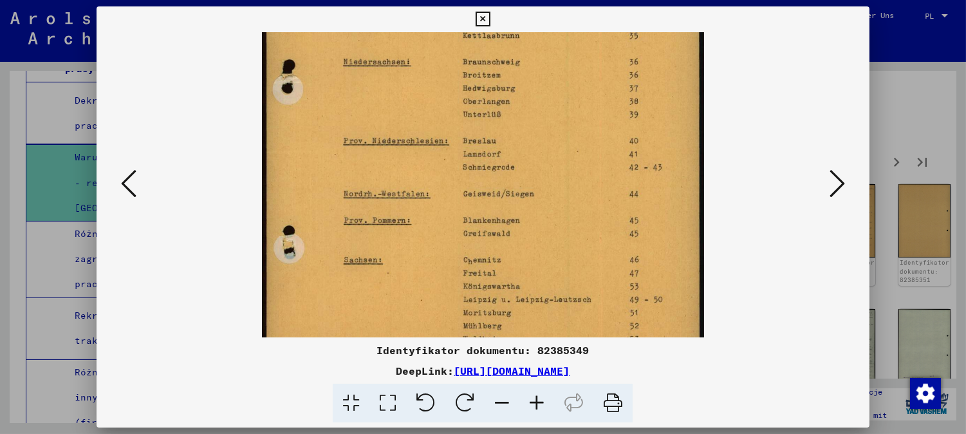
drag, startPoint x: 551, startPoint y: 236, endPoint x: 517, endPoint y: 274, distance: 51.5
click at [517, 271] on img at bounding box center [483, 153] width 442 height 627
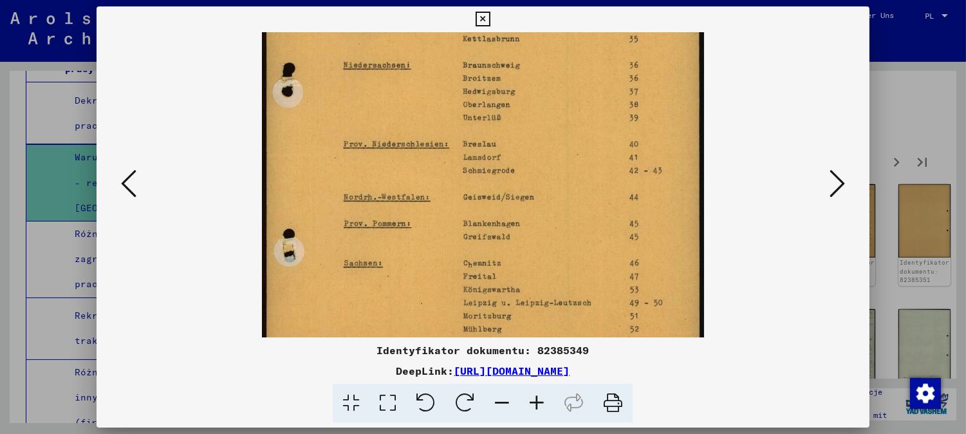
scroll to position [137, 0]
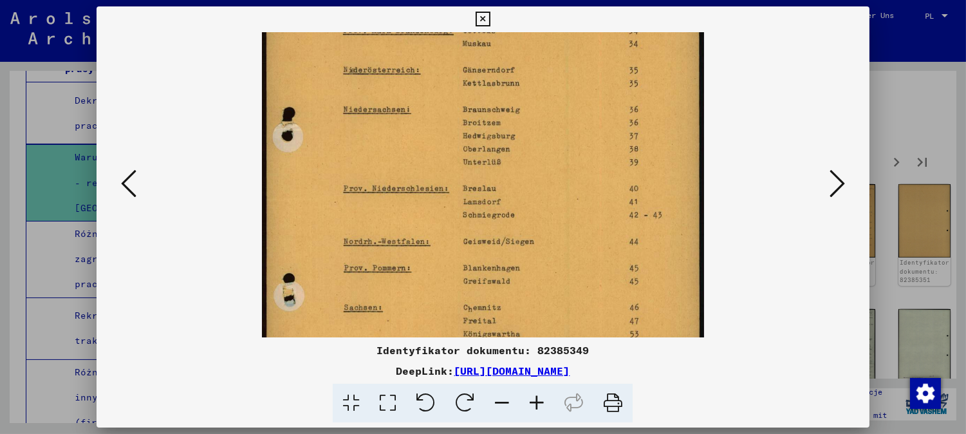
drag, startPoint x: 545, startPoint y: 188, endPoint x: 538, endPoint y: 228, distance: 40.5
click at [538, 226] on img at bounding box center [483, 202] width 442 height 627
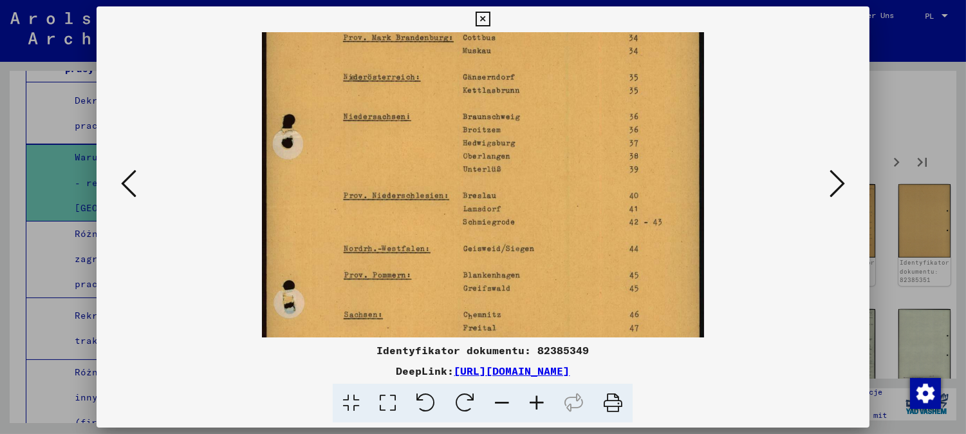
click at [835, 196] on icon at bounding box center [836, 183] width 15 height 31
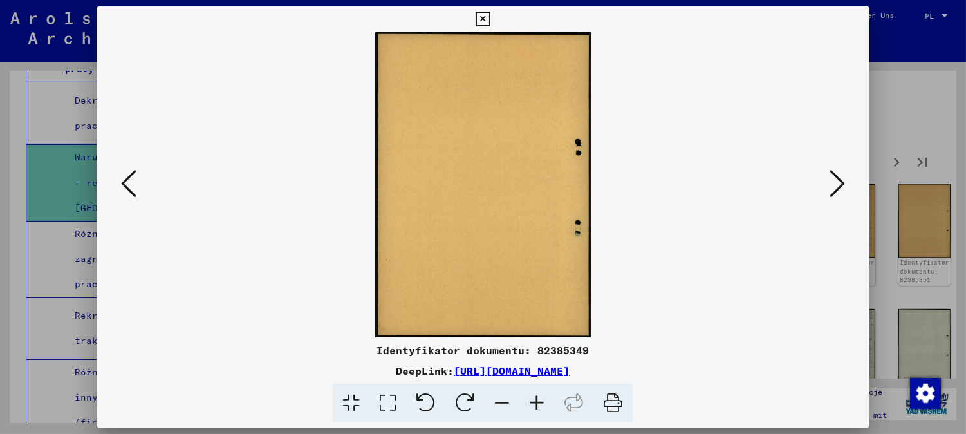
click at [851, 183] on div at bounding box center [483, 184] width 773 height 305
click at [845, 185] on icon at bounding box center [836, 183] width 15 height 31
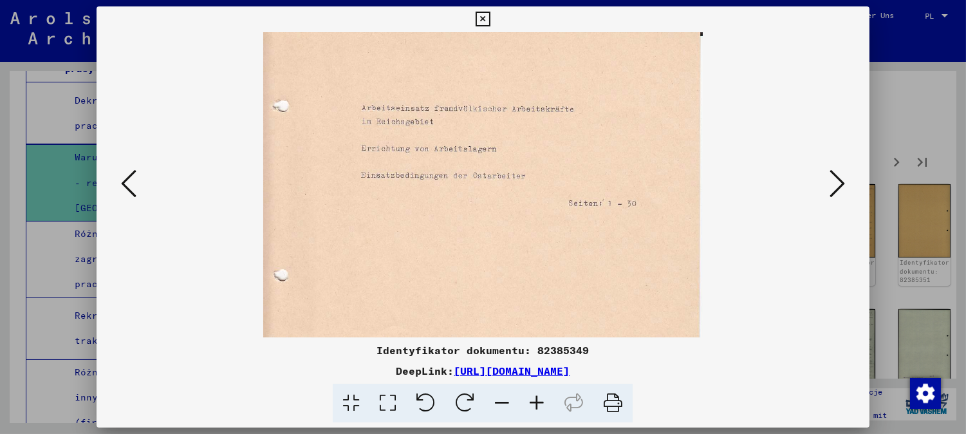
click at [838, 189] on icon at bounding box center [836, 183] width 15 height 31
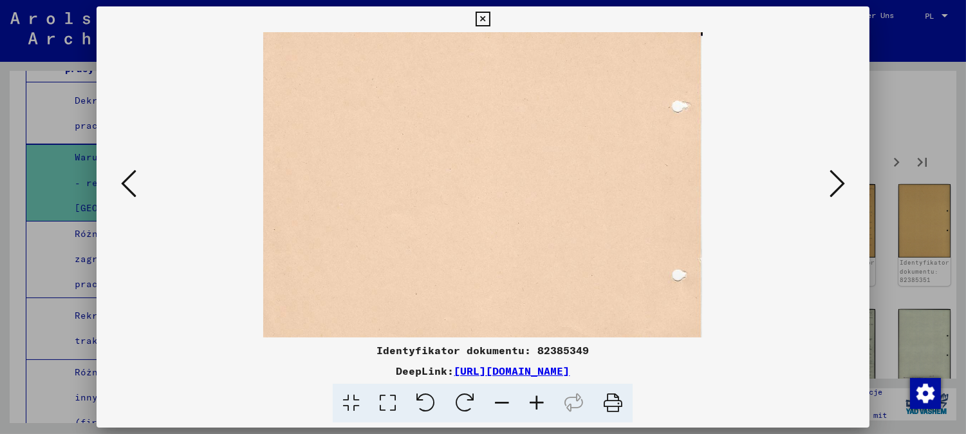
click at [838, 188] on icon at bounding box center [836, 183] width 15 height 31
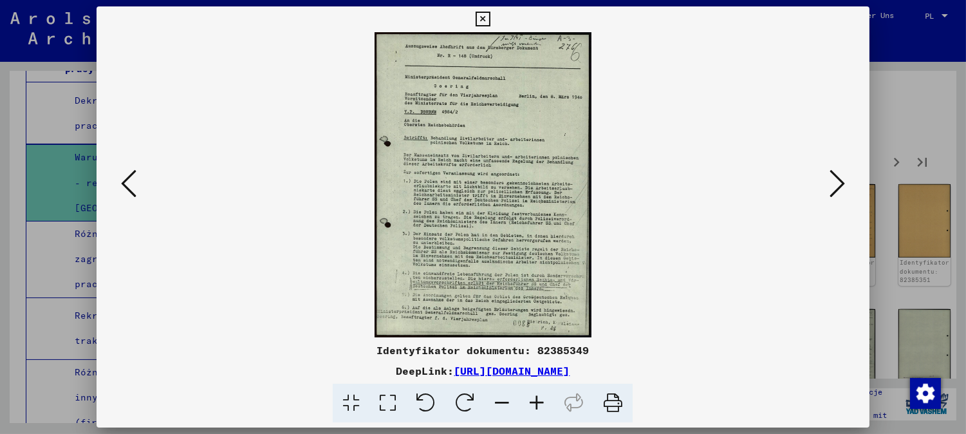
click at [539, 399] on icon at bounding box center [536, 403] width 35 height 39
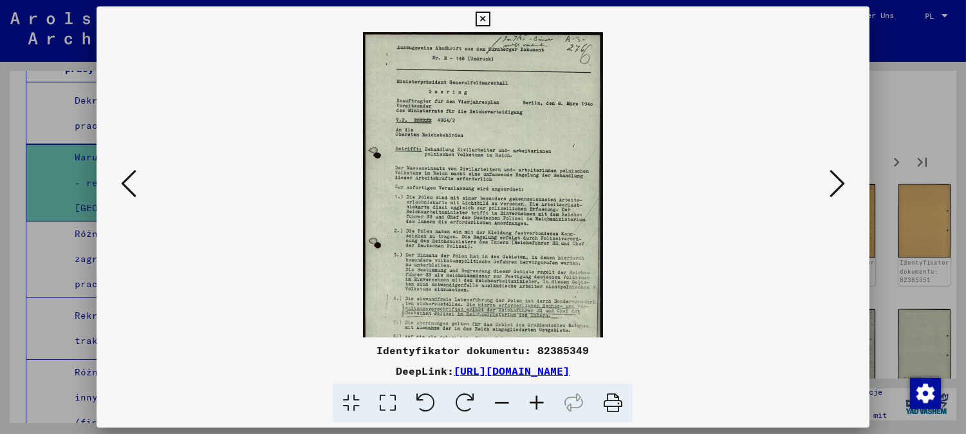
click at [541, 399] on icon at bounding box center [536, 403] width 35 height 39
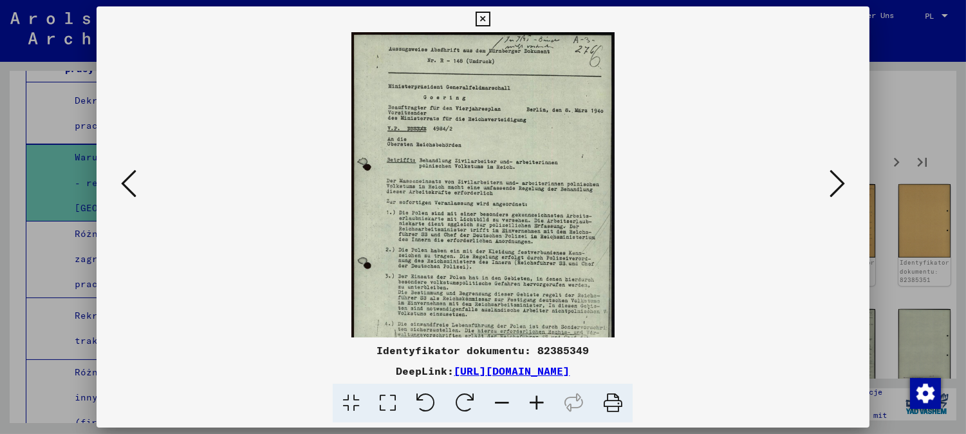
click at [541, 399] on icon at bounding box center [536, 403] width 35 height 39
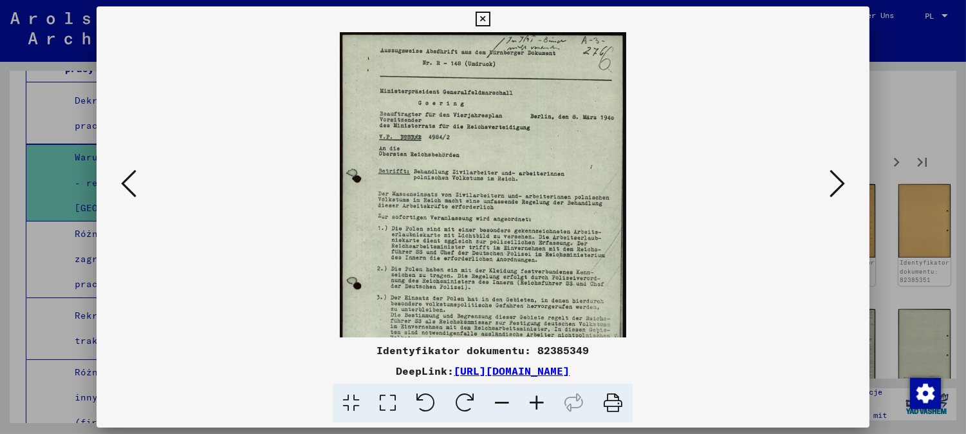
click at [542, 399] on icon at bounding box center [536, 403] width 35 height 39
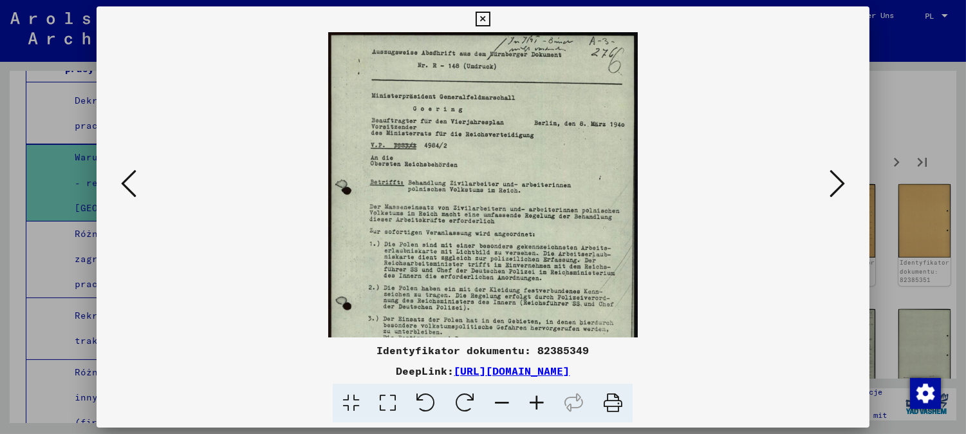
click at [542, 396] on icon at bounding box center [536, 403] width 35 height 39
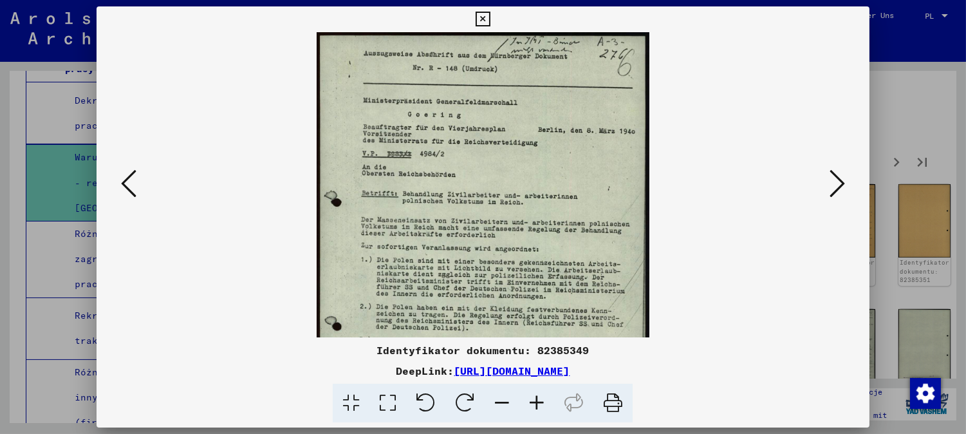
drag, startPoint x: 541, startPoint y: 396, endPoint x: 530, endPoint y: 400, distance: 11.0
click at [539, 396] on icon at bounding box center [536, 403] width 35 height 39
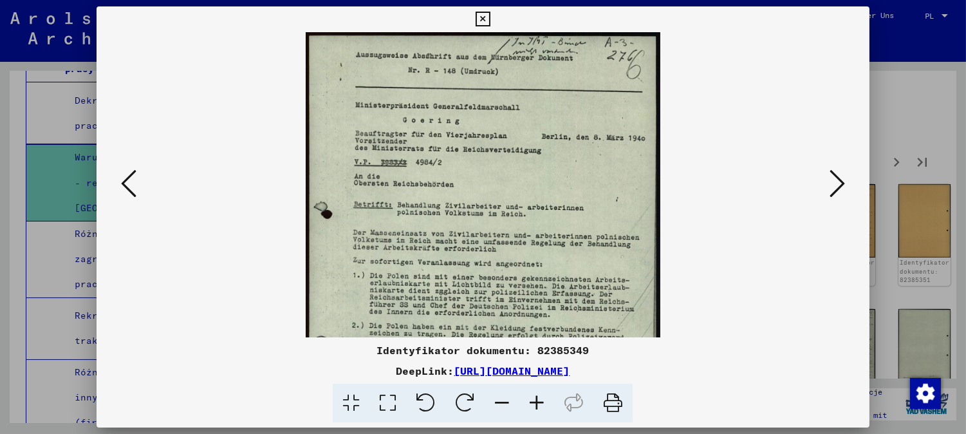
drag, startPoint x: 523, startPoint y: 402, endPoint x: 528, endPoint y: 398, distance: 6.8
click at [523, 400] on icon at bounding box center [536, 403] width 35 height 39
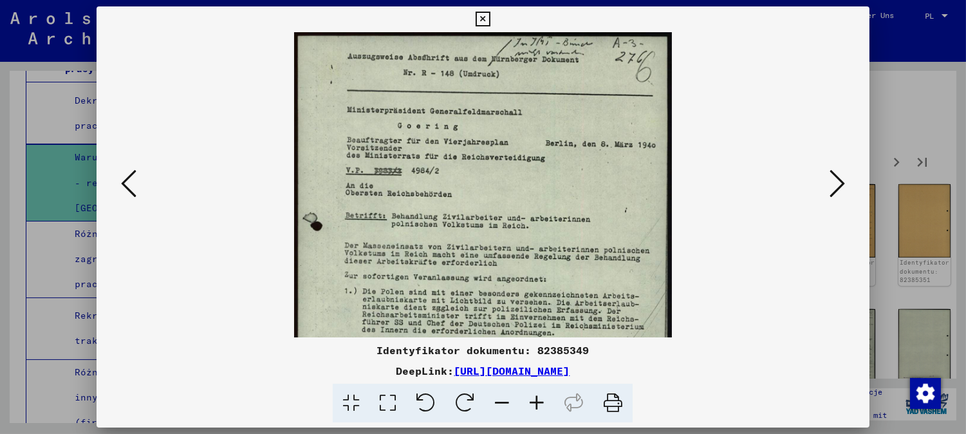
scroll to position [151, 0]
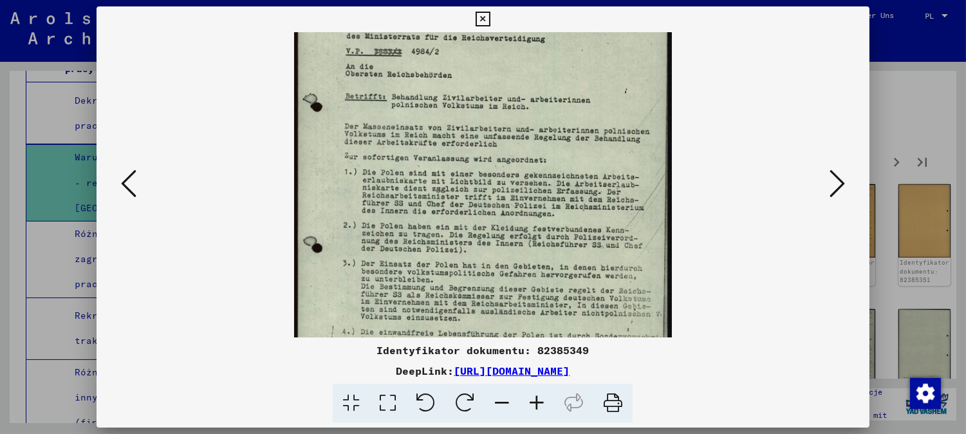
drag, startPoint x: 486, startPoint y: 172, endPoint x: 522, endPoint y: 24, distance: 152.3
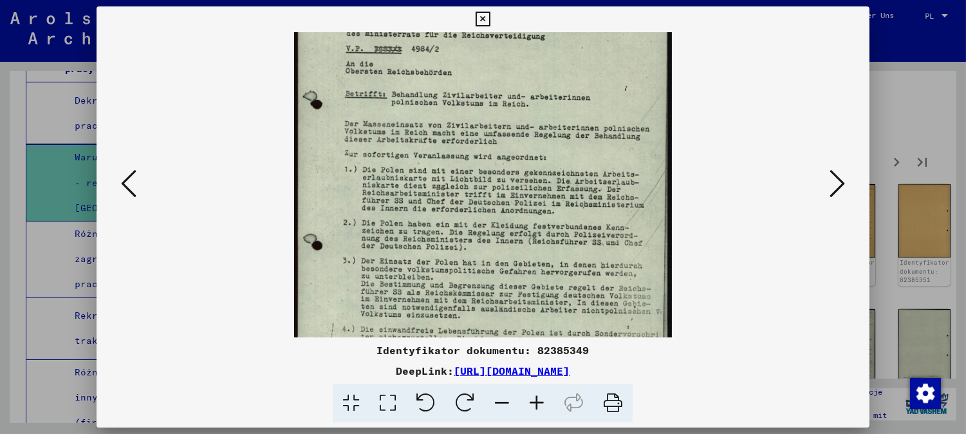
click at [513, 45] on img at bounding box center [483, 176] width 378 height 530
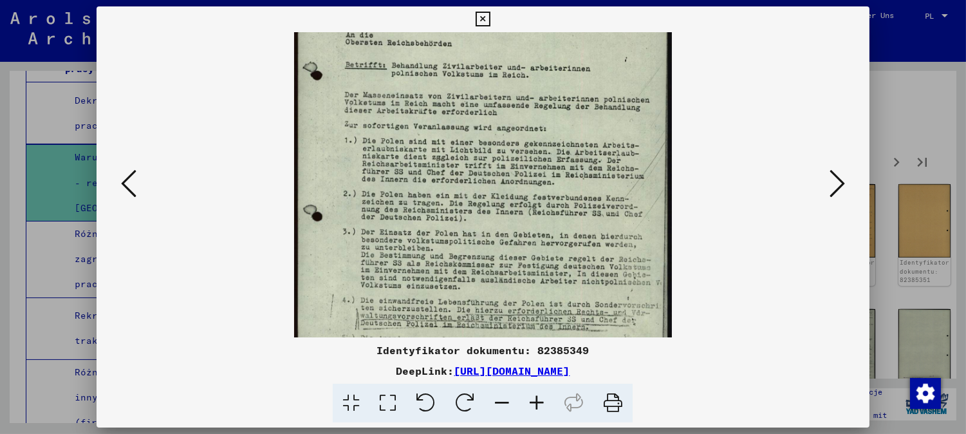
scroll to position [0, 0]
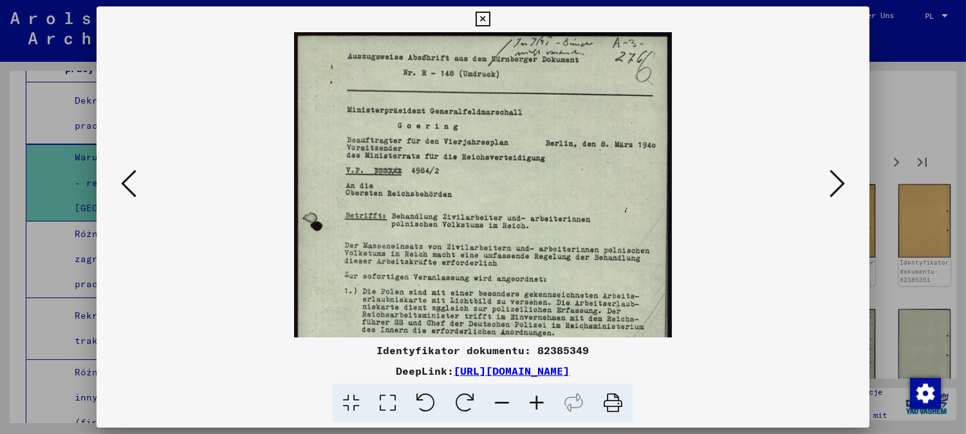
drag, startPoint x: 533, startPoint y: 239, endPoint x: 553, endPoint y: 252, distance: 24.3
click at [534, 247] on img at bounding box center [483, 297] width 378 height 530
click at [840, 176] on icon at bounding box center [836, 183] width 15 height 31
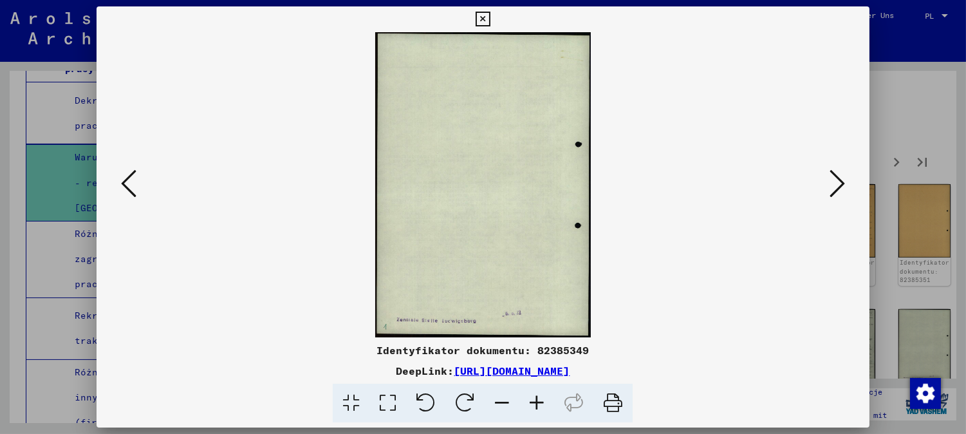
click at [840, 176] on icon at bounding box center [836, 183] width 15 height 31
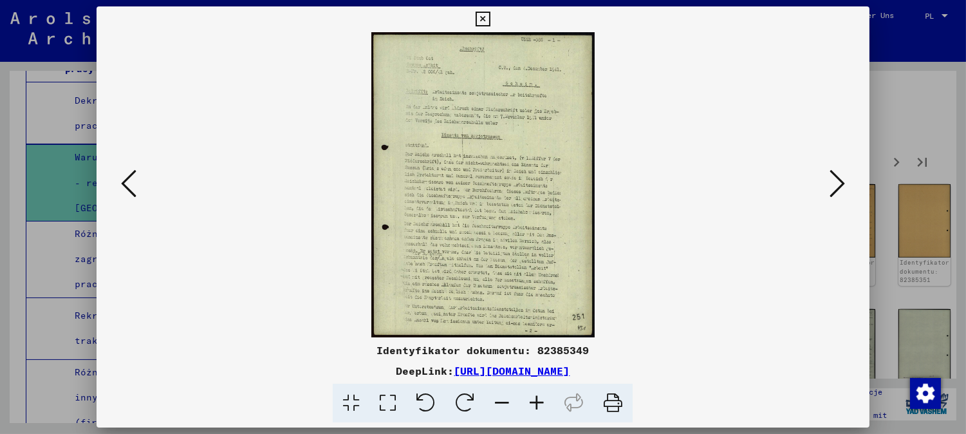
click at [522, 381] on div "Identyfikator dokumentu: 82385349 DeepLink: [URL][DOMAIN_NAME]" at bounding box center [483, 382] width 773 height 80
click at [531, 396] on icon at bounding box center [536, 403] width 35 height 39
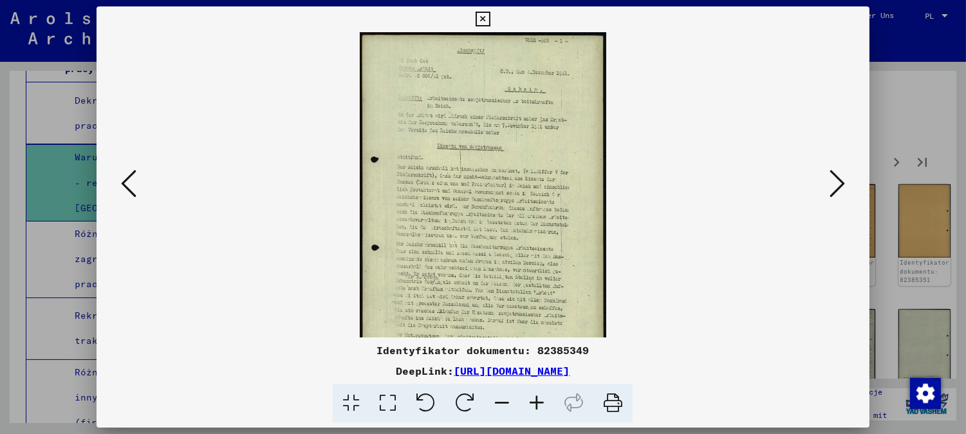
click at [532, 396] on icon at bounding box center [536, 403] width 35 height 39
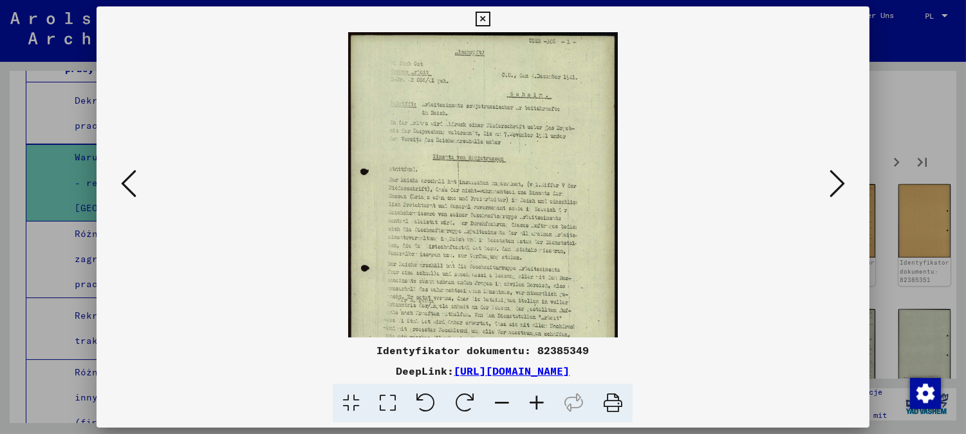
click at [537, 396] on icon at bounding box center [536, 403] width 35 height 39
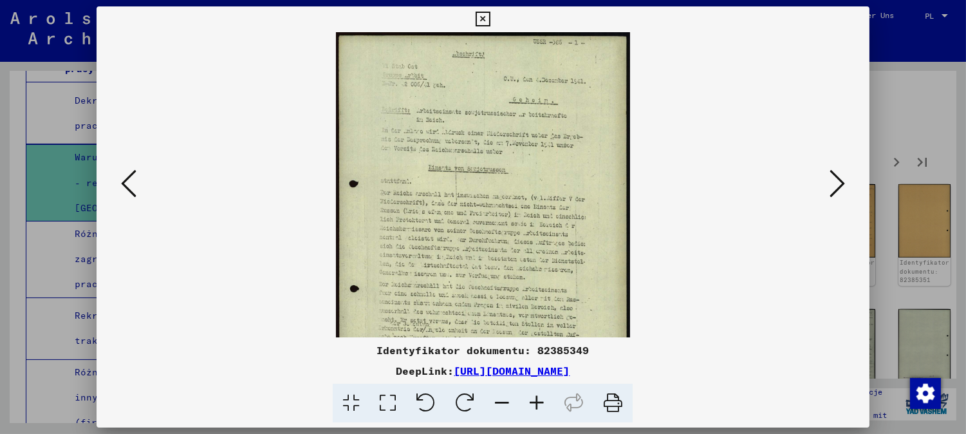
click at [537, 395] on icon at bounding box center [536, 403] width 35 height 39
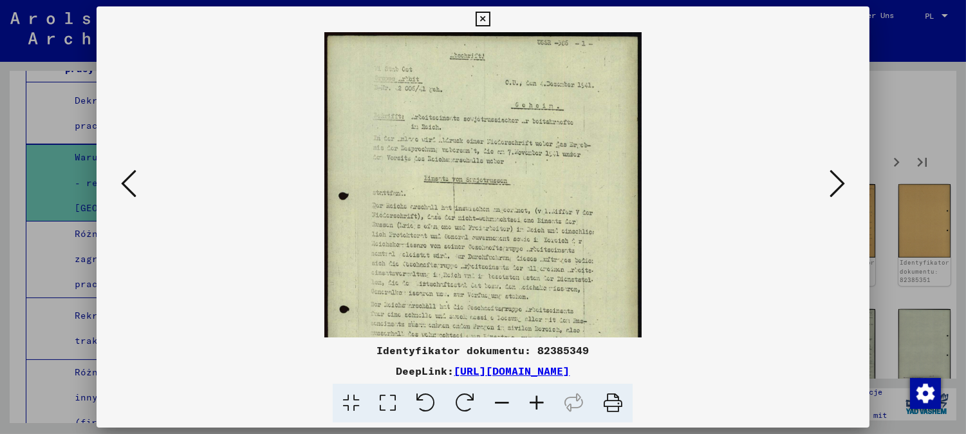
click at [538, 395] on icon at bounding box center [536, 403] width 35 height 39
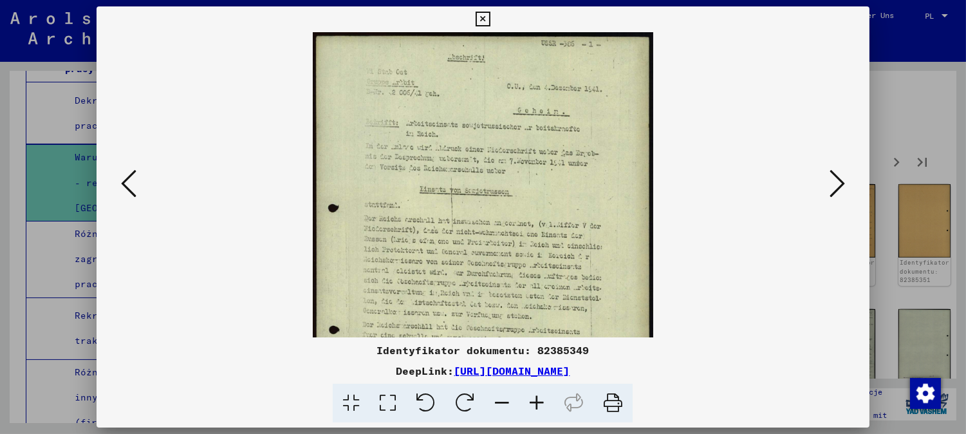
click at [538, 395] on icon at bounding box center [536, 403] width 35 height 39
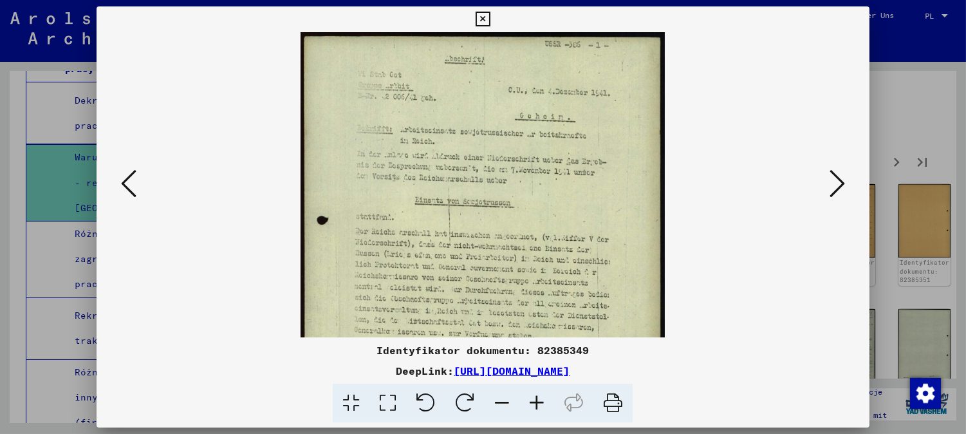
click at [539, 394] on icon at bounding box center [536, 403] width 35 height 39
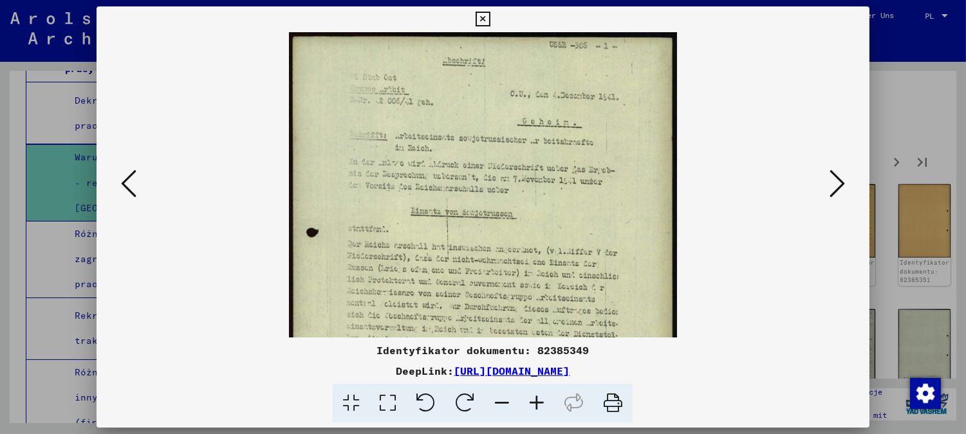
click at [539, 394] on icon at bounding box center [536, 403] width 35 height 39
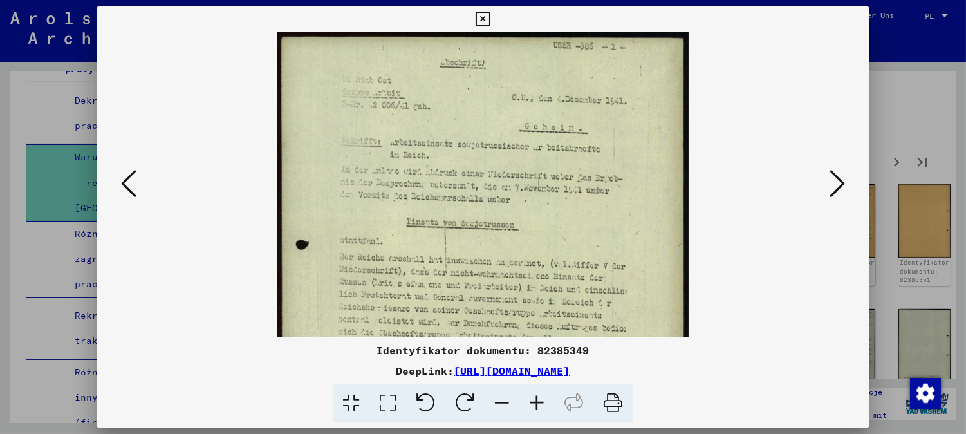
click at [541, 393] on icon at bounding box center [536, 403] width 35 height 39
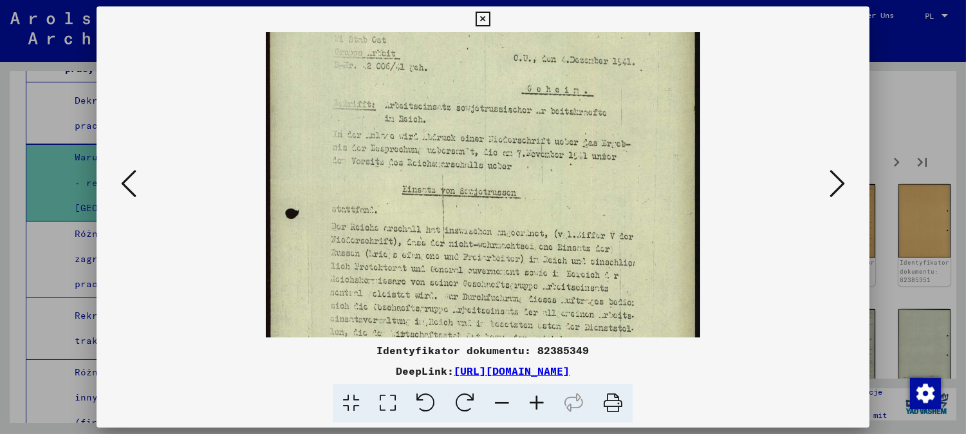
drag, startPoint x: 528, startPoint y: 213, endPoint x: 526, endPoint y: 151, distance: 62.4
click at [526, 151] on img at bounding box center [483, 286] width 435 height 595
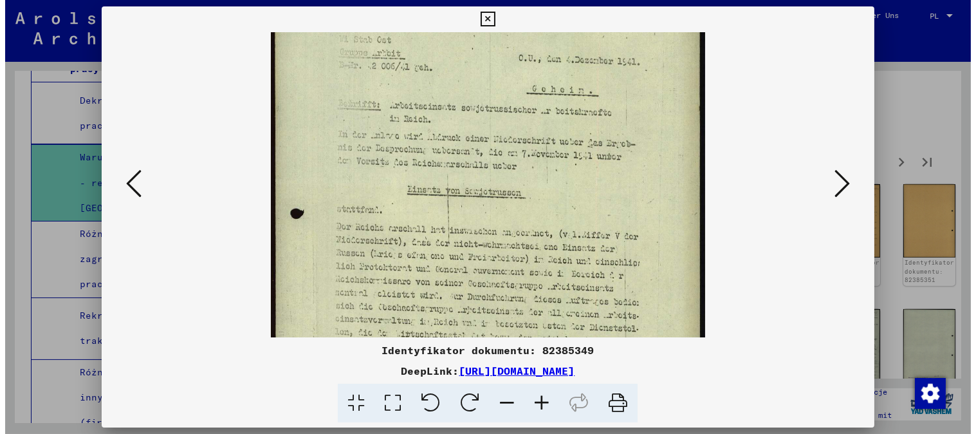
scroll to position [72, 0]
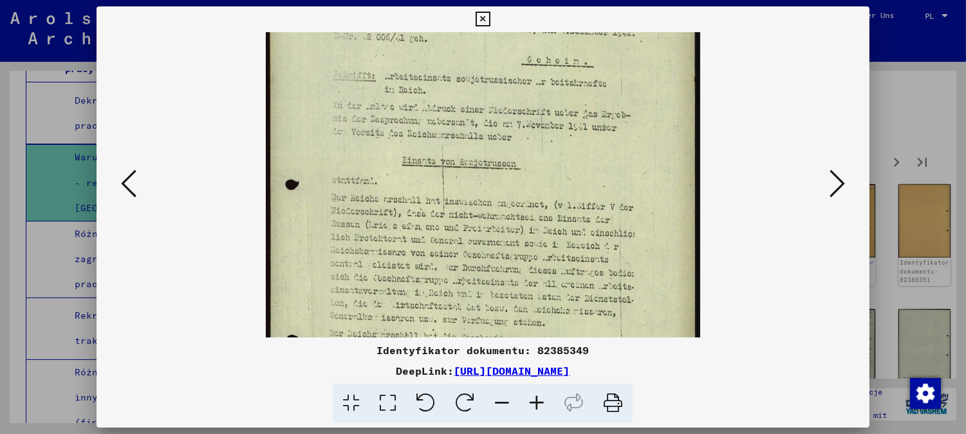
drag, startPoint x: 479, startPoint y: 26, endPoint x: 486, endPoint y: 37, distance: 12.1
click at [479, 26] on icon at bounding box center [483, 19] width 15 height 15
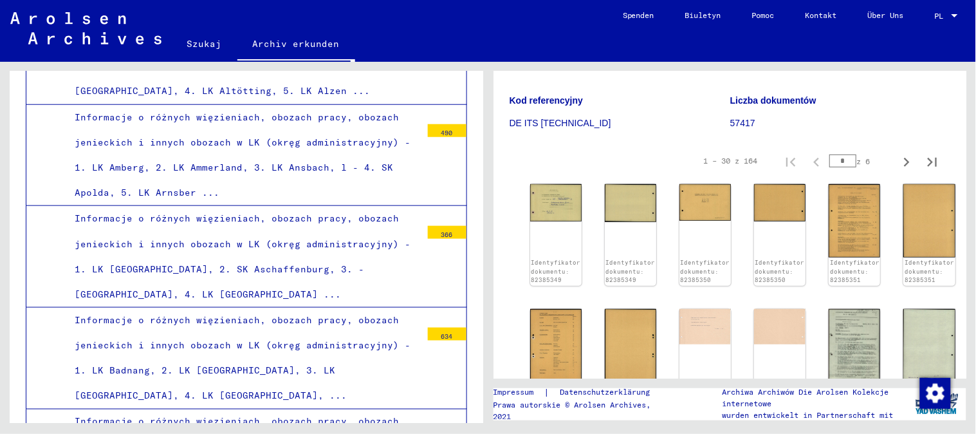
scroll to position [1715, 0]
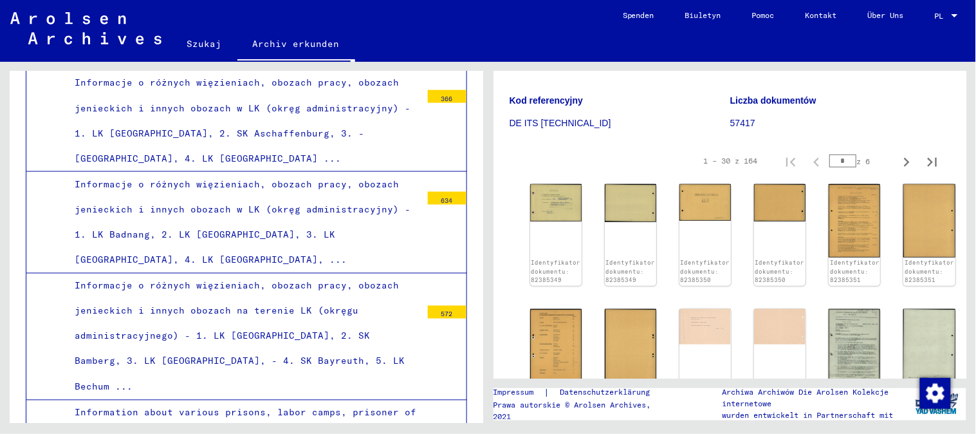
click at [227, 172] on div "Informacje o różnych więzieniach, obozach pracy, obozach jenieckich i innych ob…" at bounding box center [243, 222] width 356 height 101
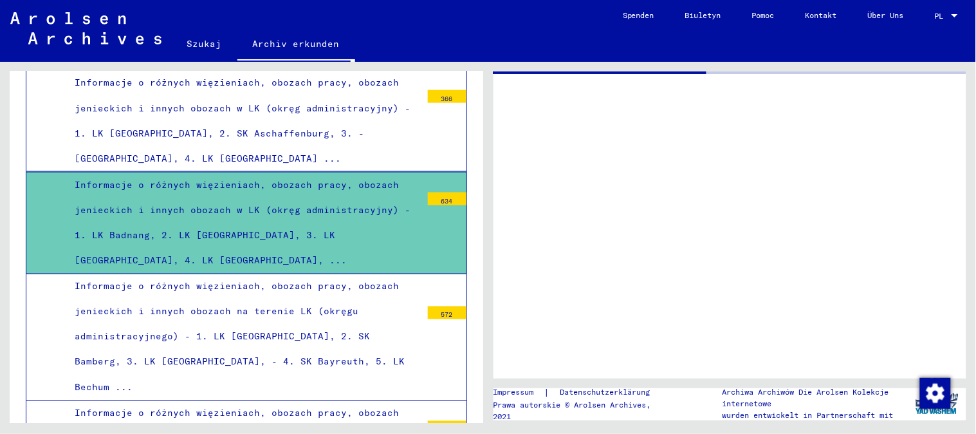
click at [288, 281] on font "Informacje o różnych więzieniach, obozach pracy, obozach jenieckich i innych ob…" at bounding box center [240, 337] width 330 height 113
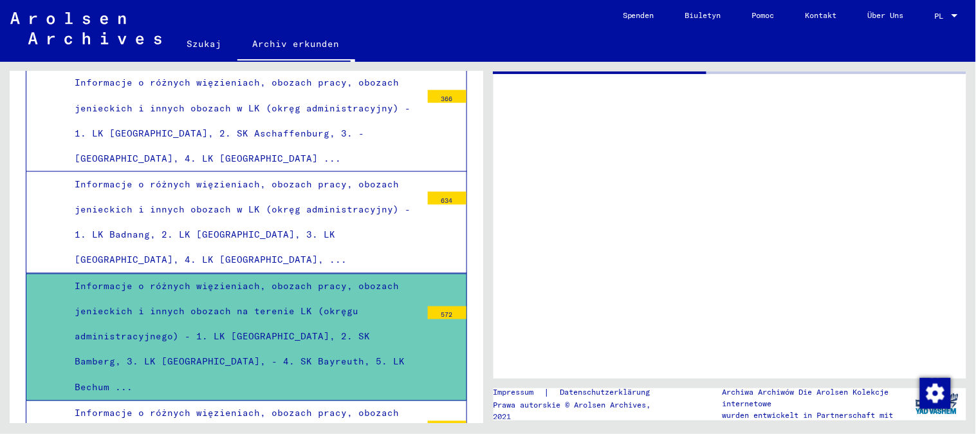
click at [243, 178] on font "Informacje o różnych więzieniach, obozach pracy, obozach jenieckich i innych ob…" at bounding box center [243, 222] width 336 height 88
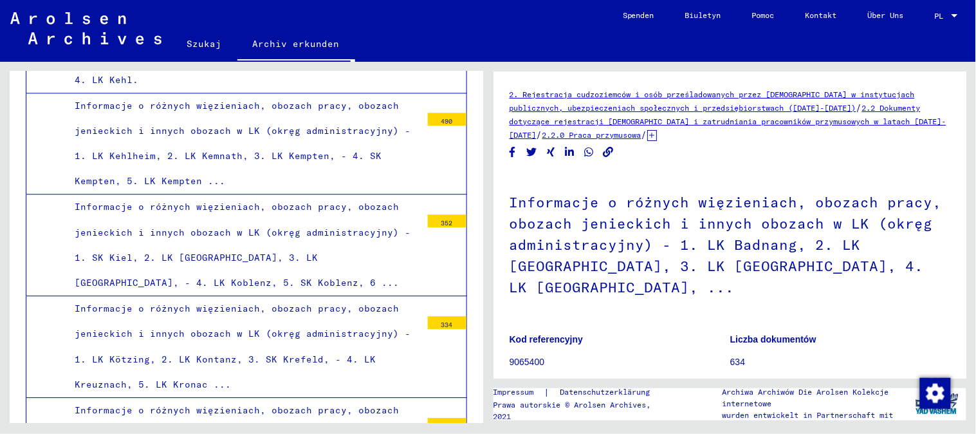
scroll to position [6004, 0]
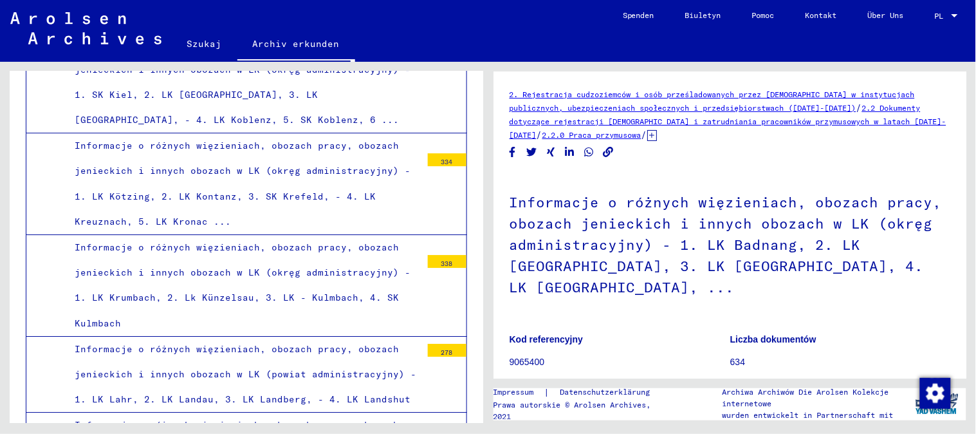
click at [260, 343] on font "Informacje o różnych więzieniach, obozach pracy, obozach jenieckich i innych ob…" at bounding box center [246, 374] width 342 height 62
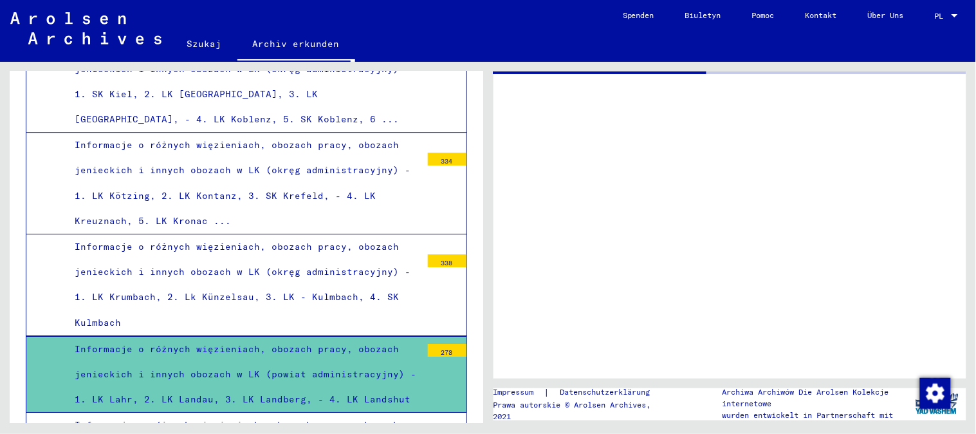
scroll to position [6003, 0]
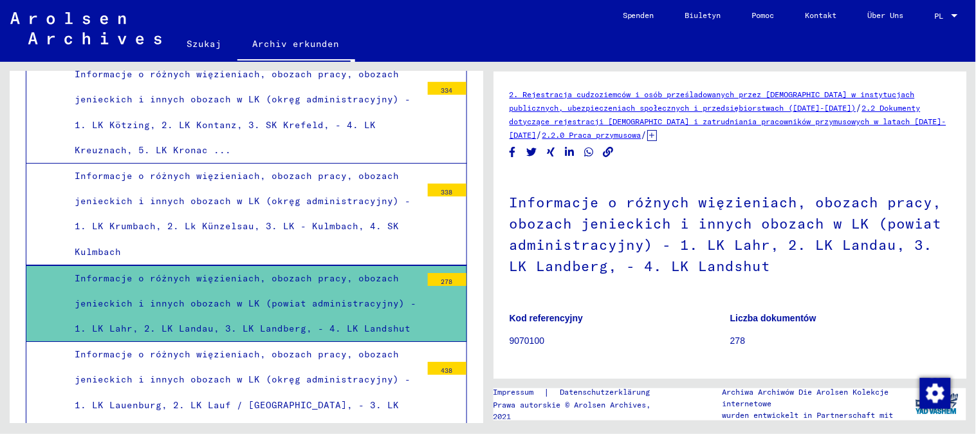
click at [266, 348] on font "Informacje o różnych więzieniach, obozach pracy, obozach jenieckich i innych ob…" at bounding box center [243, 392] width 336 height 88
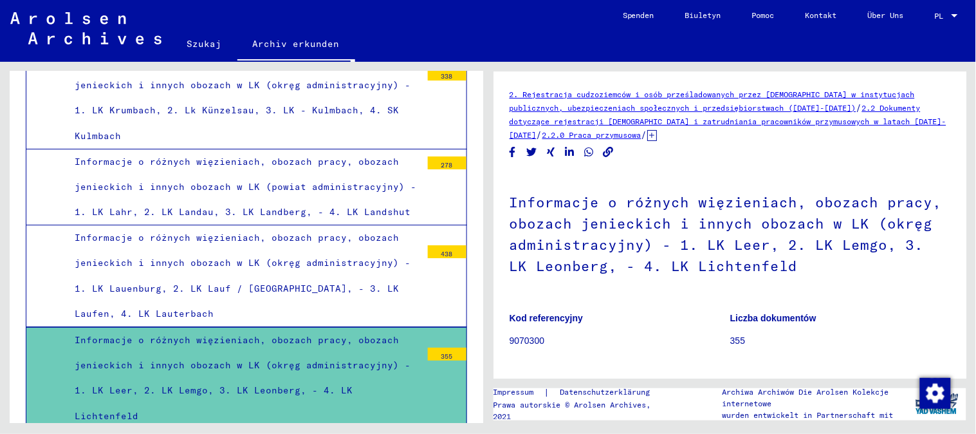
scroll to position [6217, 0]
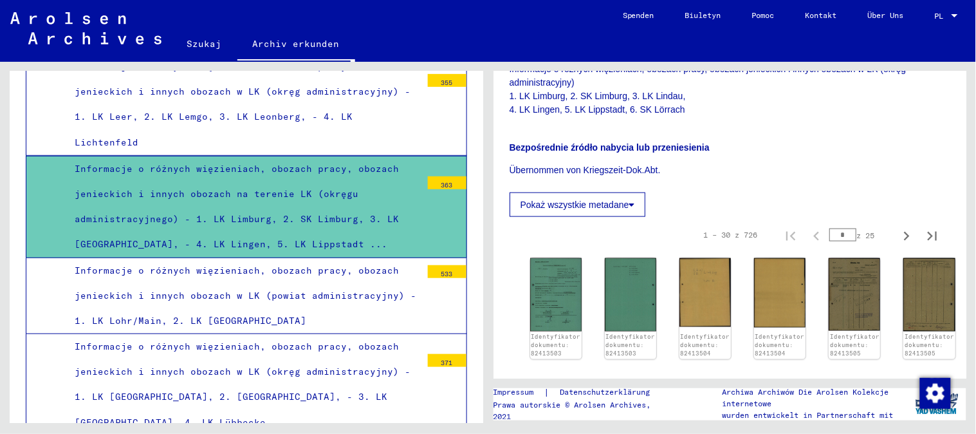
scroll to position [6431, 0]
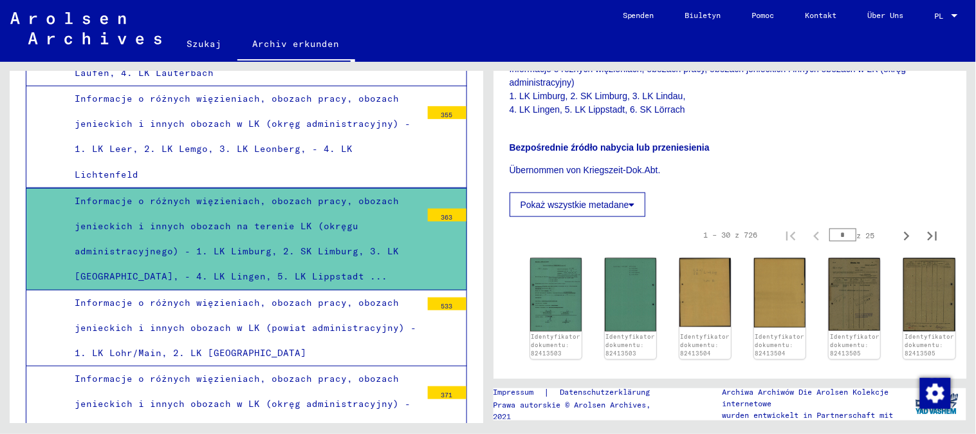
click at [290, 366] on div "Informacje o różnych więzieniach, obozach pracy, obozach jenieckich i innych ob…" at bounding box center [243, 416] width 356 height 101
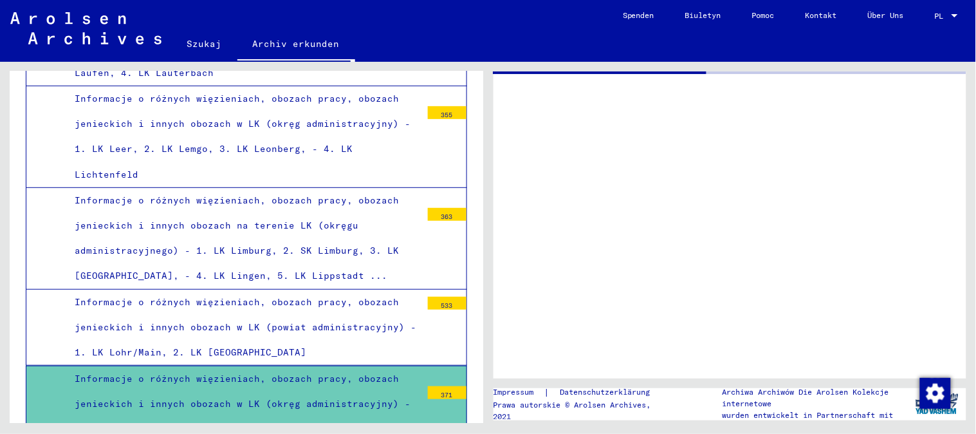
scroll to position [6431, 0]
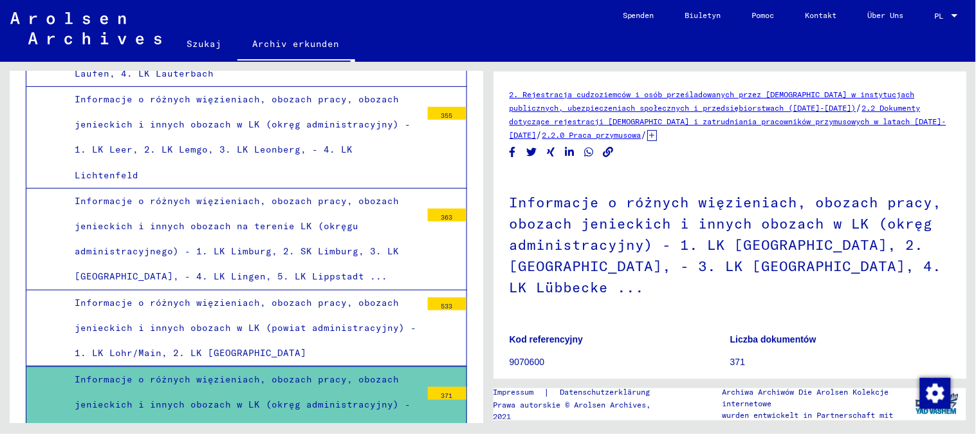
click at [302, 290] on div "Informacje o różnych więzieniach, obozach pracy, obozach jenieckich i innych ob…" at bounding box center [243, 328] width 356 height 76
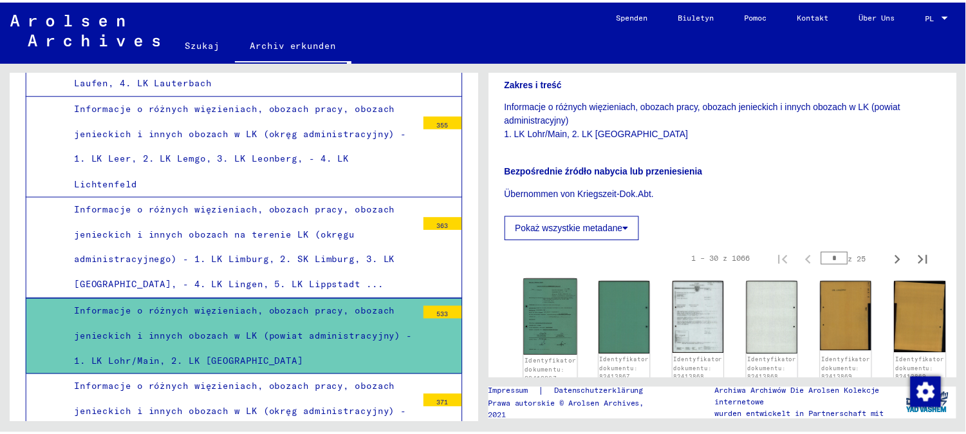
scroll to position [442, 0]
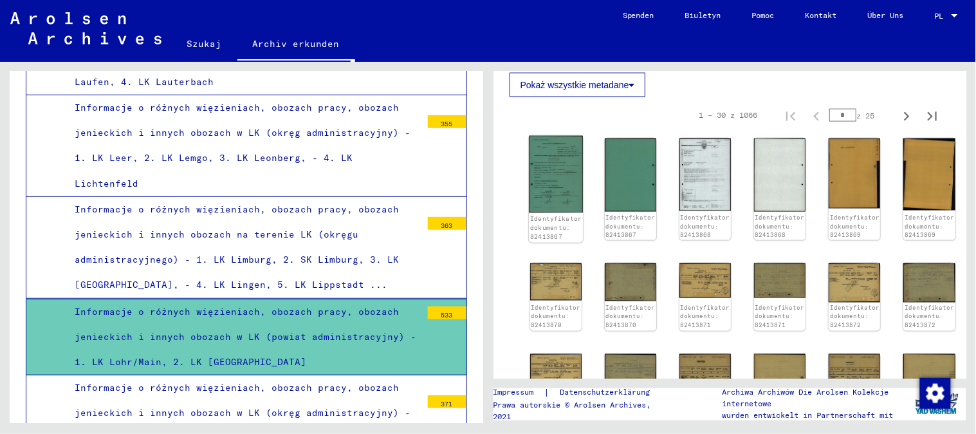
click at [546, 200] on img at bounding box center [555, 174] width 54 height 77
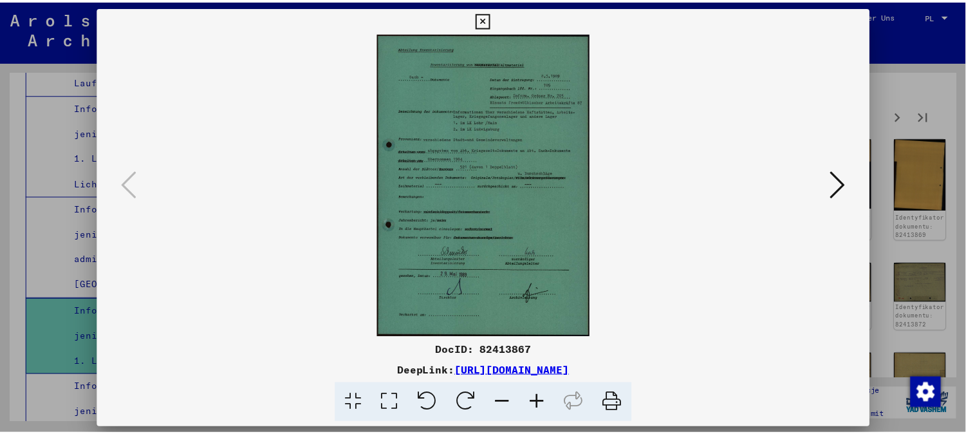
scroll to position [6462, 0]
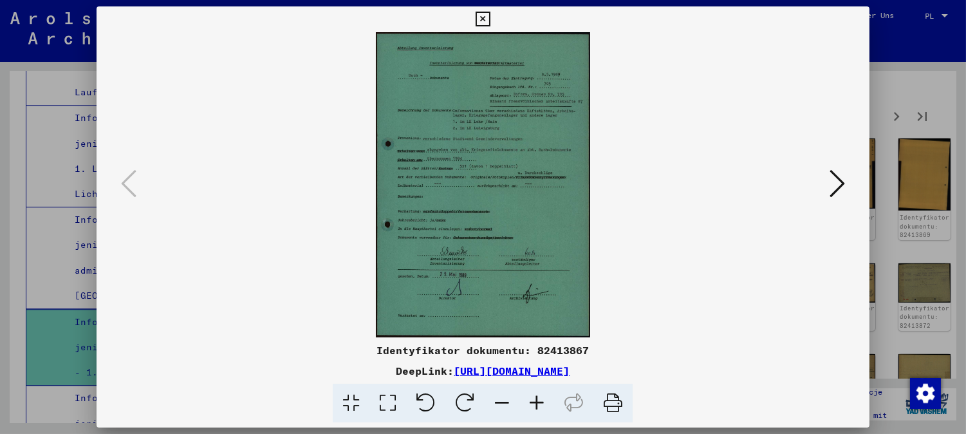
click at [544, 396] on icon at bounding box center [536, 403] width 35 height 39
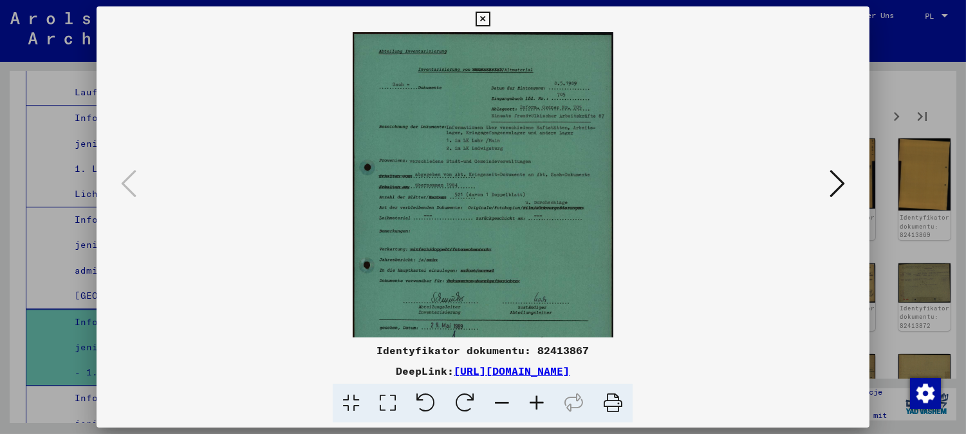
click at [544, 396] on icon at bounding box center [536, 403] width 35 height 39
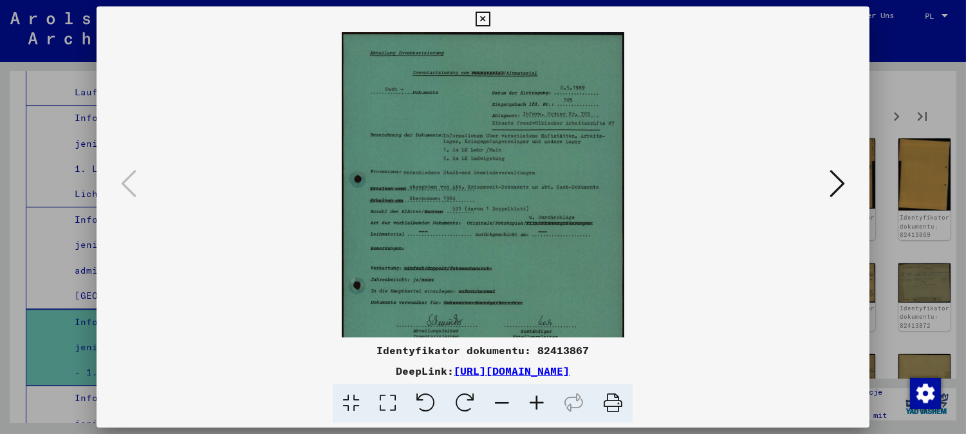
click at [544, 396] on icon at bounding box center [536, 403] width 35 height 39
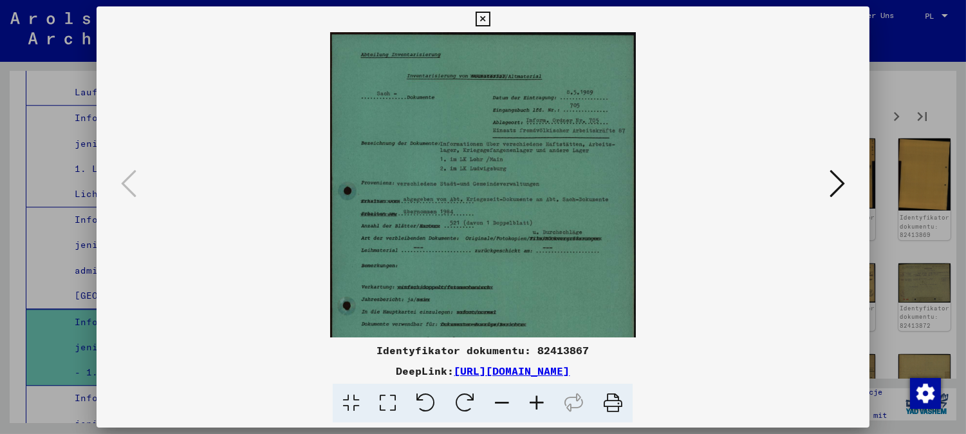
click at [544, 396] on icon at bounding box center [536, 403] width 35 height 39
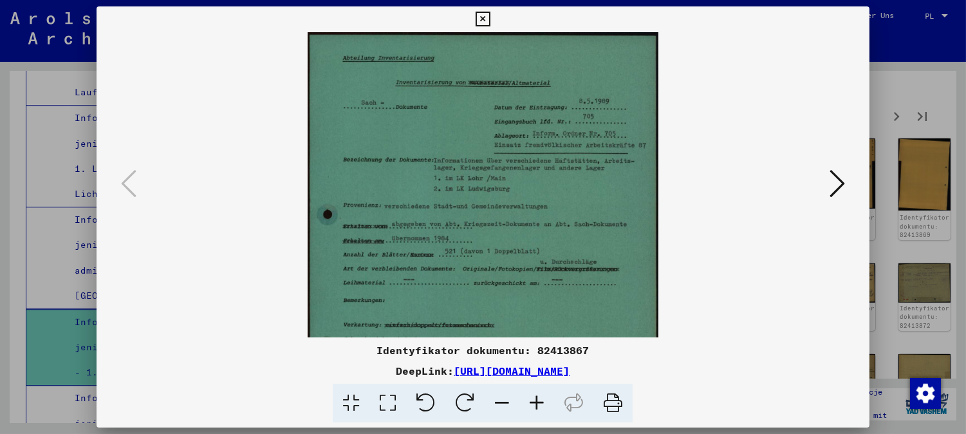
click at [544, 396] on icon at bounding box center [536, 403] width 35 height 39
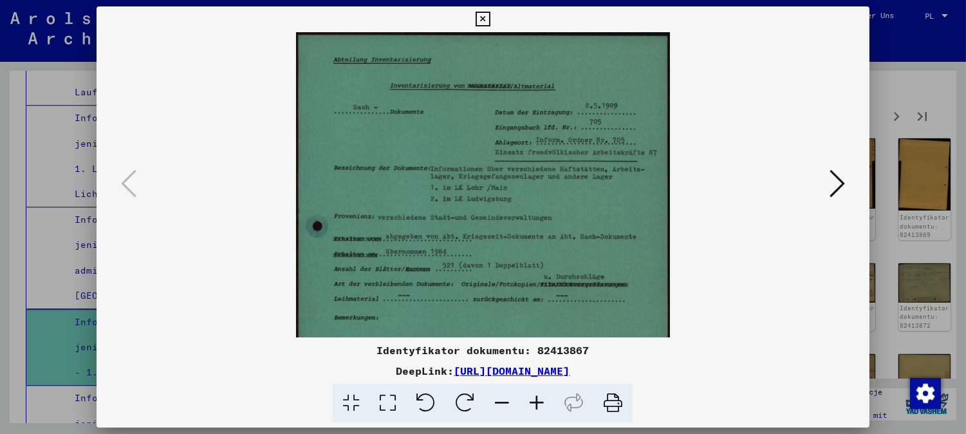
click at [544, 396] on icon at bounding box center [536, 403] width 35 height 39
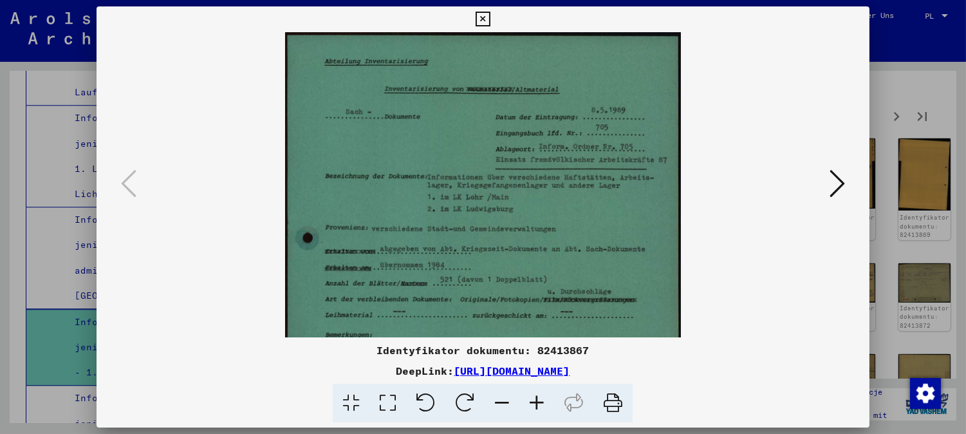
click at [544, 396] on icon at bounding box center [536, 403] width 35 height 39
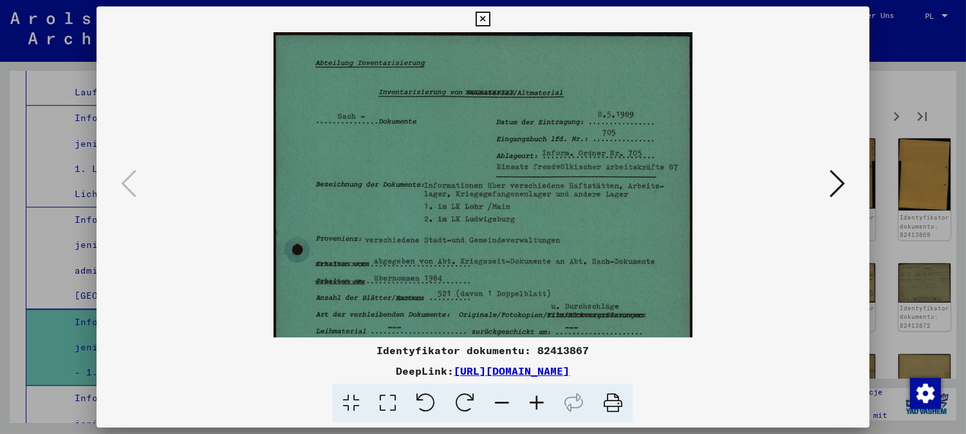
click at [544, 396] on icon at bounding box center [536, 403] width 35 height 39
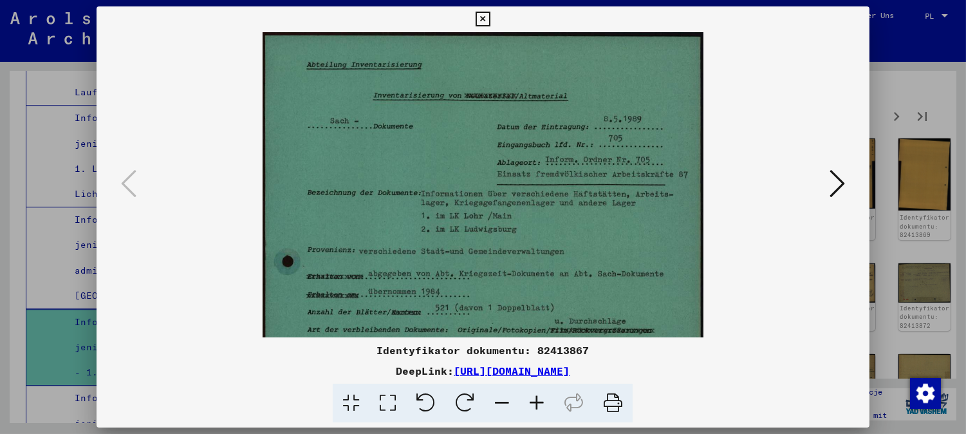
click at [544, 396] on icon at bounding box center [536, 403] width 35 height 39
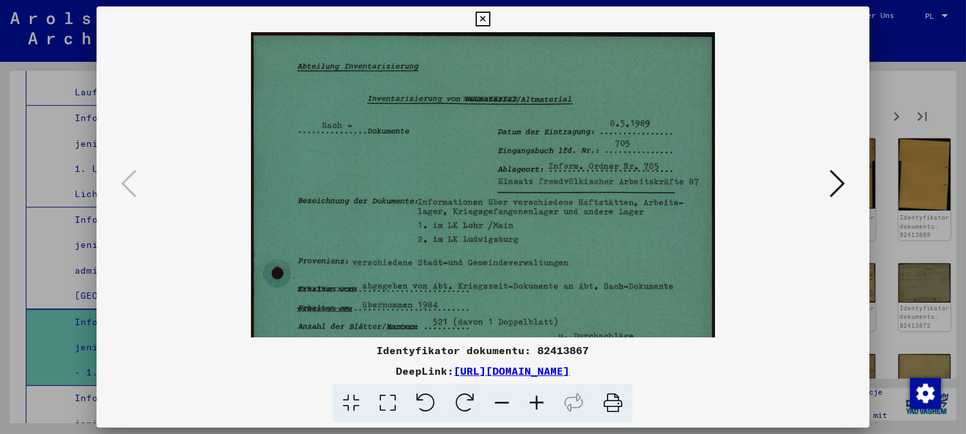
click at [544, 396] on icon at bounding box center [536, 403] width 35 height 39
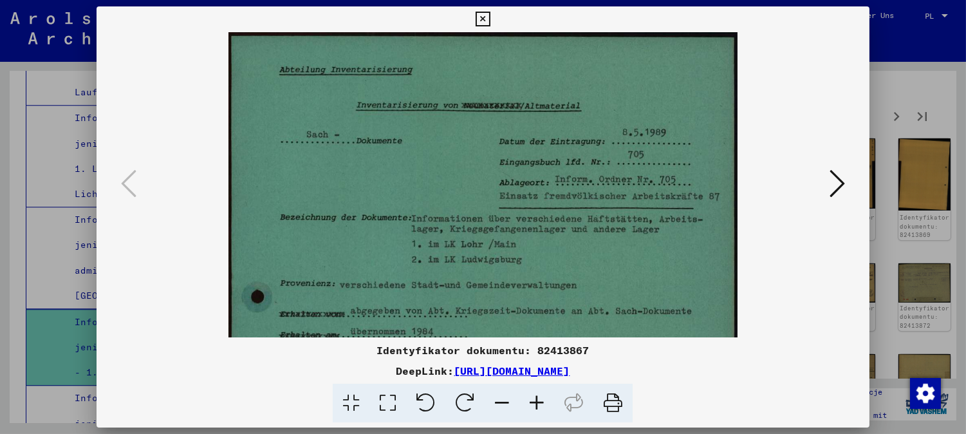
click at [544, 397] on icon at bounding box center [536, 403] width 35 height 39
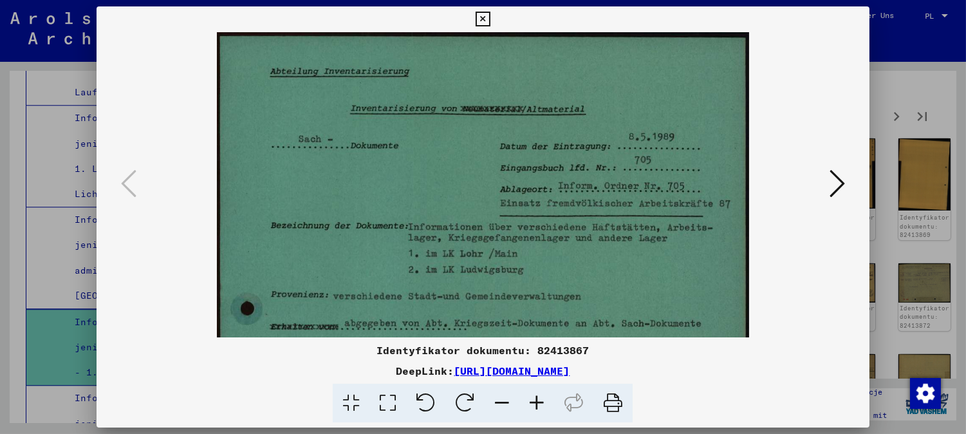
click at [544, 397] on icon at bounding box center [536, 403] width 35 height 39
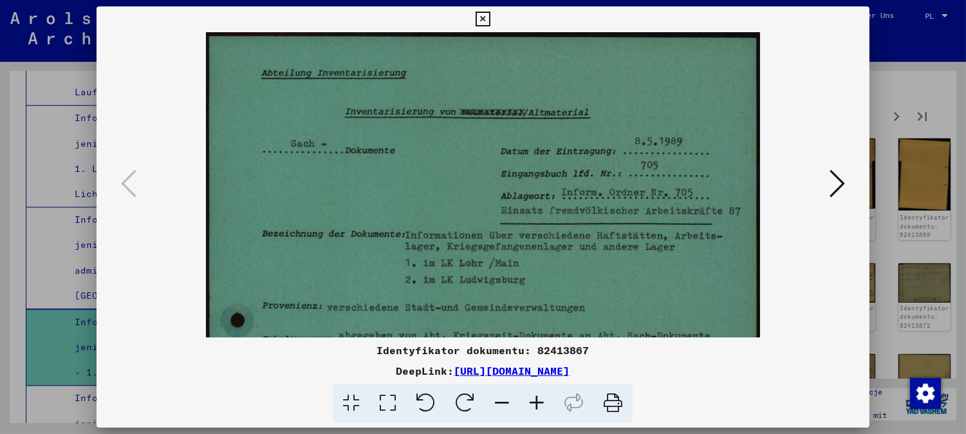
click at [544, 397] on icon at bounding box center [536, 403] width 35 height 39
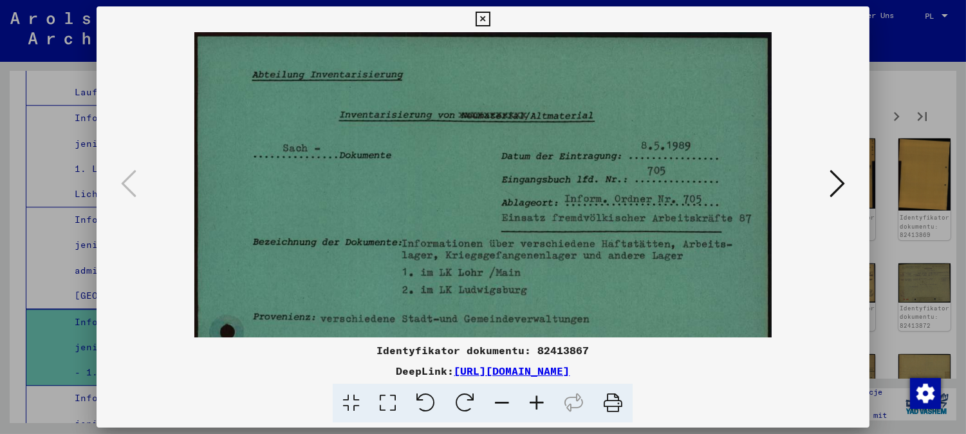
click at [544, 397] on icon at bounding box center [536, 403] width 35 height 39
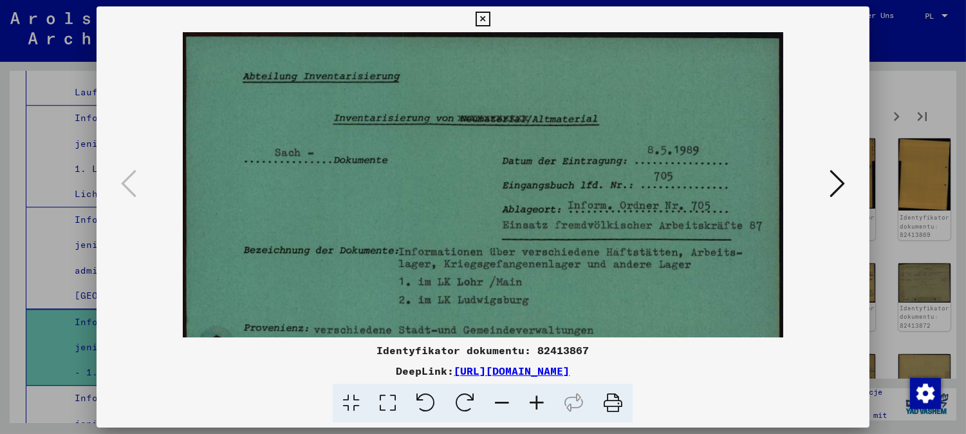
click at [544, 397] on icon at bounding box center [536, 403] width 35 height 39
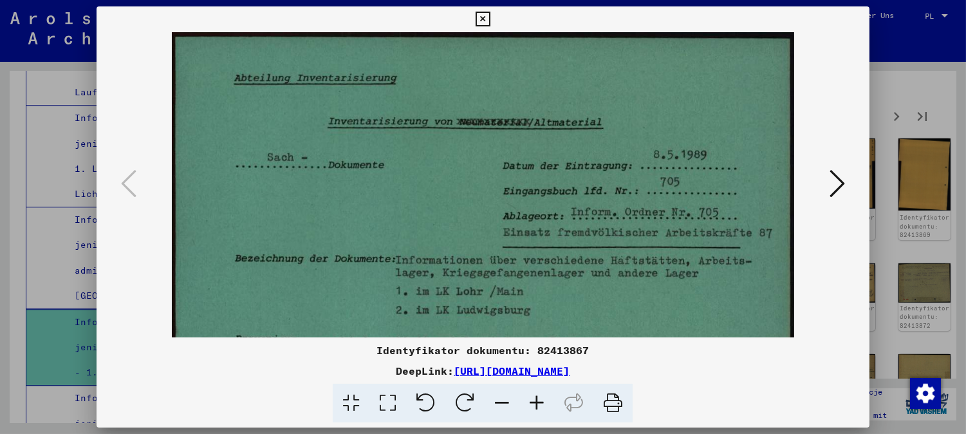
click at [544, 397] on icon at bounding box center [536, 403] width 35 height 39
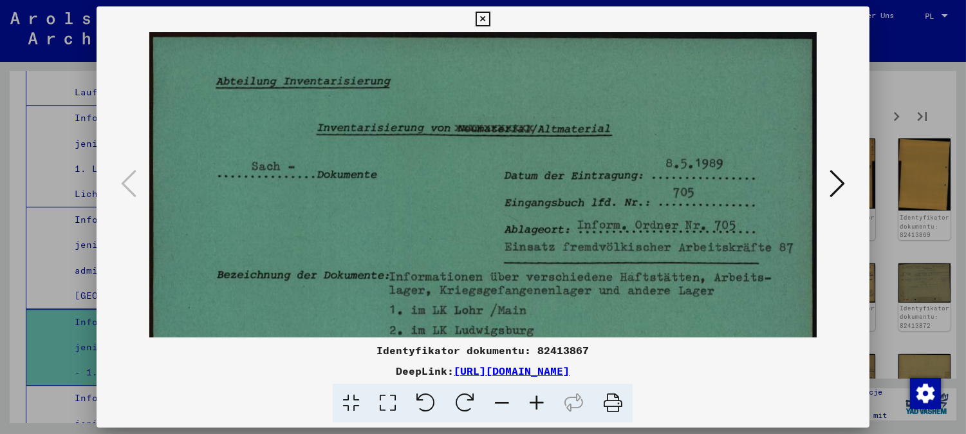
click at [544, 397] on icon at bounding box center [536, 403] width 35 height 39
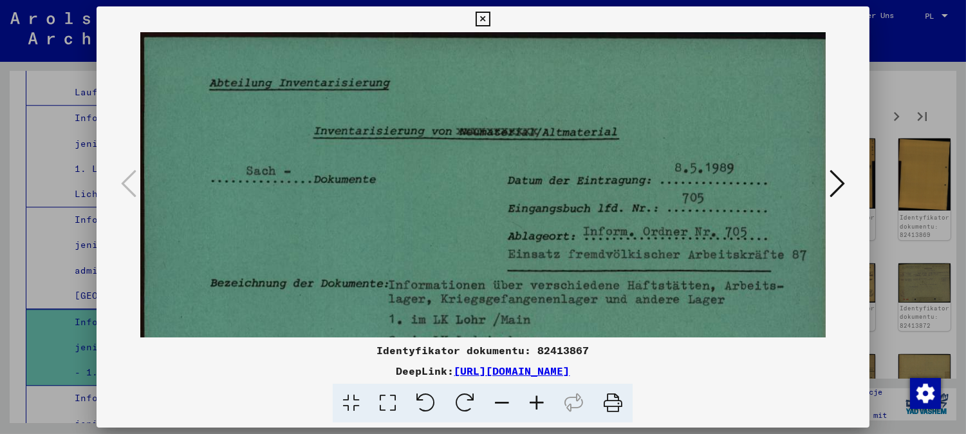
click at [544, 397] on icon at bounding box center [536, 403] width 35 height 39
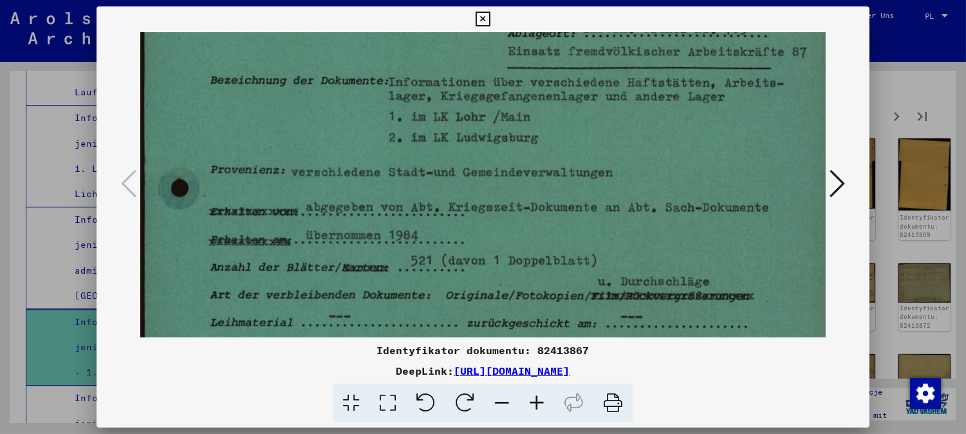
drag, startPoint x: 531, startPoint y: 207, endPoint x: 500, endPoint y: 88, distance: 122.5
click at [500, 88] on img at bounding box center [485, 319] width 690 height 981
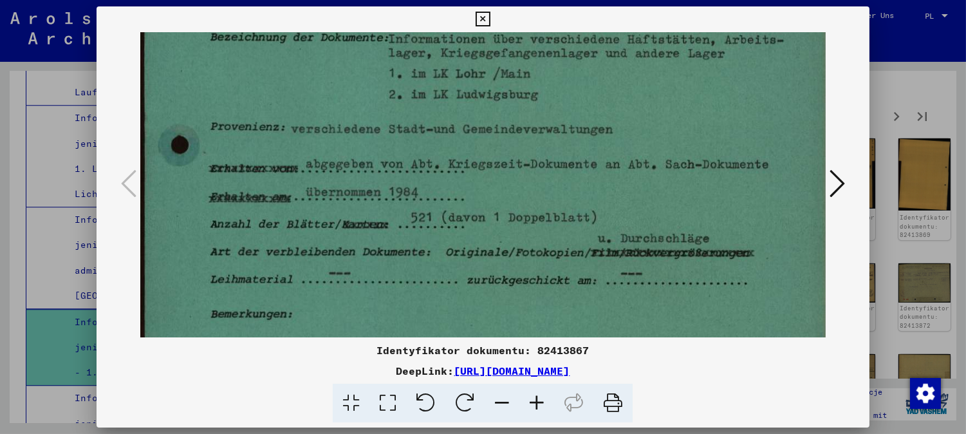
drag, startPoint x: 440, startPoint y: 262, endPoint x: 446, endPoint y: 178, distance: 84.5
click at [445, 192] on img at bounding box center [485, 276] width 690 height 981
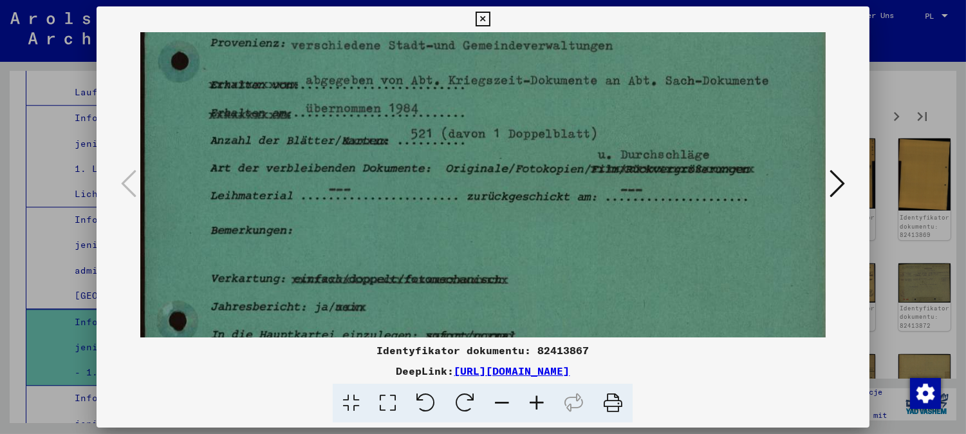
drag, startPoint x: 445, startPoint y: 216, endPoint x: 443, endPoint y: 164, distance: 51.5
click at [444, 169] on img at bounding box center [485, 193] width 690 height 981
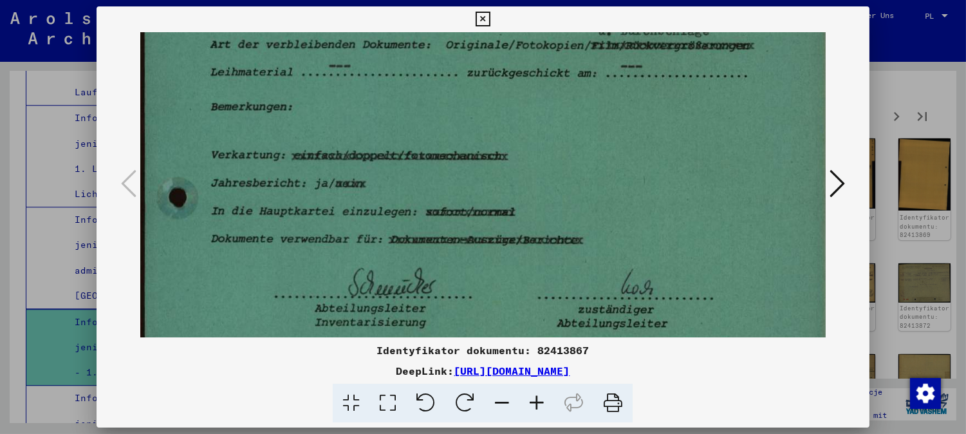
click at [455, 219] on img at bounding box center [485, 69] width 690 height 981
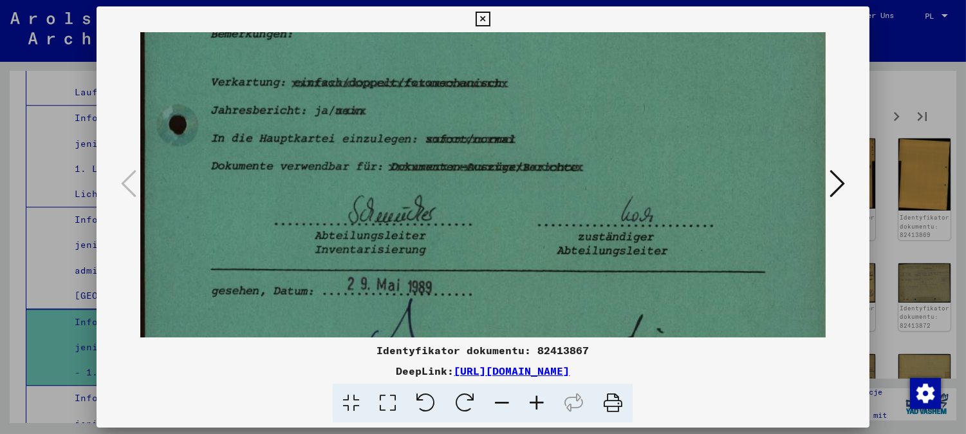
drag, startPoint x: 472, startPoint y: 248, endPoint x: 479, endPoint y: 193, distance: 55.1
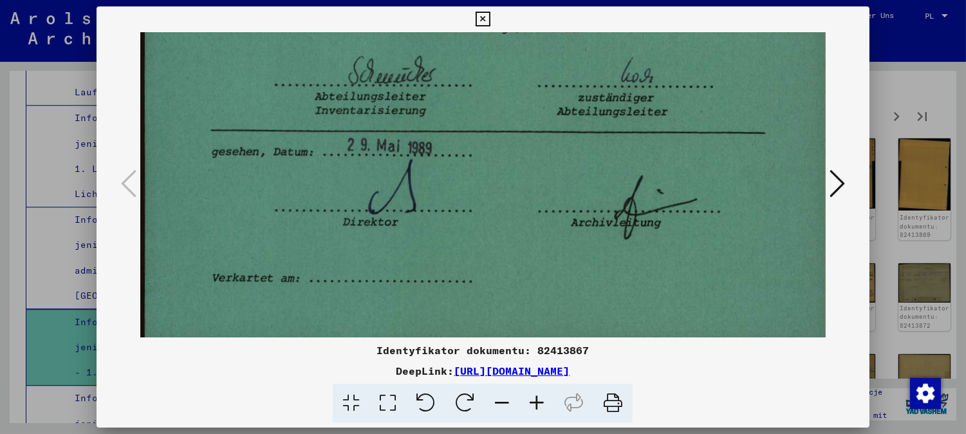
drag, startPoint x: 486, startPoint y: 291, endPoint x: 590, endPoint y: 170, distance: 160.2
click at [833, 178] on icon at bounding box center [836, 183] width 15 height 31
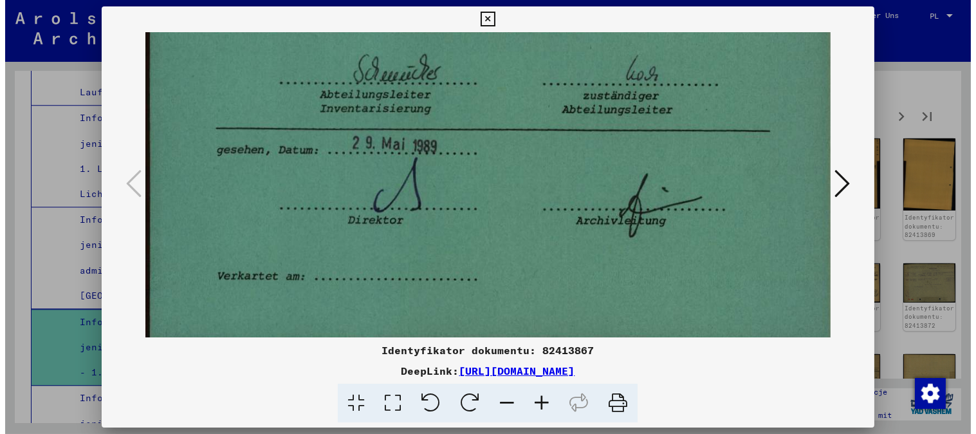
scroll to position [0, 0]
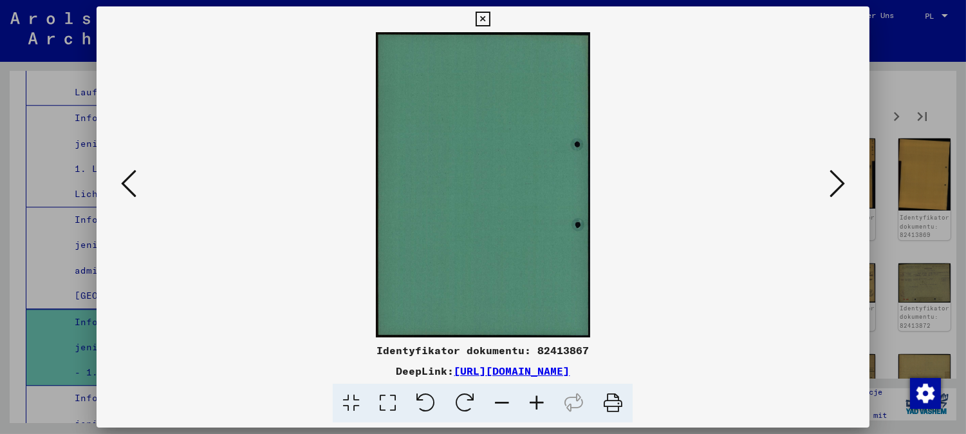
click at [833, 178] on icon at bounding box center [836, 183] width 15 height 31
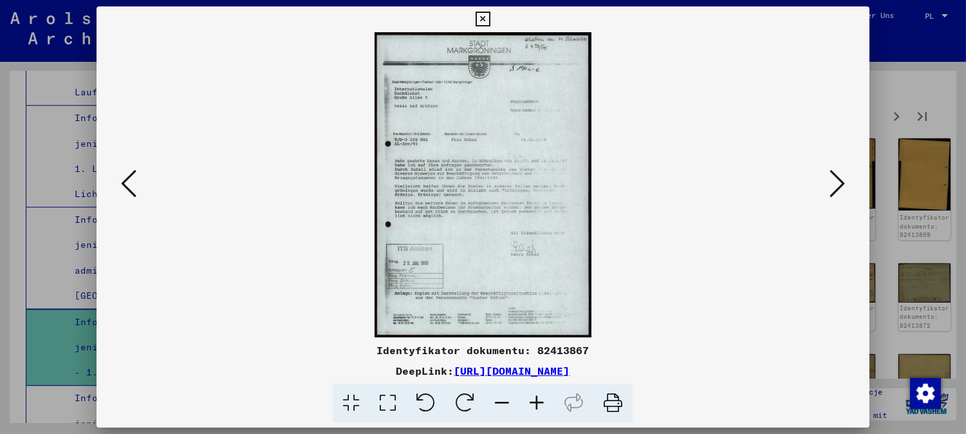
click at [531, 403] on icon at bounding box center [536, 403] width 35 height 39
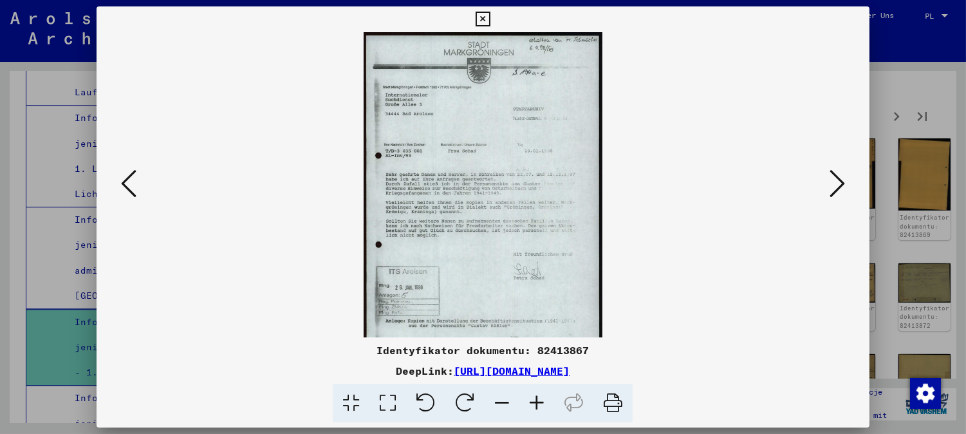
click at [531, 403] on icon at bounding box center [536, 403] width 35 height 39
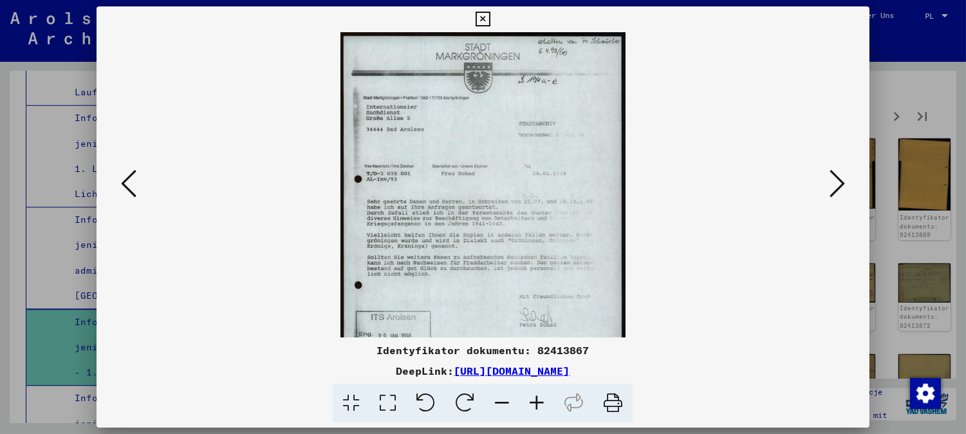
click at [531, 403] on icon at bounding box center [536, 403] width 35 height 39
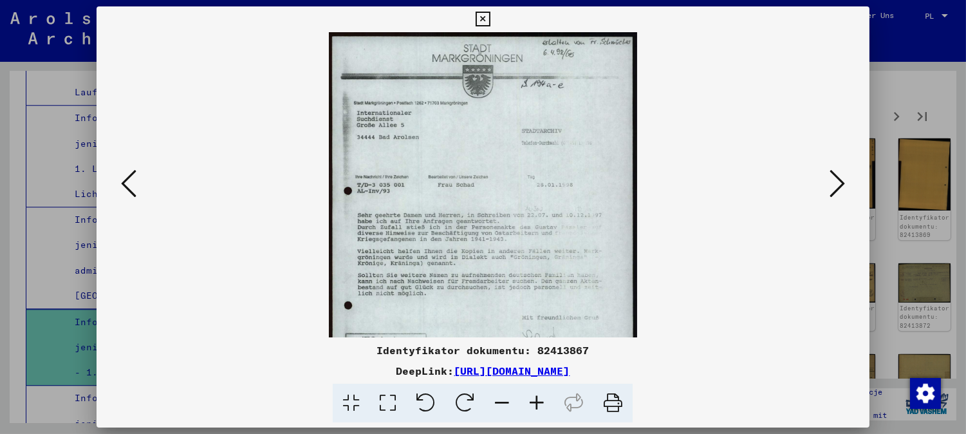
click at [531, 403] on icon at bounding box center [536, 403] width 35 height 39
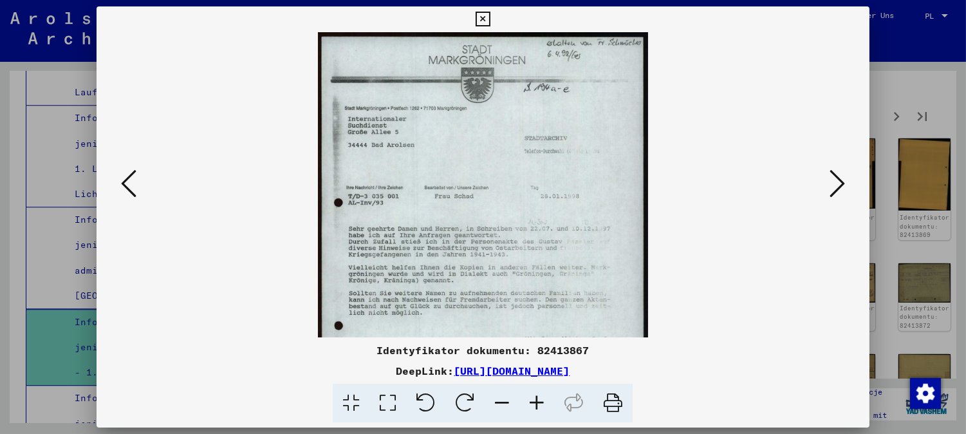
click at [531, 403] on icon at bounding box center [536, 403] width 35 height 39
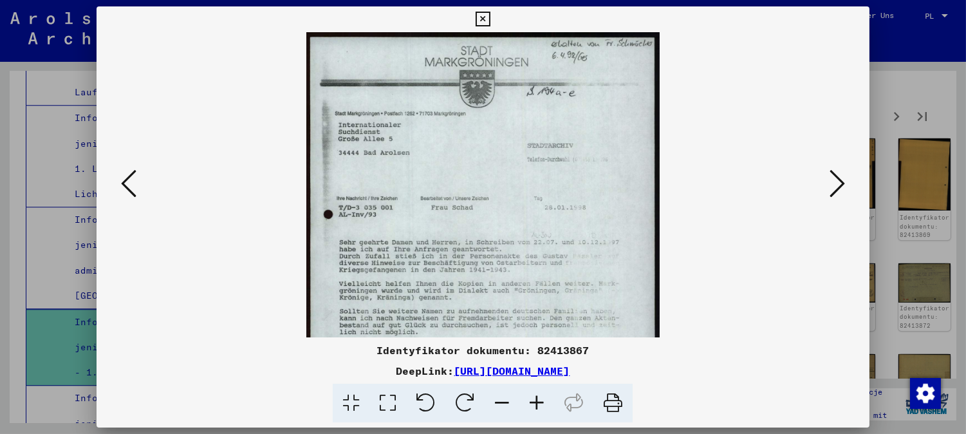
click at [532, 403] on icon at bounding box center [536, 403] width 35 height 39
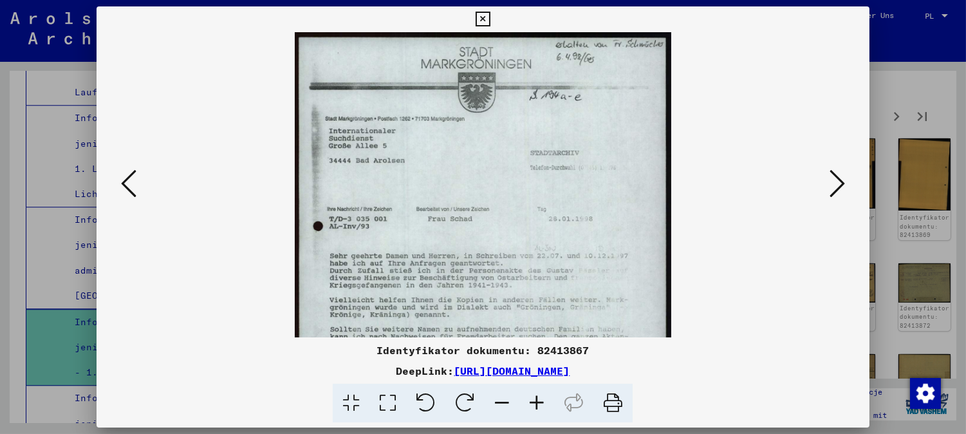
click at [841, 171] on icon at bounding box center [836, 183] width 15 height 31
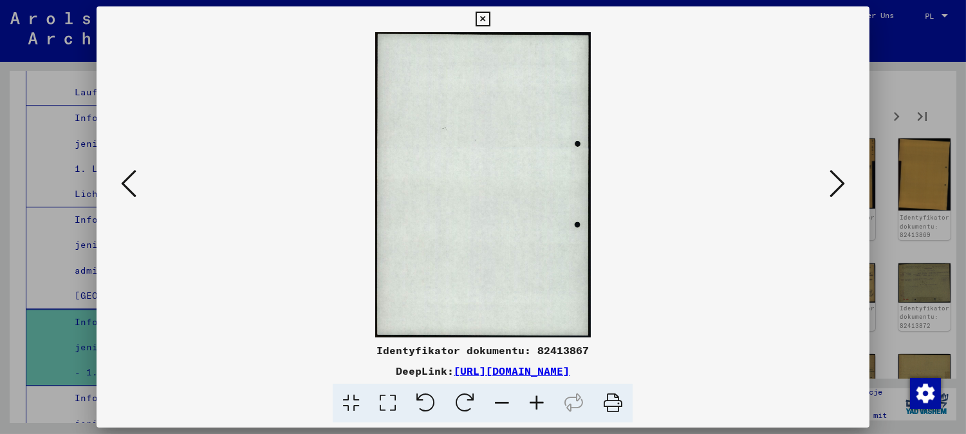
click at [841, 171] on icon at bounding box center [836, 183] width 15 height 31
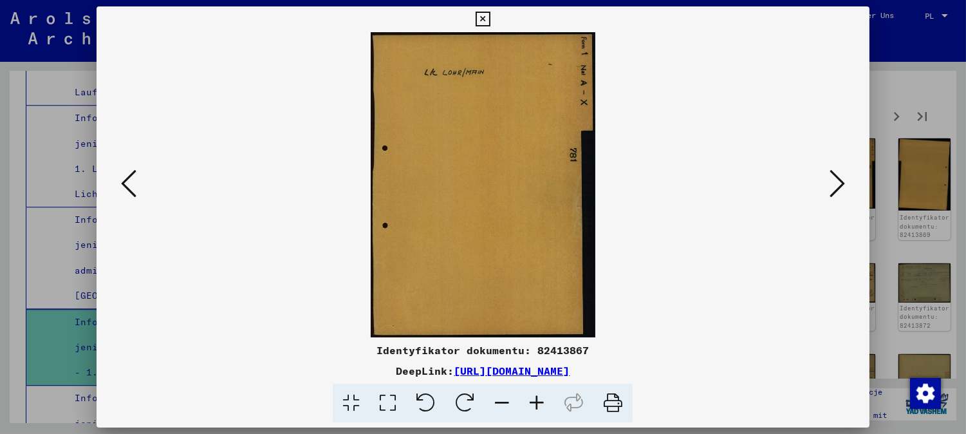
click at [841, 171] on icon at bounding box center [836, 183] width 15 height 31
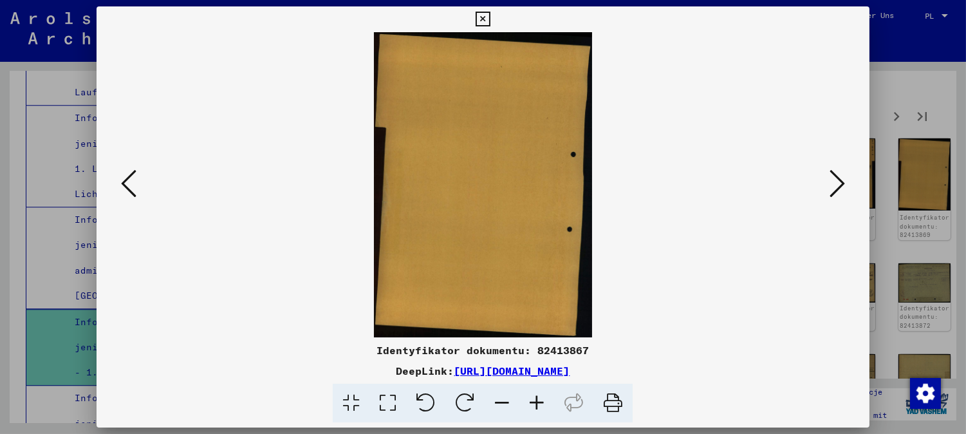
click at [841, 171] on icon at bounding box center [836, 183] width 15 height 31
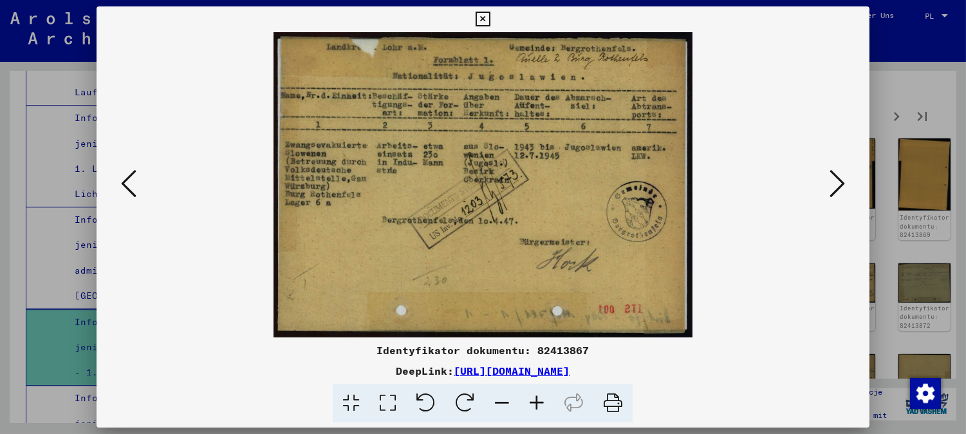
click at [841, 171] on icon at bounding box center [836, 183] width 15 height 31
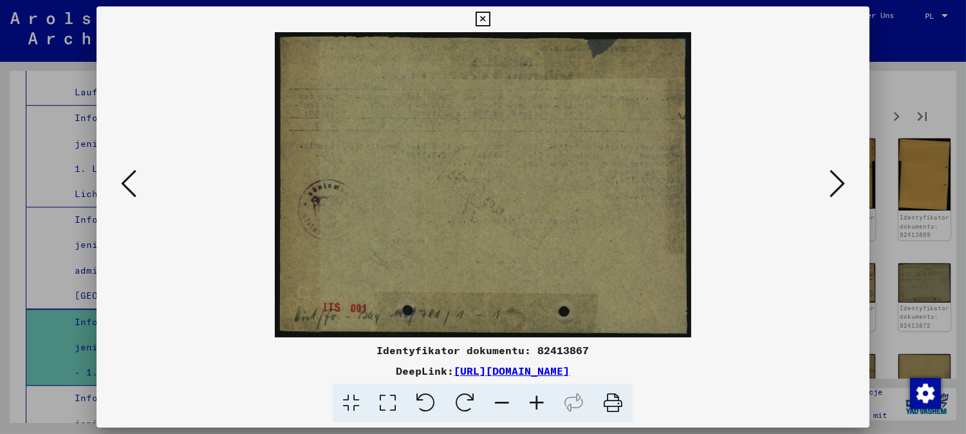
click at [841, 171] on icon at bounding box center [836, 183] width 15 height 31
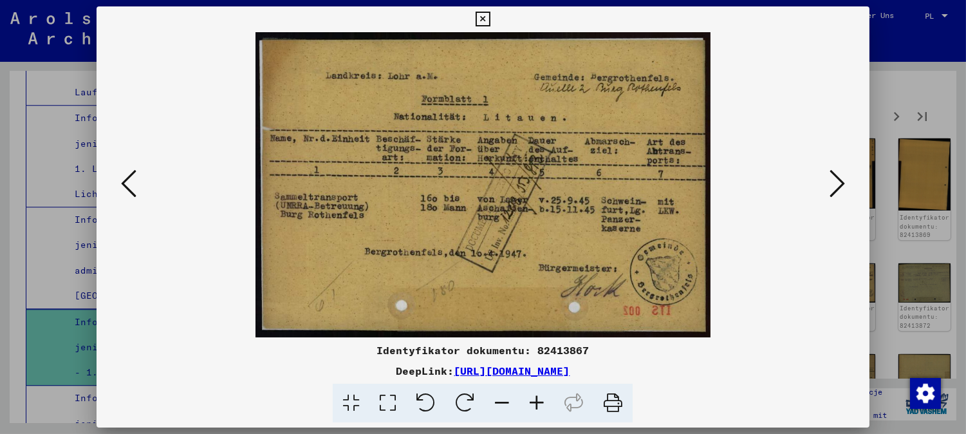
click at [841, 171] on icon at bounding box center [836, 183] width 15 height 31
click at [841, 172] on icon at bounding box center [836, 183] width 15 height 31
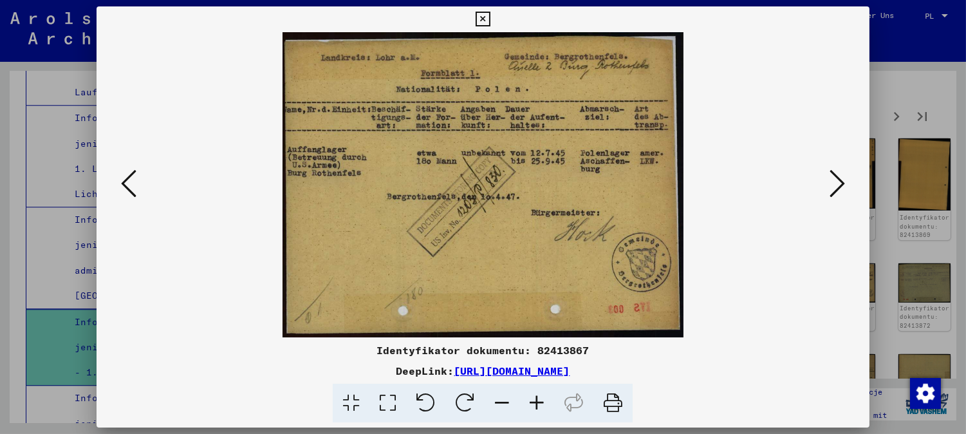
click at [841, 174] on icon at bounding box center [836, 183] width 15 height 31
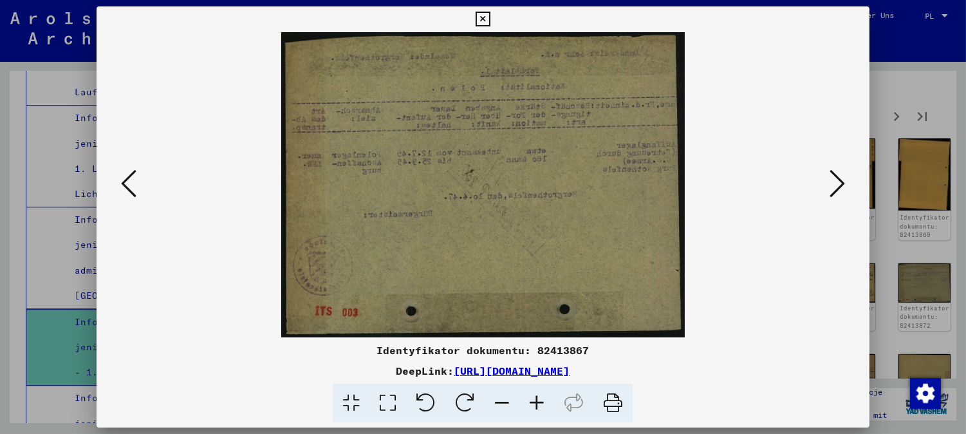
click at [841, 174] on icon at bounding box center [836, 183] width 15 height 31
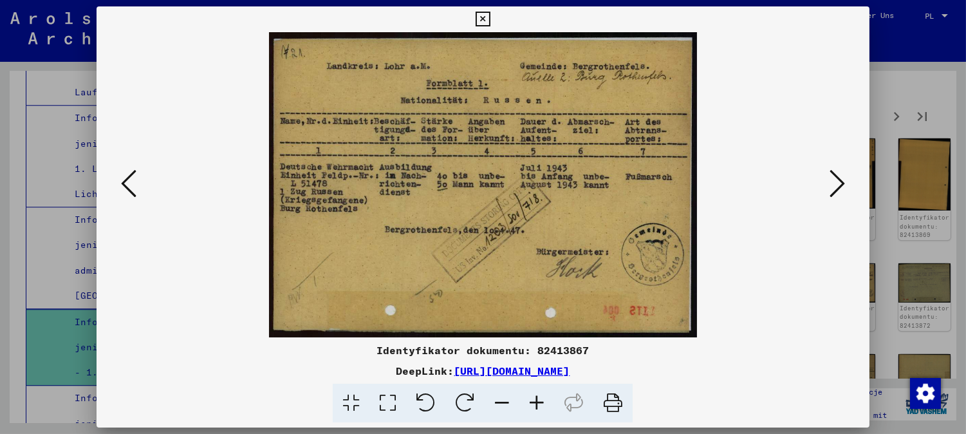
click at [483, 19] on icon at bounding box center [483, 19] width 15 height 15
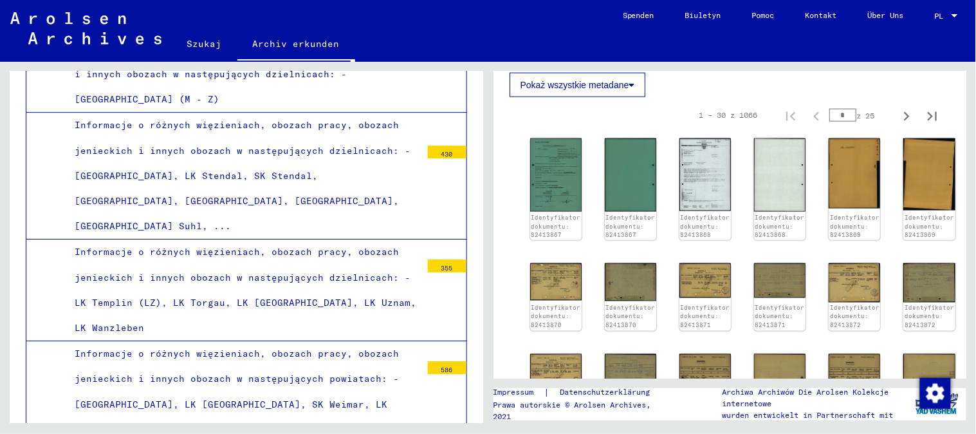
scroll to position [14859, 0]
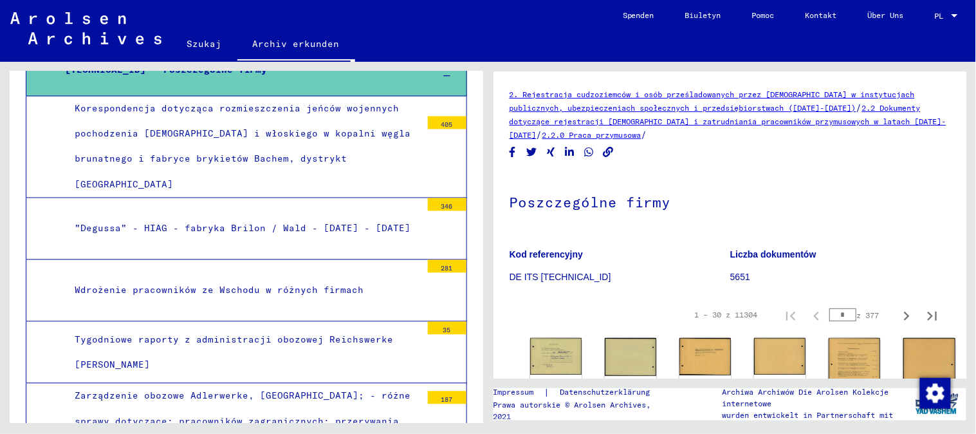
scroll to position [15716, 0]
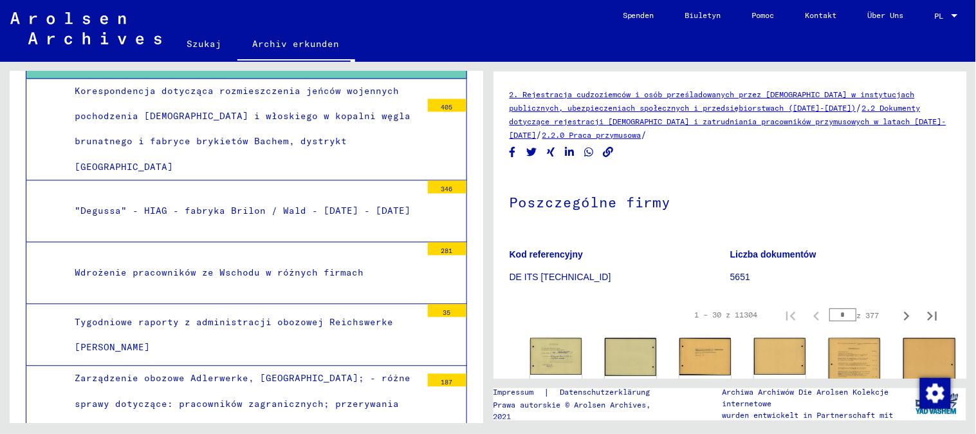
click at [213, 39] on font "Szukaj" at bounding box center [204, 44] width 35 height 12
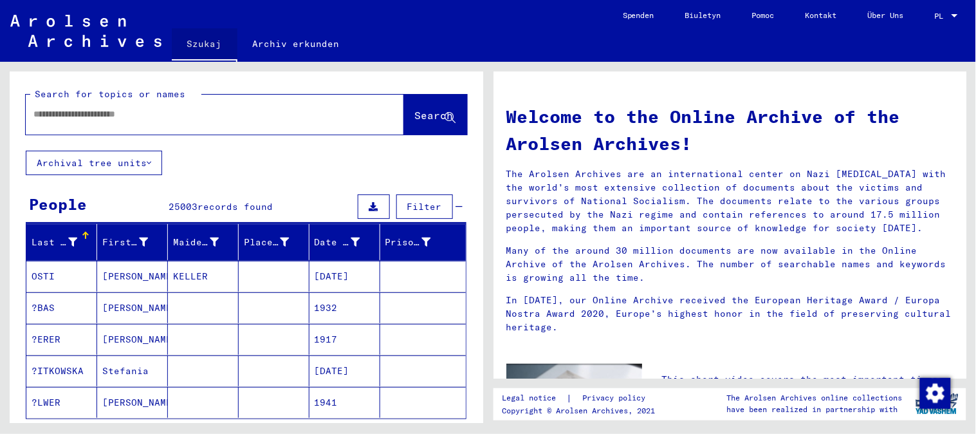
click at [143, 113] on input "text" at bounding box center [199, 114] width 332 height 14
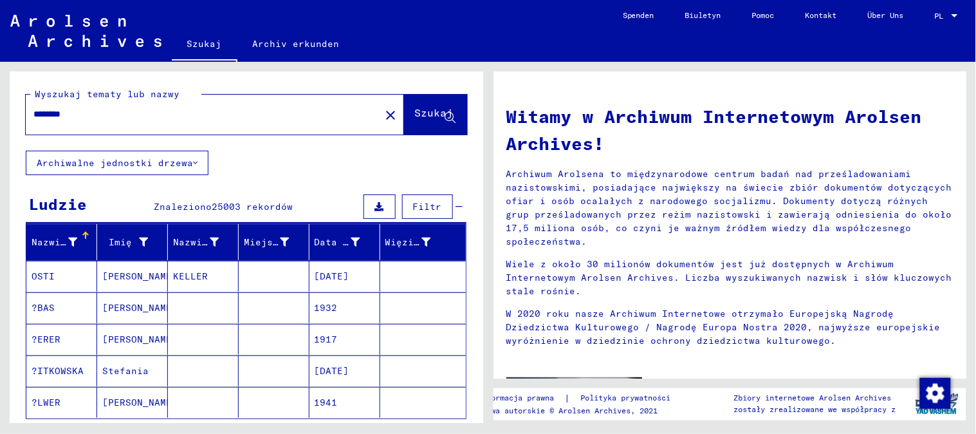
type input "********"
click at [415, 120] on font "Szukaj" at bounding box center [434, 113] width 39 height 13
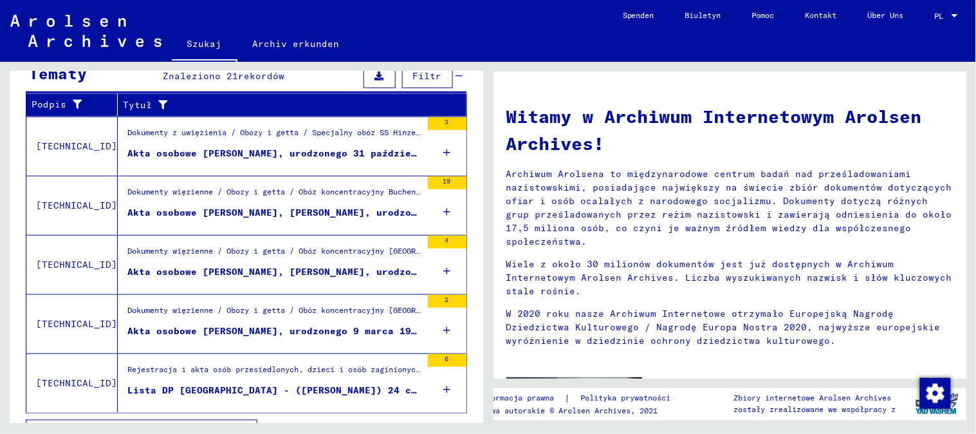
scroll to position [273, 0]
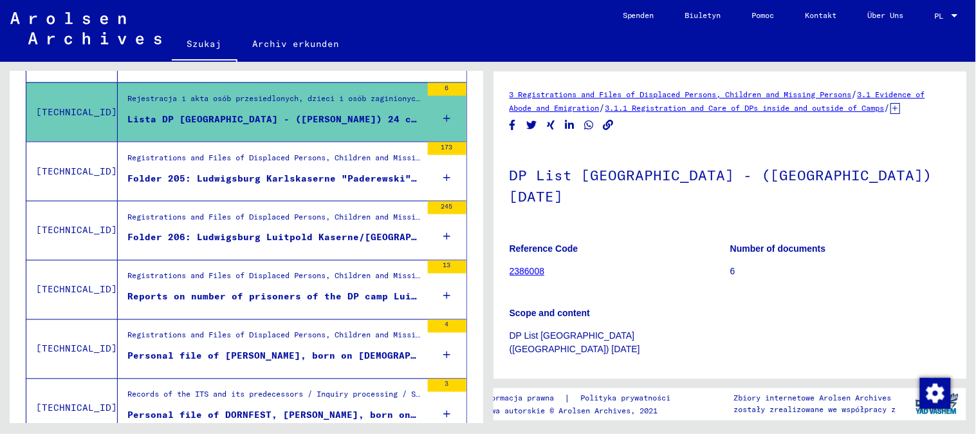
scroll to position [234, 0]
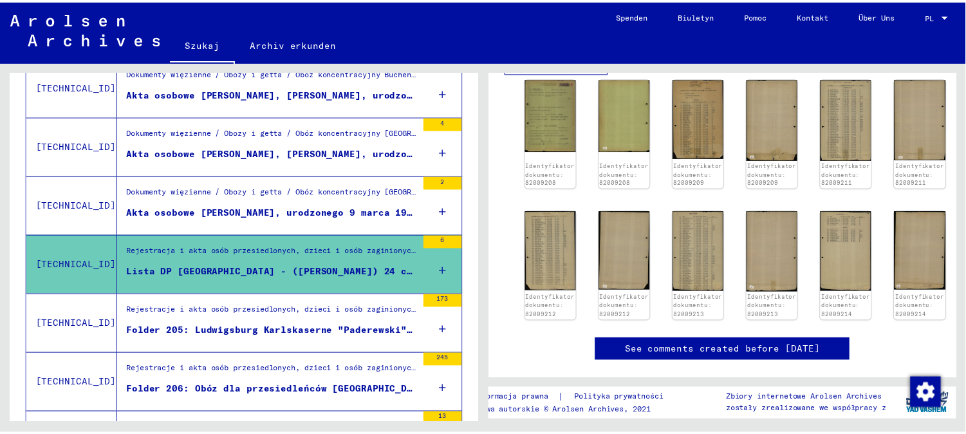
scroll to position [376, 0]
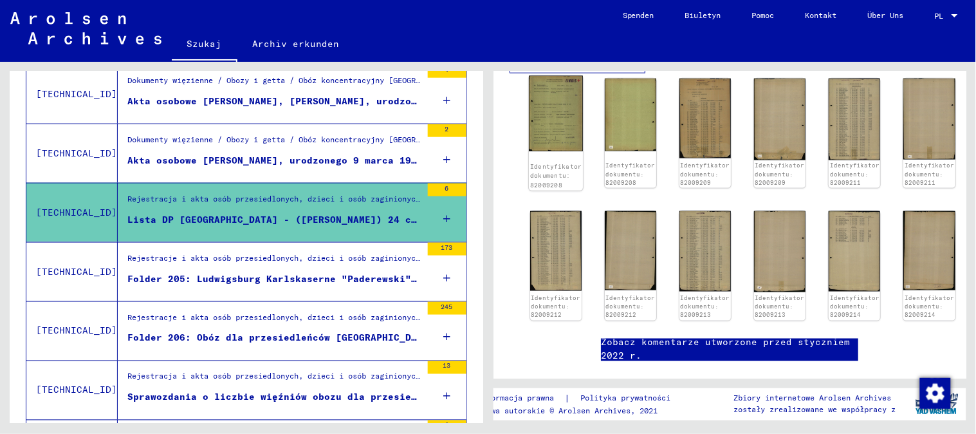
click at [563, 131] on img at bounding box center [555, 114] width 54 height 76
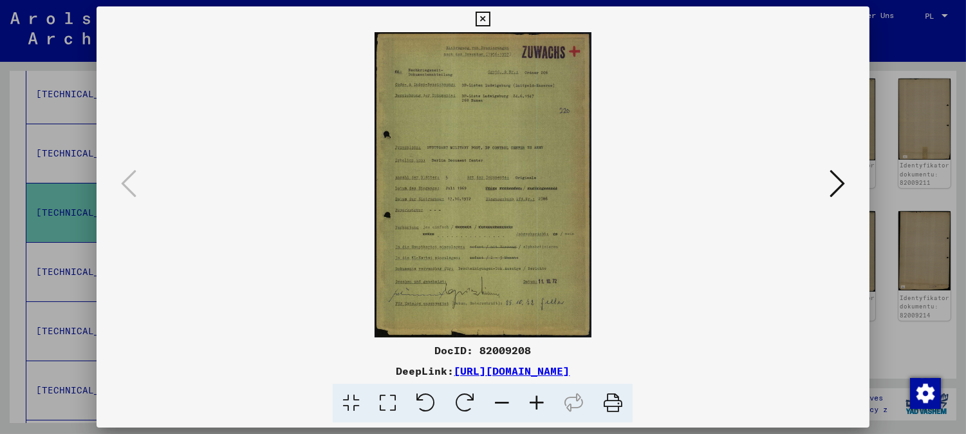
click at [541, 407] on icon at bounding box center [536, 403] width 35 height 39
click at [539, 413] on icon at bounding box center [536, 403] width 35 height 39
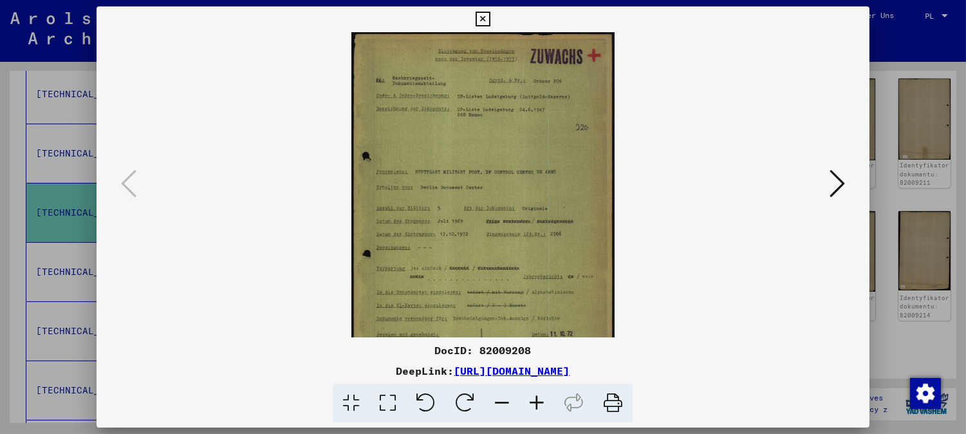
click at [537, 400] on icon at bounding box center [536, 403] width 35 height 39
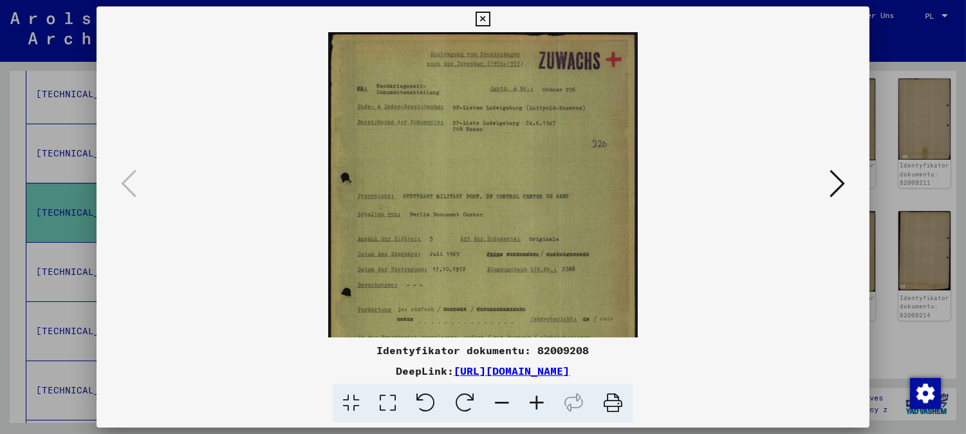
click at [537, 397] on icon at bounding box center [536, 403] width 35 height 39
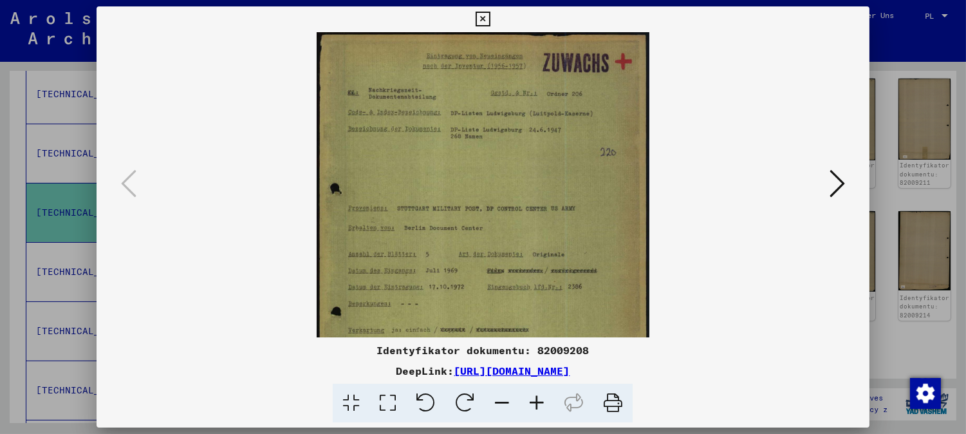
click at [537, 397] on icon at bounding box center [536, 403] width 35 height 39
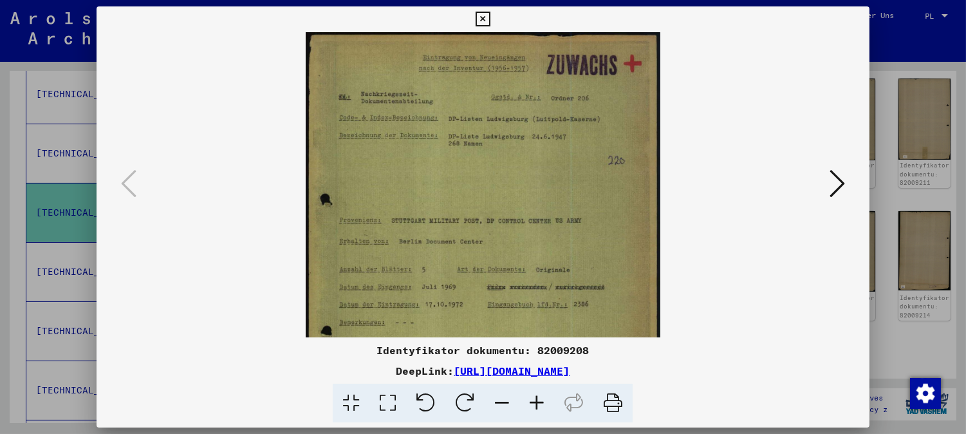
click at [537, 397] on icon at bounding box center [536, 403] width 35 height 39
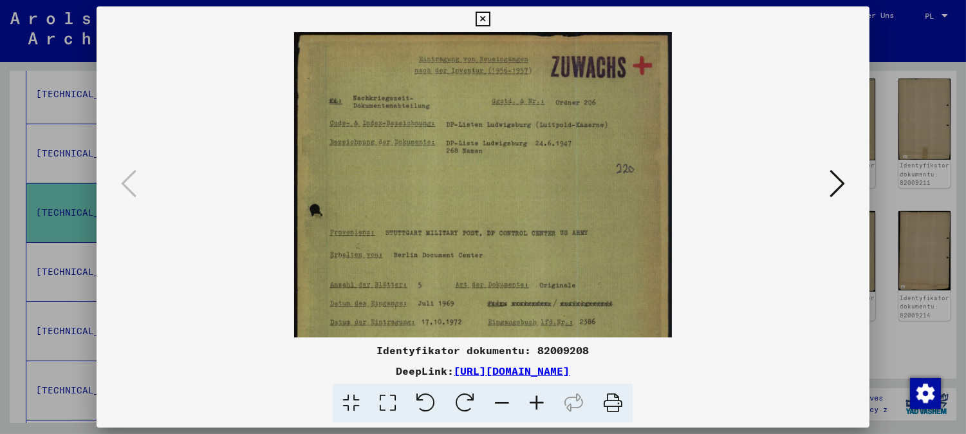
drag, startPoint x: 541, startPoint y: 348, endPoint x: 539, endPoint y: 254, distance: 94.0
click at [539, 255] on div "Identyfikator dokumentu: 82009208 DeepLink: [URL][DOMAIN_NAME]" at bounding box center [483, 214] width 773 height 416
click at [539, 255] on img at bounding box center [483, 297] width 378 height 530
click at [536, 236] on img at bounding box center [483, 297] width 378 height 530
drag, startPoint x: 564, startPoint y: 113, endPoint x: 607, endPoint y: 62, distance: 66.7
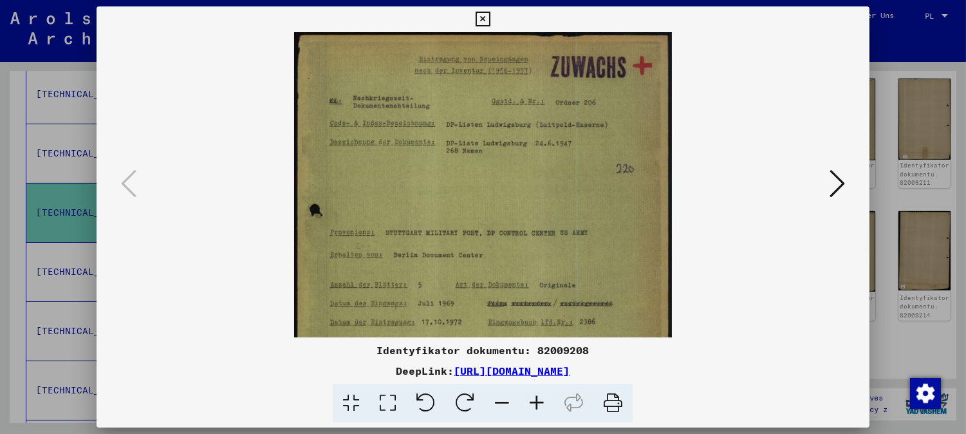
click at [600, 60] on img at bounding box center [483, 297] width 378 height 530
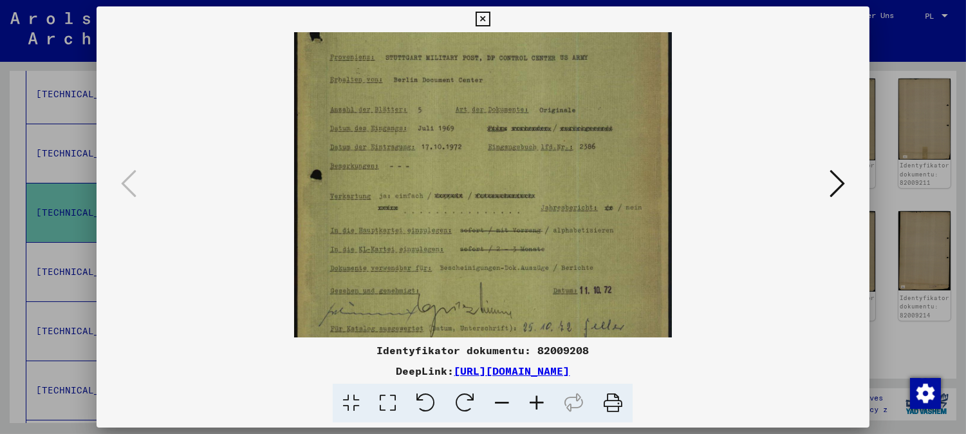
click at [571, 232] on img at bounding box center [483, 122] width 378 height 530
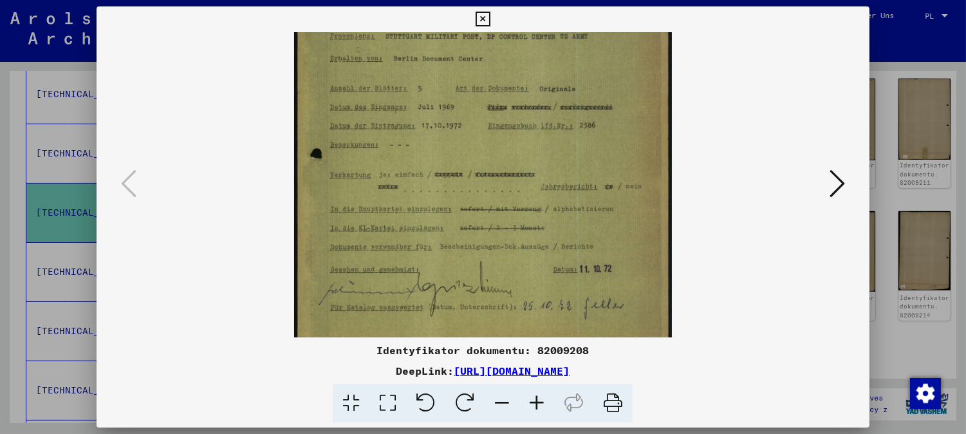
scroll to position [225, 0]
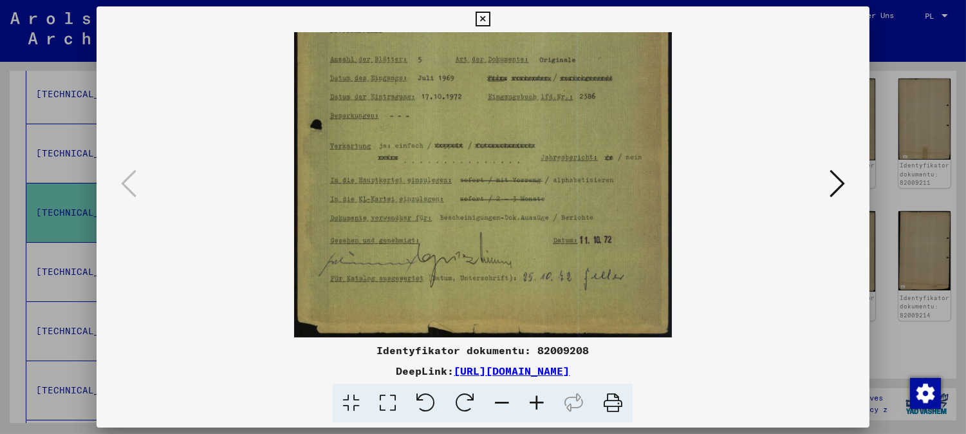
click at [582, 176] on img at bounding box center [483, 72] width 378 height 530
click at [838, 176] on icon at bounding box center [836, 183] width 15 height 31
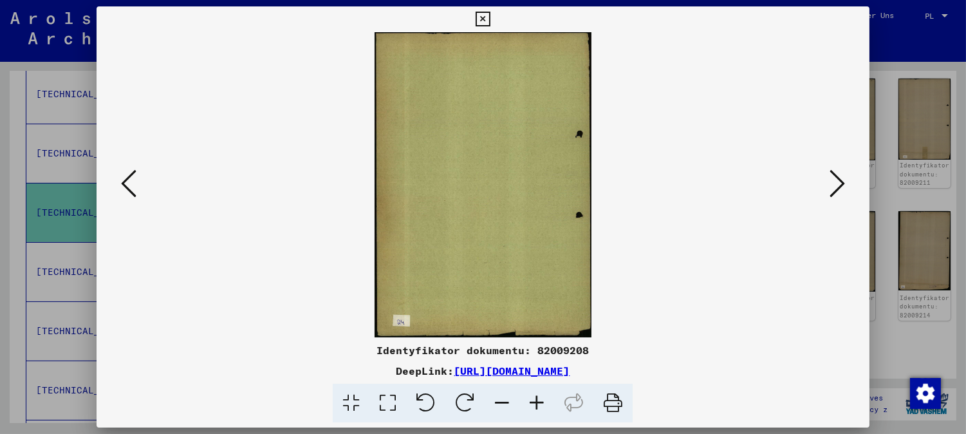
scroll to position [0, 0]
click at [835, 178] on icon at bounding box center [836, 183] width 15 height 31
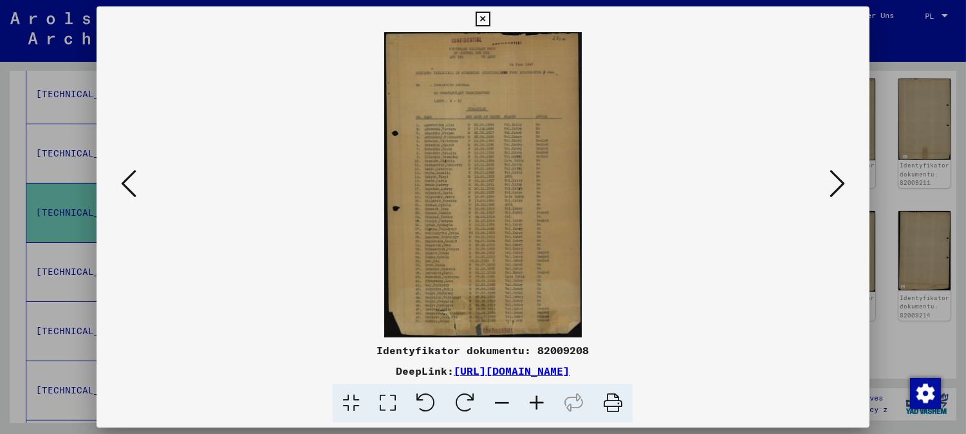
click at [524, 402] on icon at bounding box center [536, 403] width 35 height 39
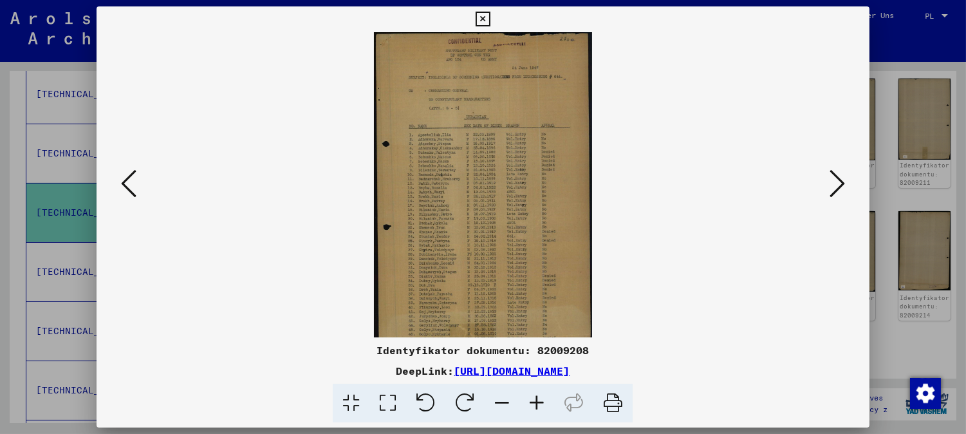
click at [528, 402] on icon at bounding box center [536, 403] width 35 height 39
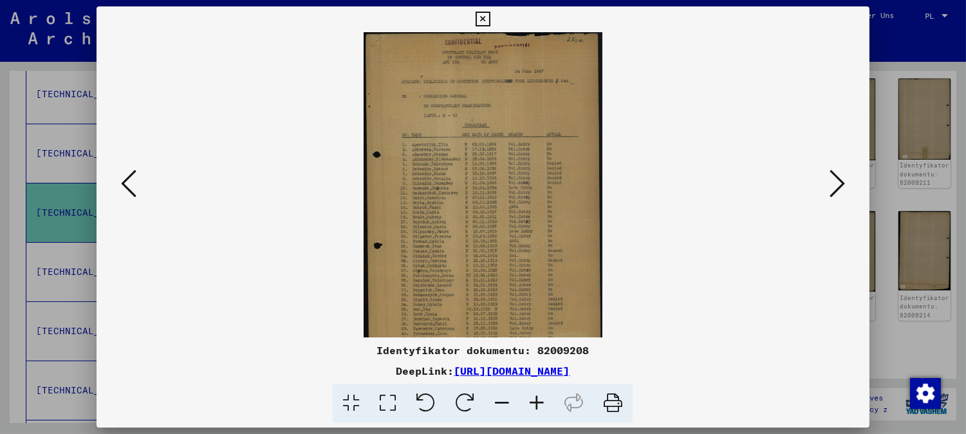
click at [532, 403] on icon at bounding box center [536, 403] width 35 height 39
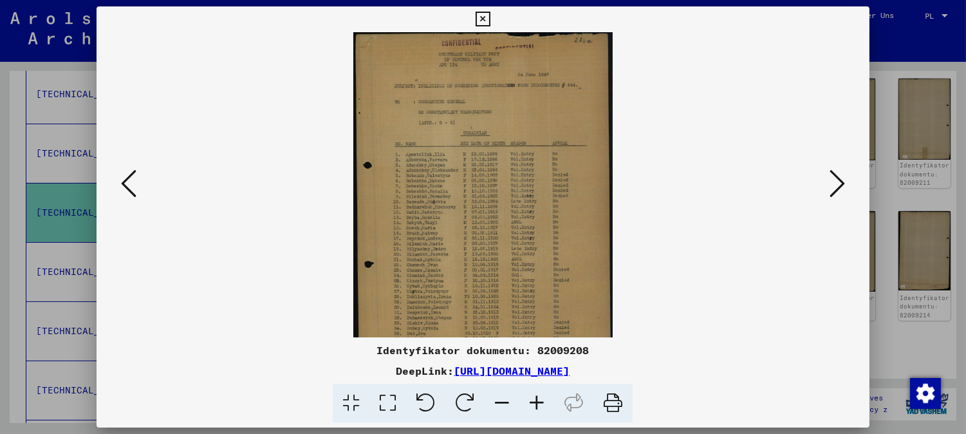
click at [533, 403] on icon at bounding box center [536, 403] width 35 height 39
click at [534, 406] on icon at bounding box center [536, 403] width 35 height 39
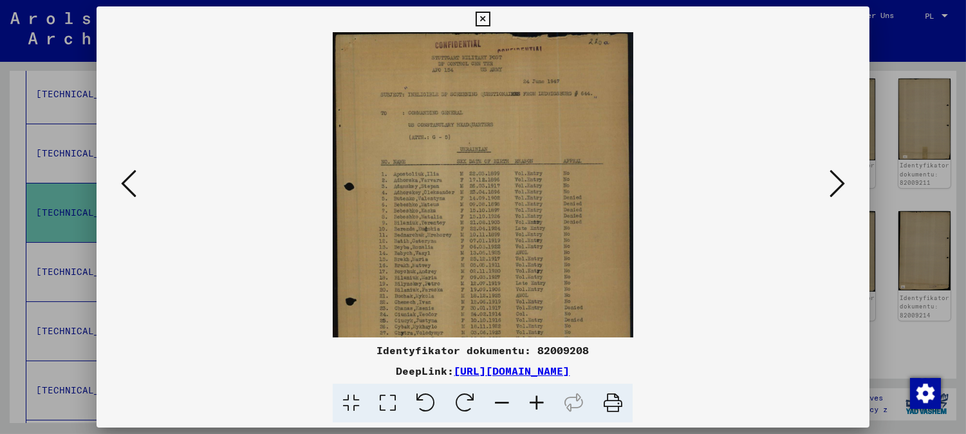
click at [535, 406] on icon at bounding box center [536, 403] width 35 height 39
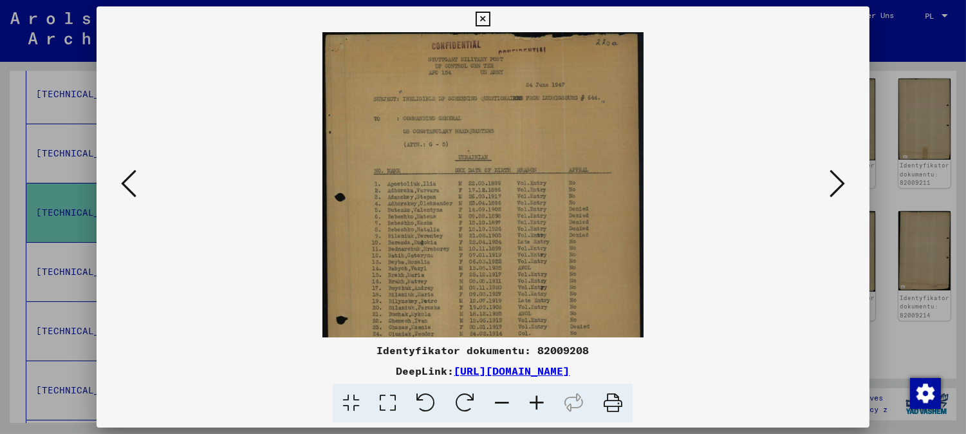
click at [538, 405] on icon at bounding box center [536, 403] width 35 height 39
click at [539, 404] on icon at bounding box center [536, 403] width 35 height 39
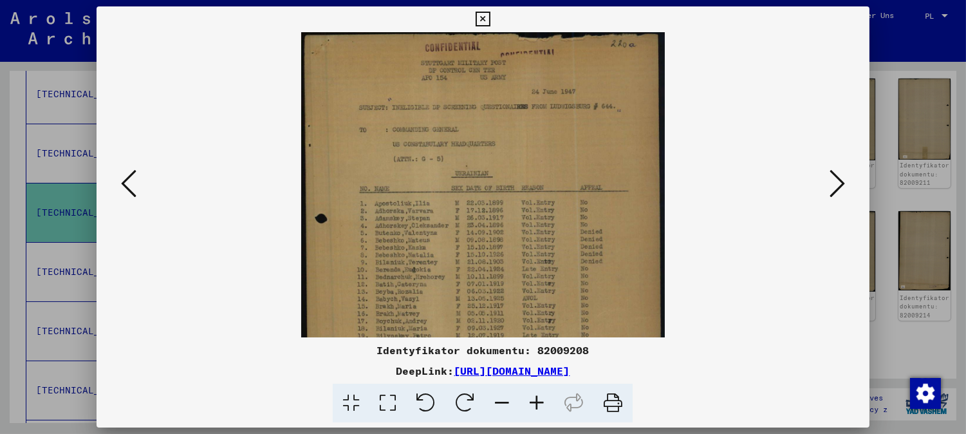
click at [539, 403] on icon at bounding box center [536, 403] width 35 height 39
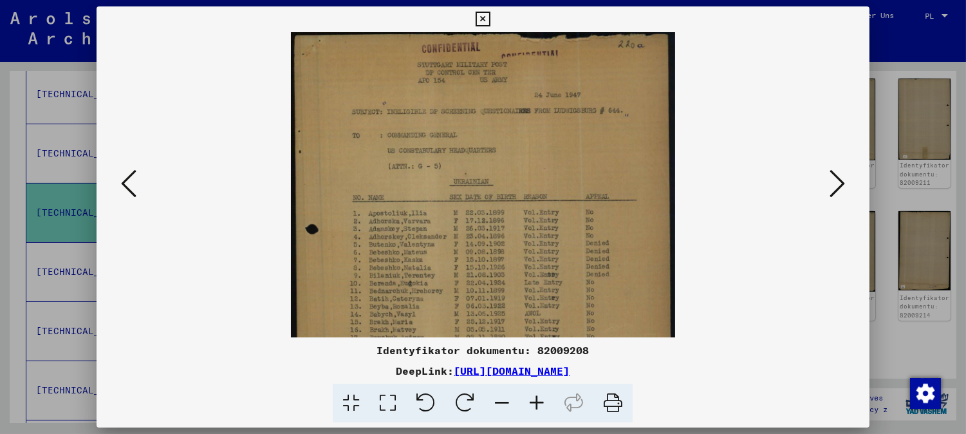
click at [541, 403] on icon at bounding box center [536, 403] width 35 height 39
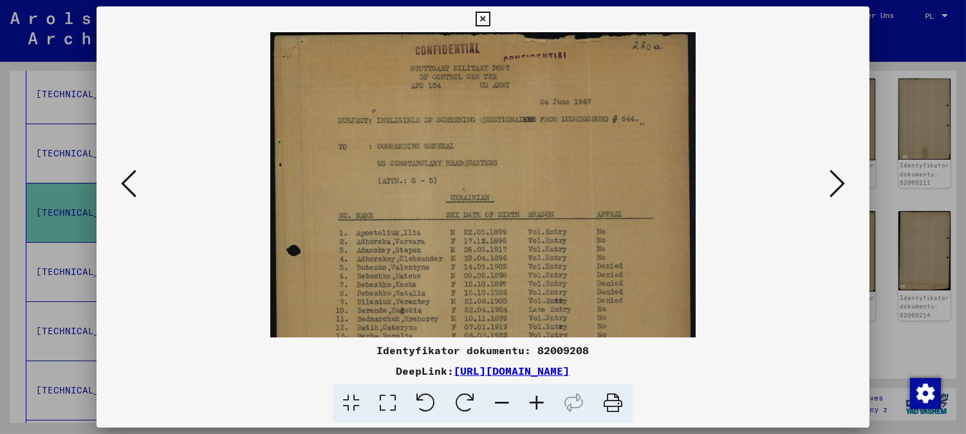
drag, startPoint x: 541, startPoint y: 403, endPoint x: 541, endPoint y: 331, distance: 72.7
click at [541, 404] on icon at bounding box center [536, 403] width 35 height 39
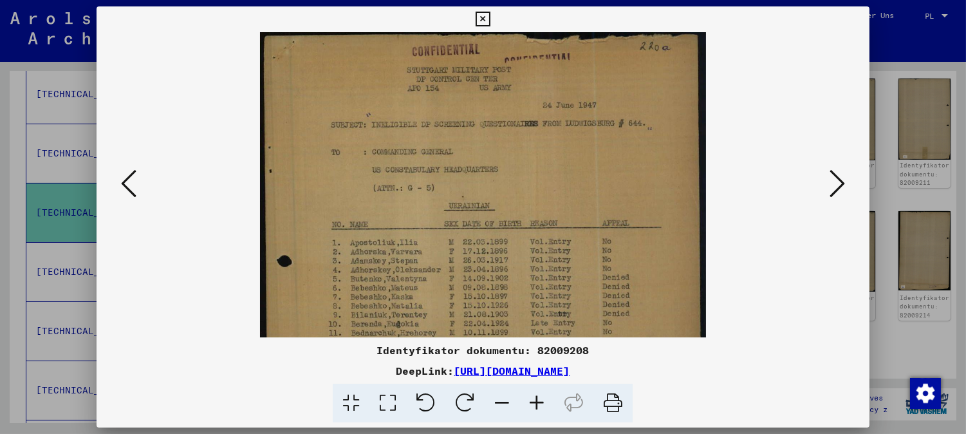
click at [584, 71] on img at bounding box center [483, 377] width 447 height 691
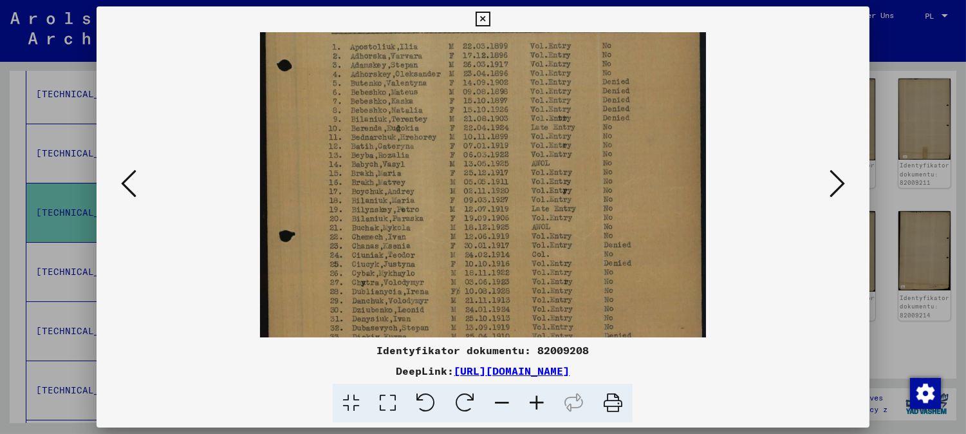
click at [605, 23] on div "Identyfikator dokumentu: 82009208 DeepLink: [URL][DOMAIN_NAME]" at bounding box center [483, 214] width 773 height 416
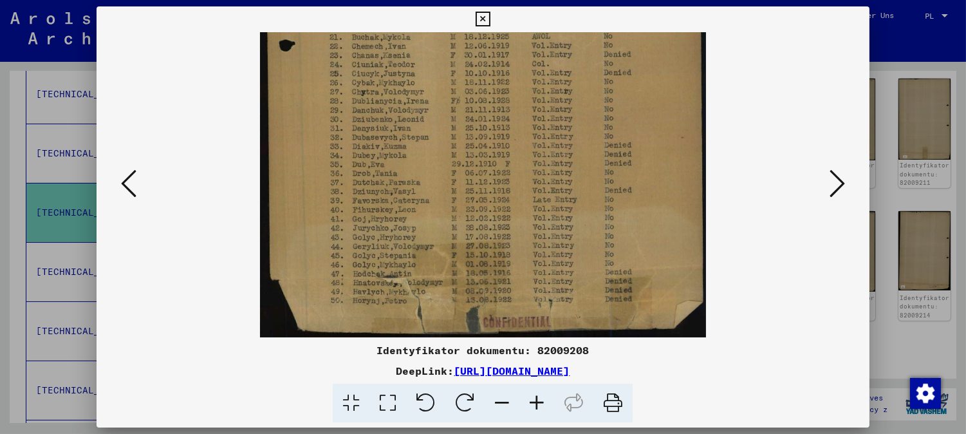
click at [845, 187] on icon at bounding box center [836, 183] width 15 height 31
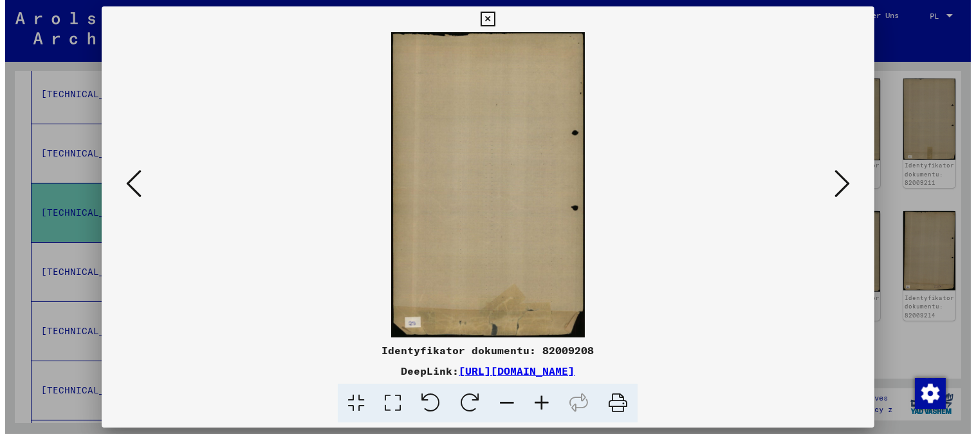
scroll to position [0, 0]
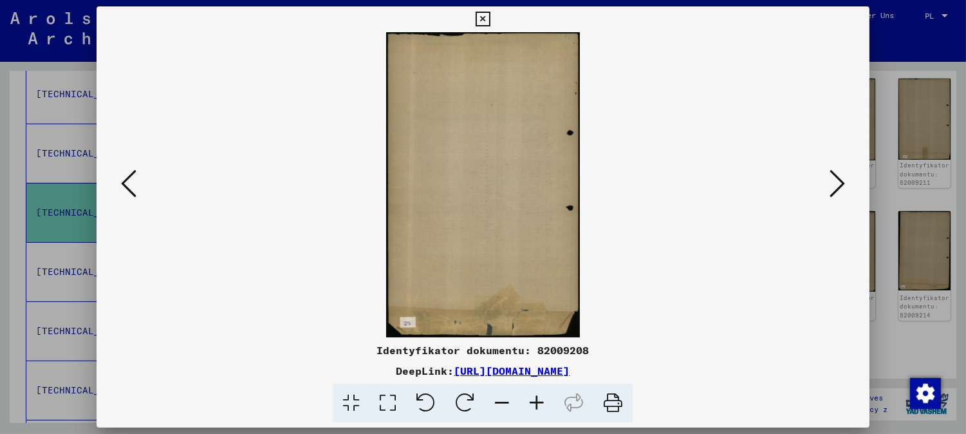
click at [845, 187] on icon at bounding box center [836, 183] width 15 height 31
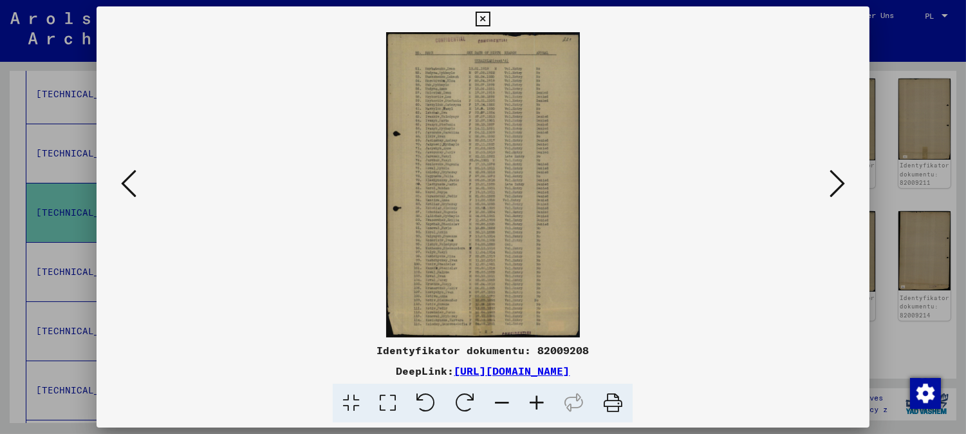
click at [542, 402] on icon at bounding box center [536, 403] width 35 height 39
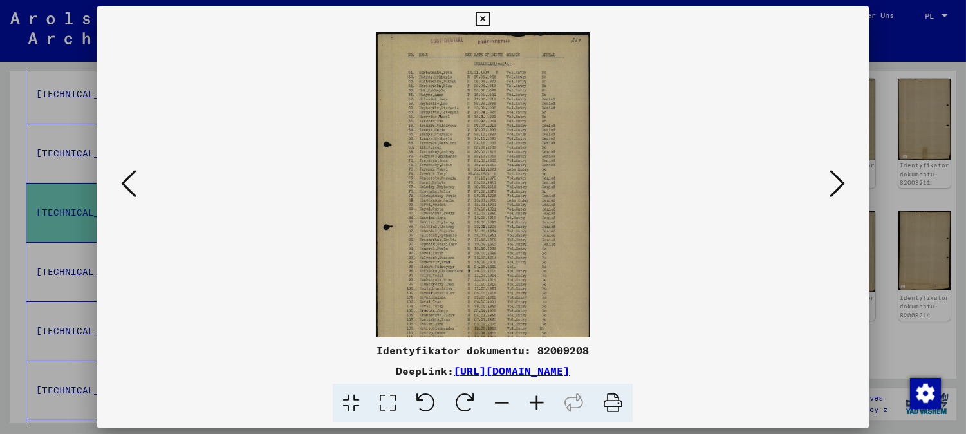
click at [542, 402] on icon at bounding box center [536, 403] width 35 height 39
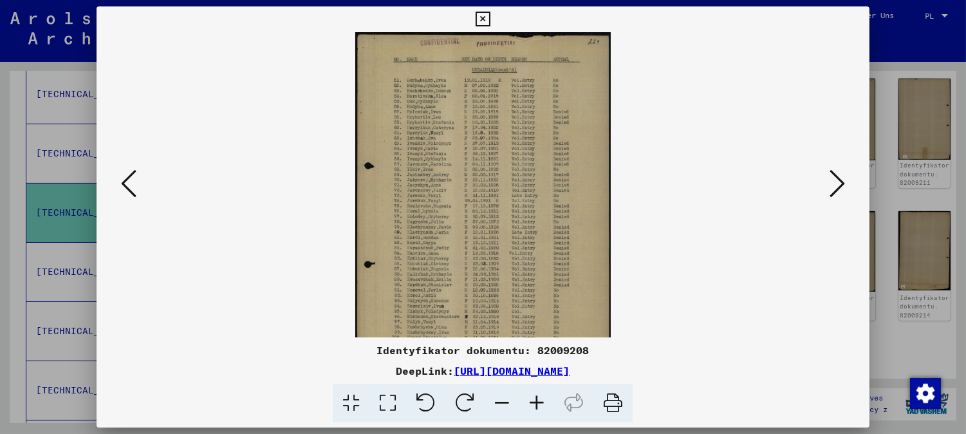
click at [542, 402] on icon at bounding box center [536, 403] width 35 height 39
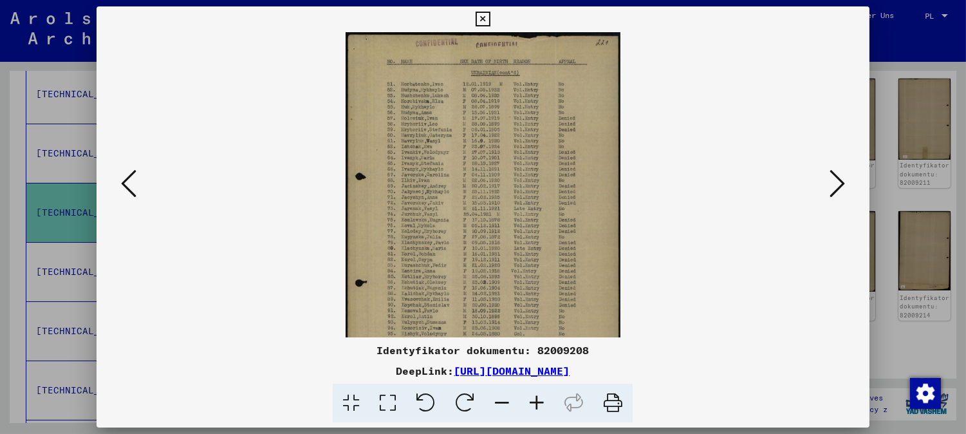
click at [542, 402] on icon at bounding box center [536, 403] width 35 height 39
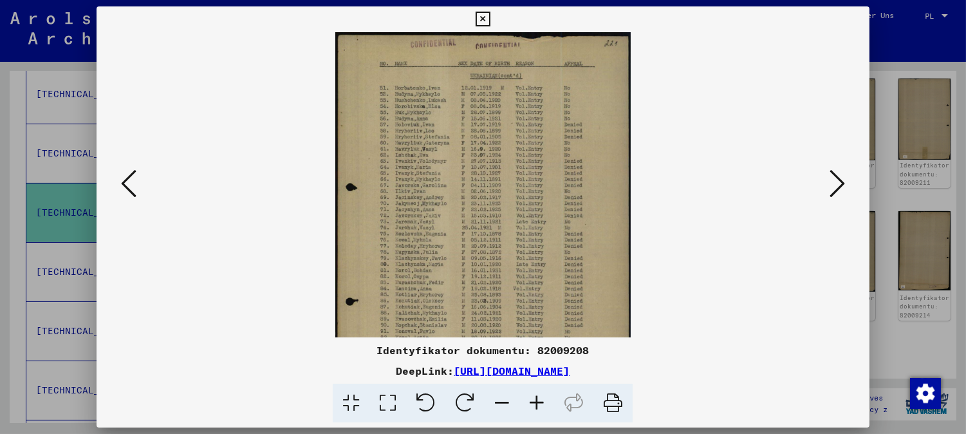
click at [539, 403] on icon at bounding box center [536, 403] width 35 height 39
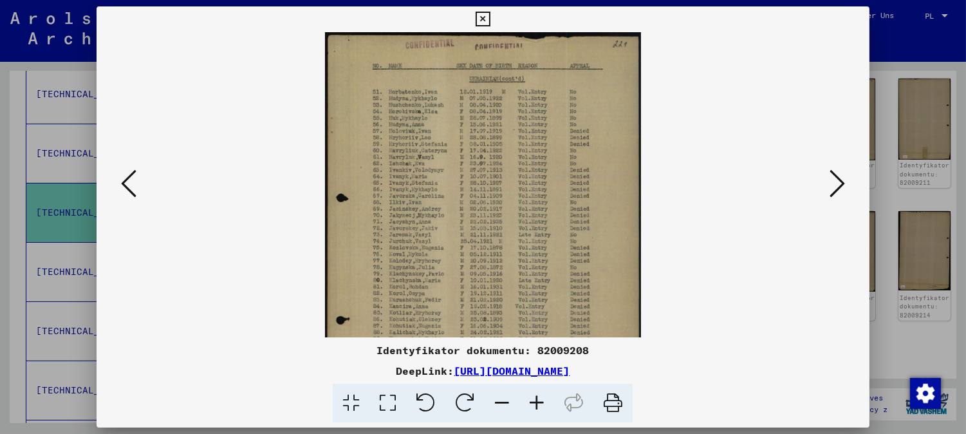
click at [538, 404] on icon at bounding box center [536, 403] width 35 height 39
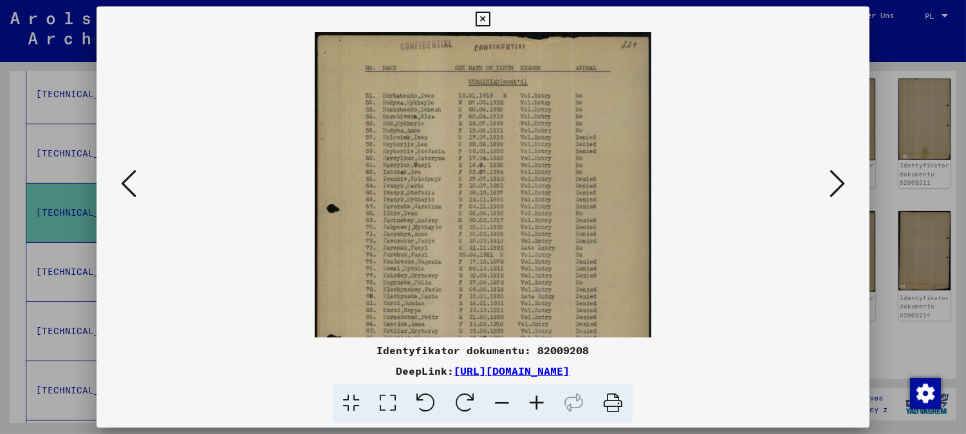
click at [538, 404] on icon at bounding box center [536, 403] width 35 height 39
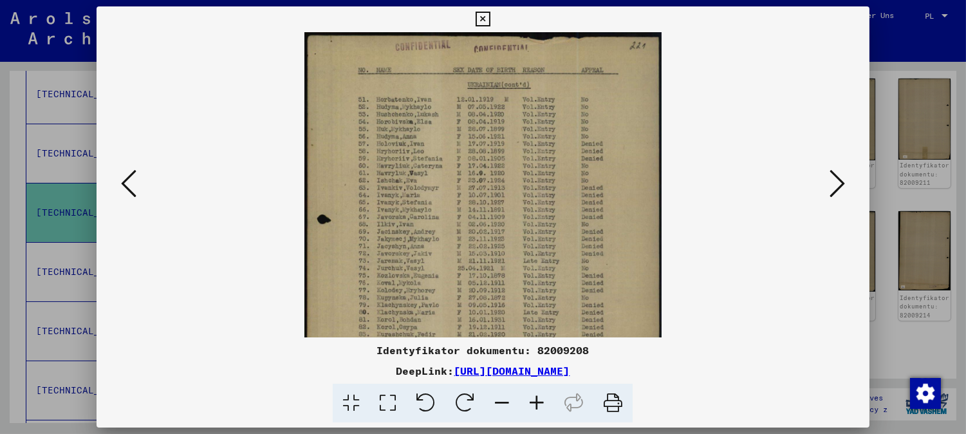
click at [833, 196] on icon at bounding box center [836, 183] width 15 height 31
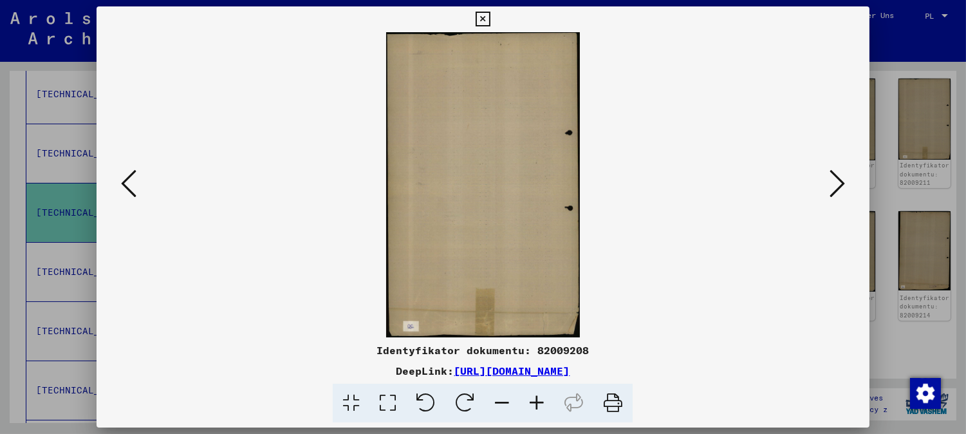
click at [834, 195] on icon at bounding box center [836, 183] width 15 height 31
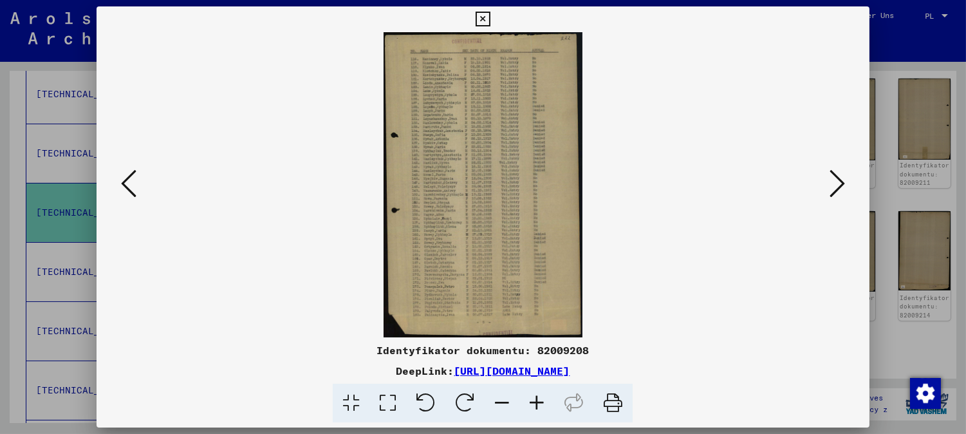
click at [839, 183] on icon at bounding box center [836, 183] width 15 height 31
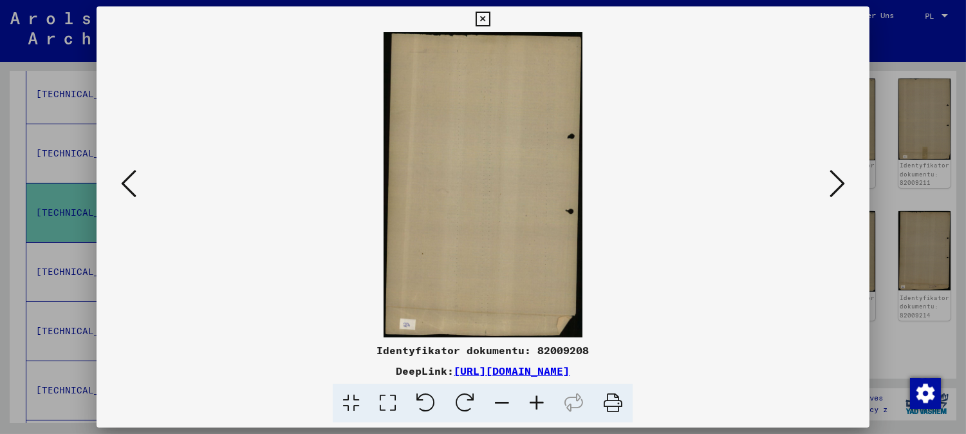
click at [837, 188] on icon at bounding box center [836, 183] width 15 height 31
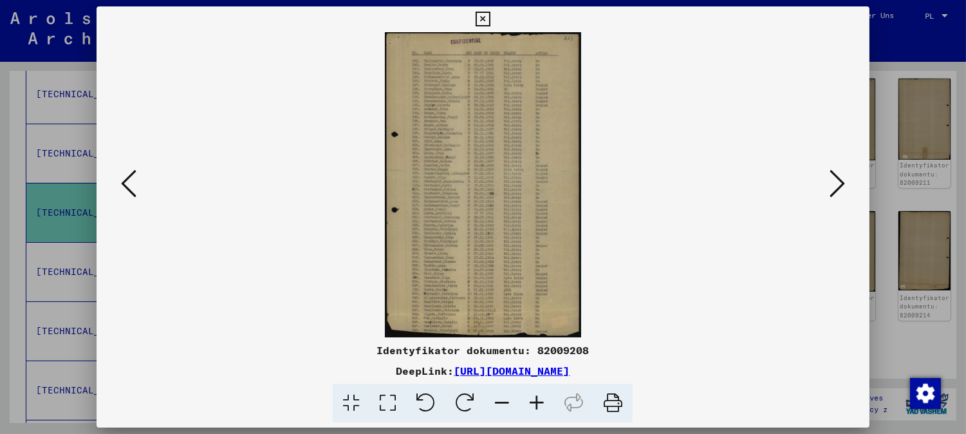
drag, startPoint x: 517, startPoint y: 403, endPoint x: 534, endPoint y: 406, distance: 17.7
click at [518, 405] on icon at bounding box center [502, 403] width 35 height 39
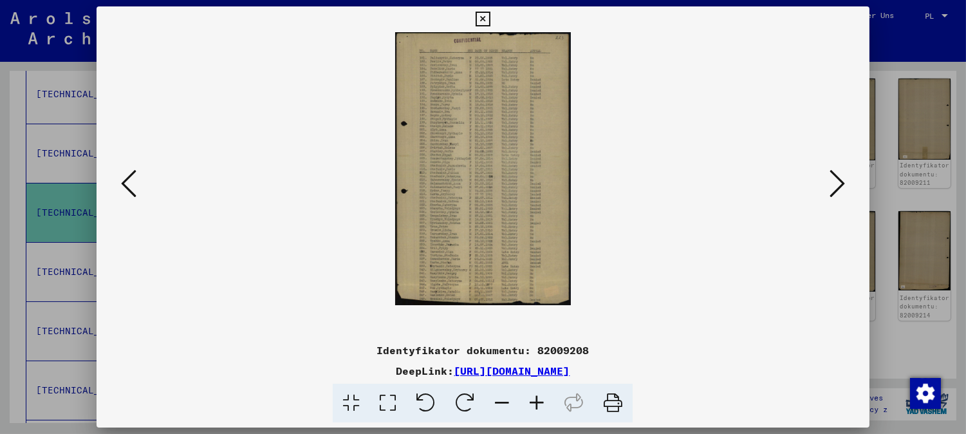
click at [534, 406] on icon at bounding box center [536, 403] width 35 height 39
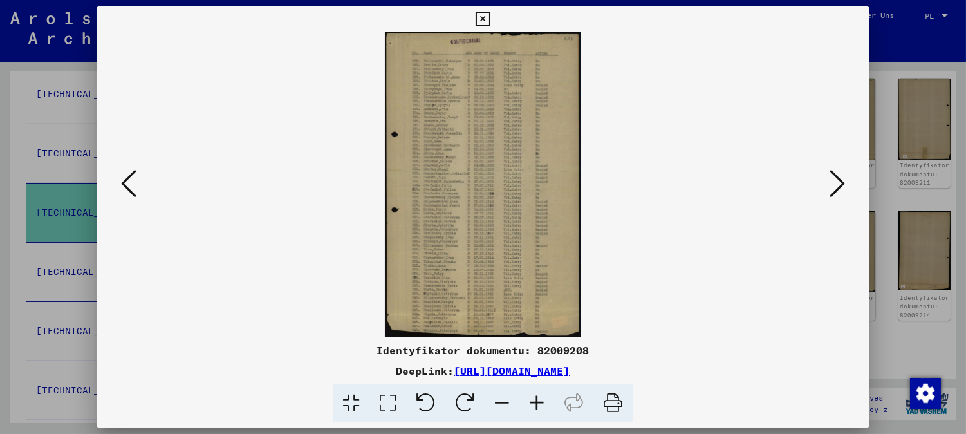
click at [534, 406] on icon at bounding box center [536, 403] width 35 height 39
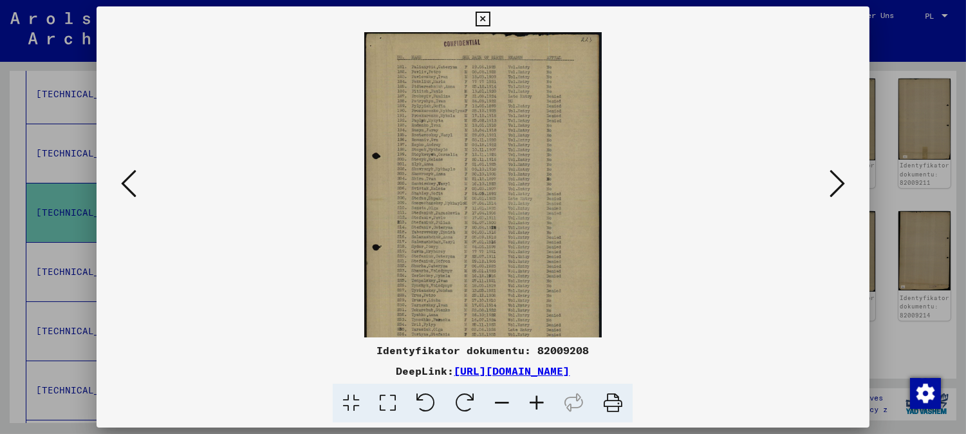
click at [534, 406] on icon at bounding box center [536, 403] width 35 height 39
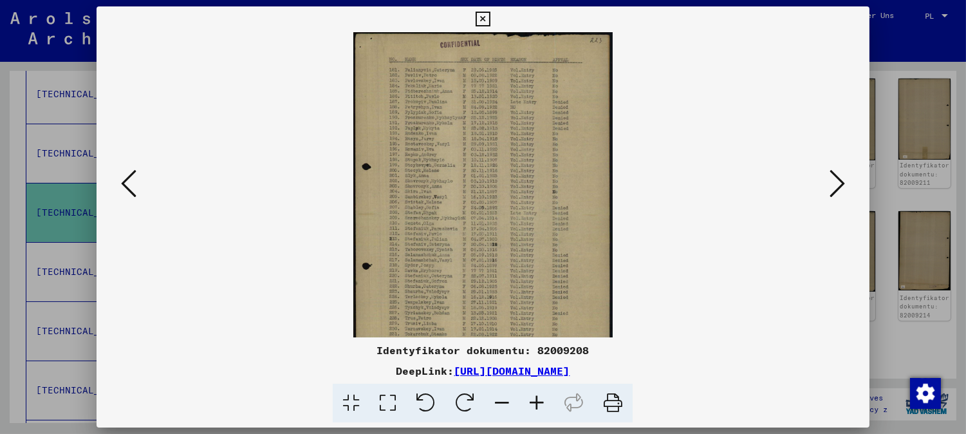
click at [534, 406] on icon at bounding box center [536, 403] width 35 height 39
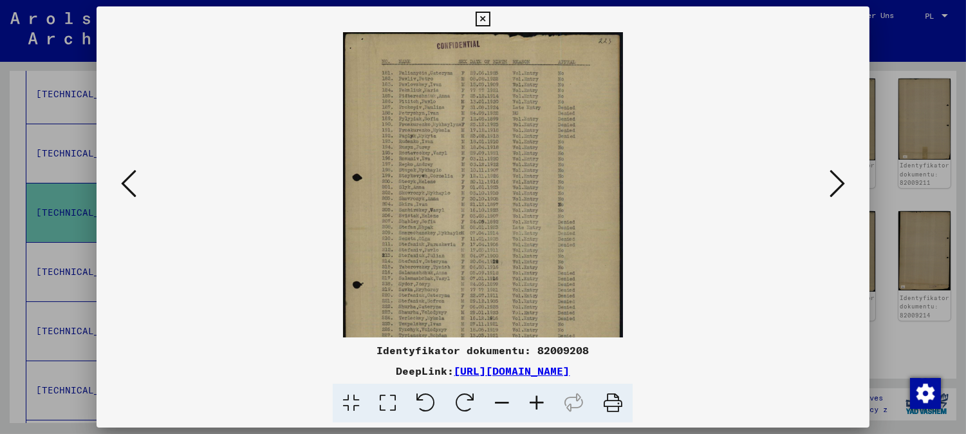
click at [534, 406] on icon at bounding box center [536, 403] width 35 height 39
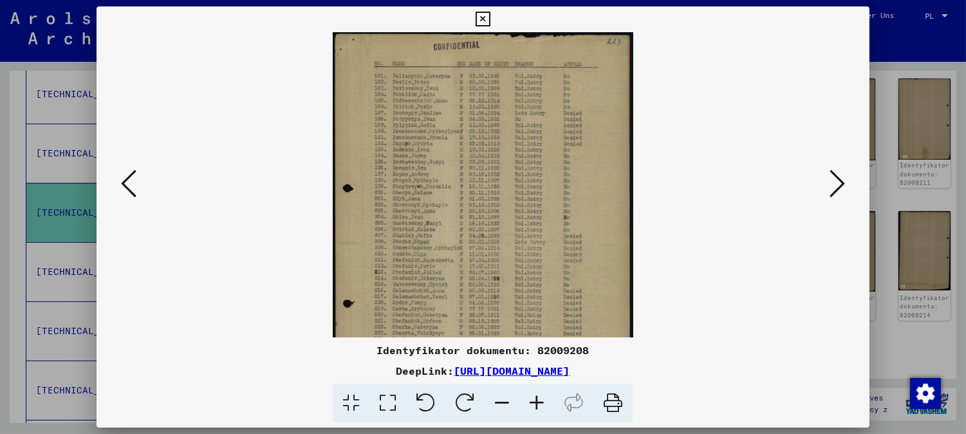
click at [535, 406] on icon at bounding box center [536, 403] width 35 height 39
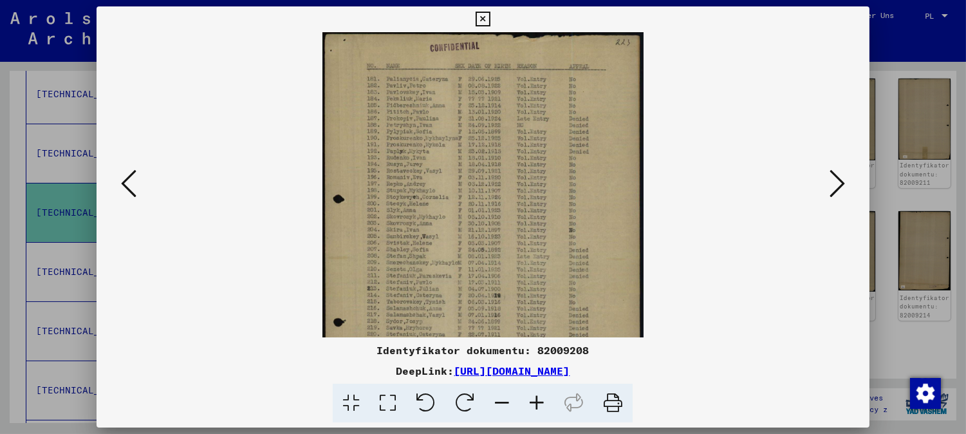
click at [535, 406] on icon at bounding box center [536, 403] width 35 height 39
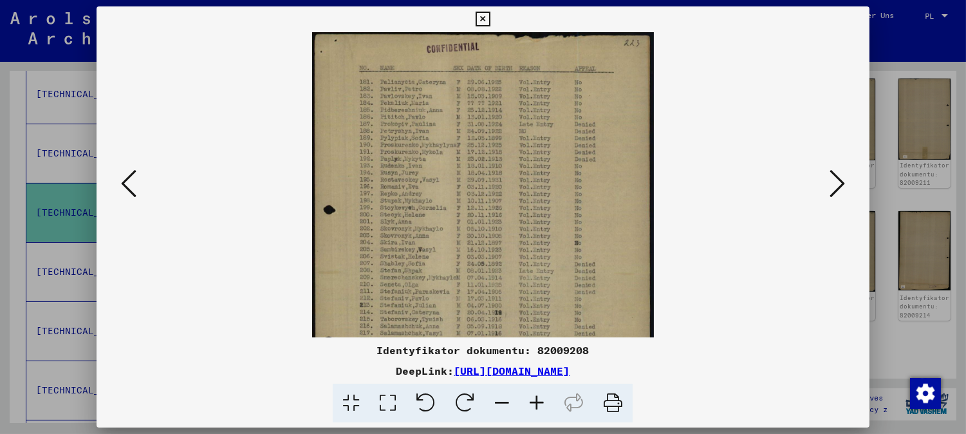
click at [845, 179] on icon at bounding box center [836, 183] width 15 height 31
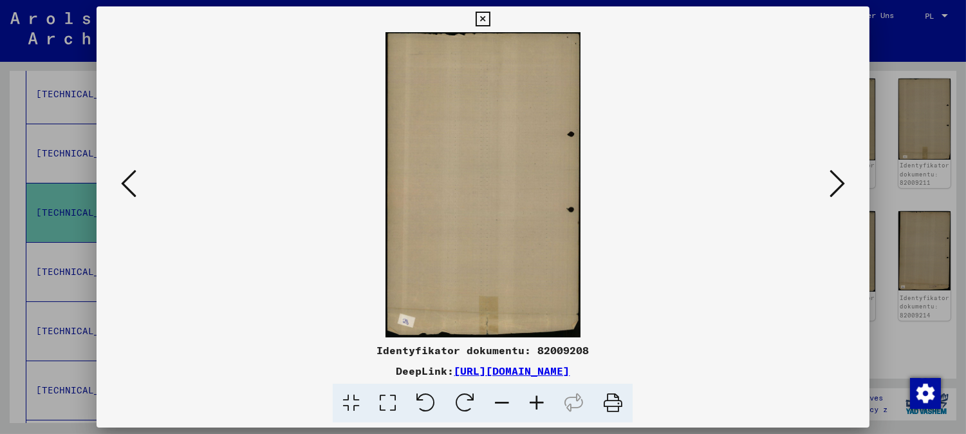
click at [845, 178] on icon at bounding box center [836, 183] width 15 height 31
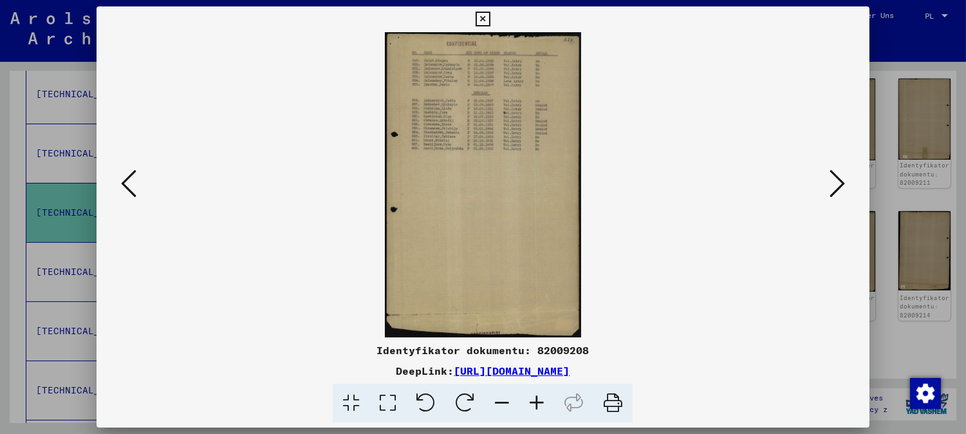
click at [538, 400] on icon at bounding box center [536, 403] width 35 height 39
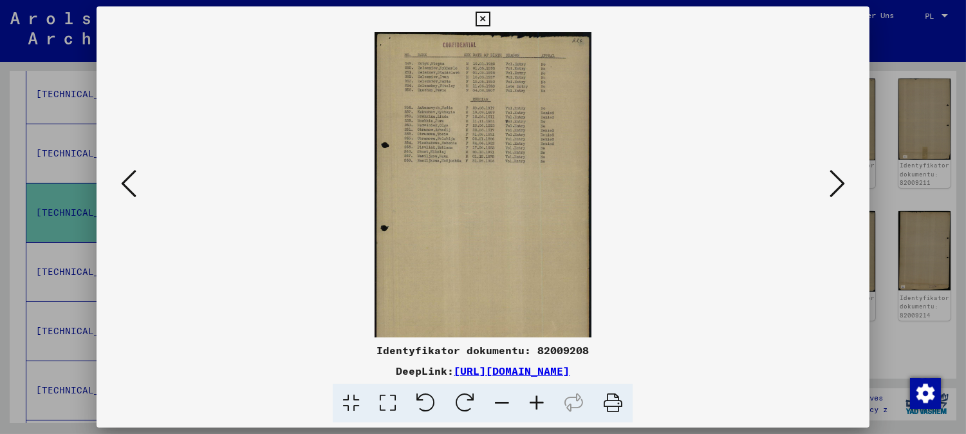
click at [538, 400] on icon at bounding box center [536, 403] width 35 height 39
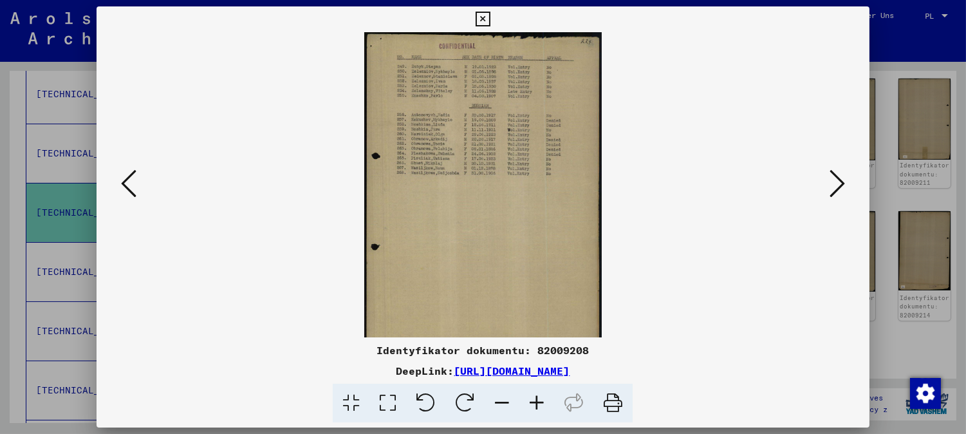
click at [538, 400] on icon at bounding box center [536, 403] width 35 height 39
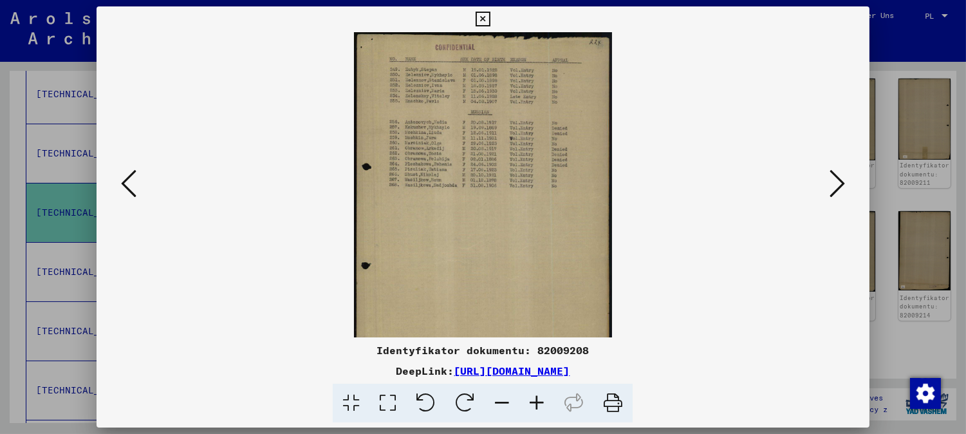
click at [538, 400] on icon at bounding box center [536, 403] width 35 height 39
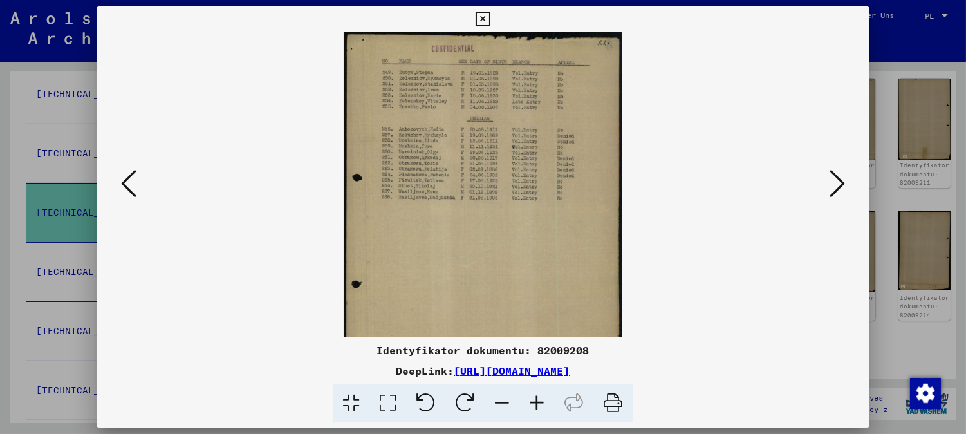
click at [538, 400] on icon at bounding box center [536, 403] width 35 height 39
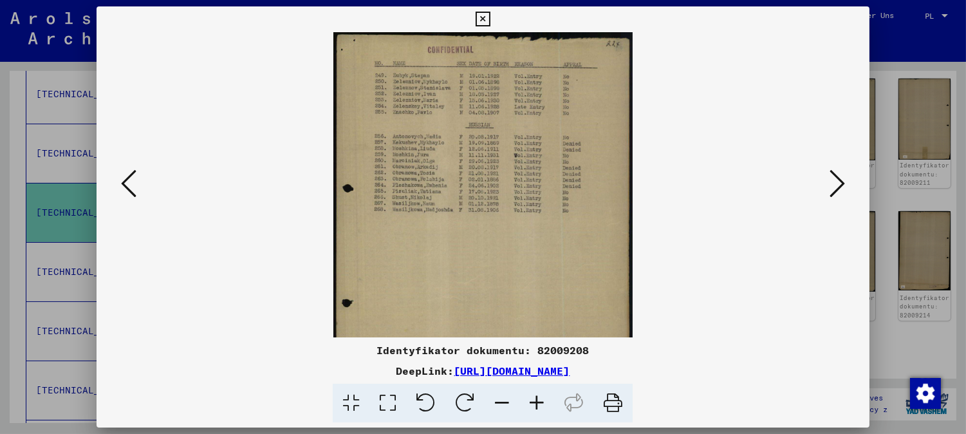
click at [538, 400] on icon at bounding box center [536, 403] width 35 height 39
click at [533, 403] on icon at bounding box center [536, 403] width 35 height 39
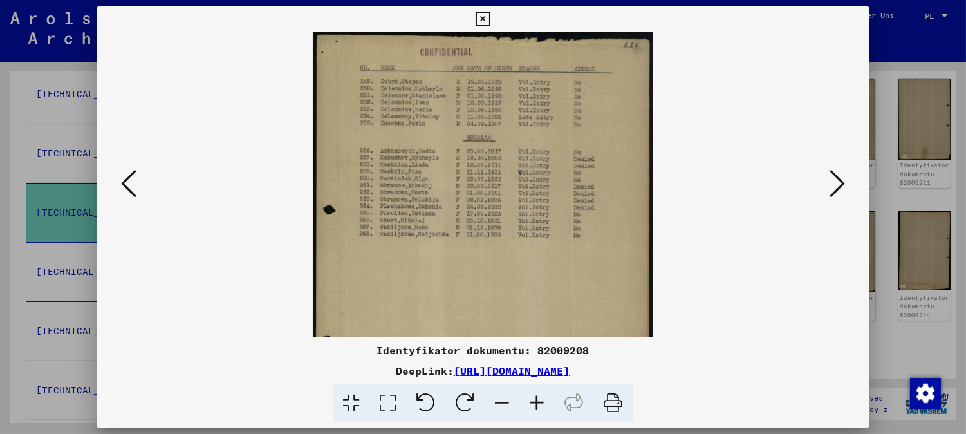
click at [534, 403] on icon at bounding box center [536, 403] width 35 height 39
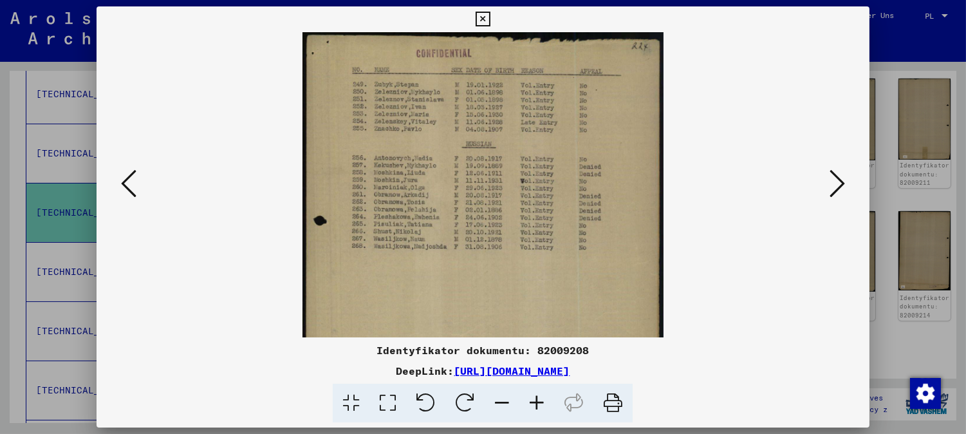
click at [534, 403] on icon at bounding box center [536, 403] width 35 height 39
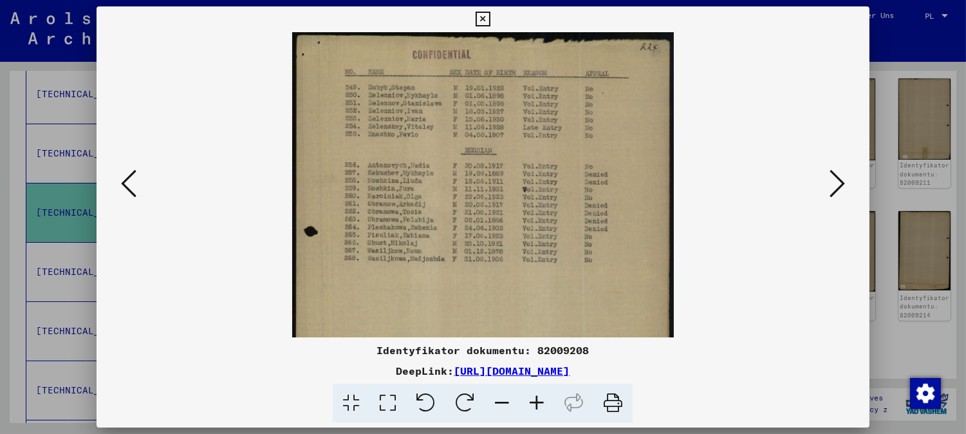
click at [835, 188] on icon at bounding box center [836, 183] width 15 height 31
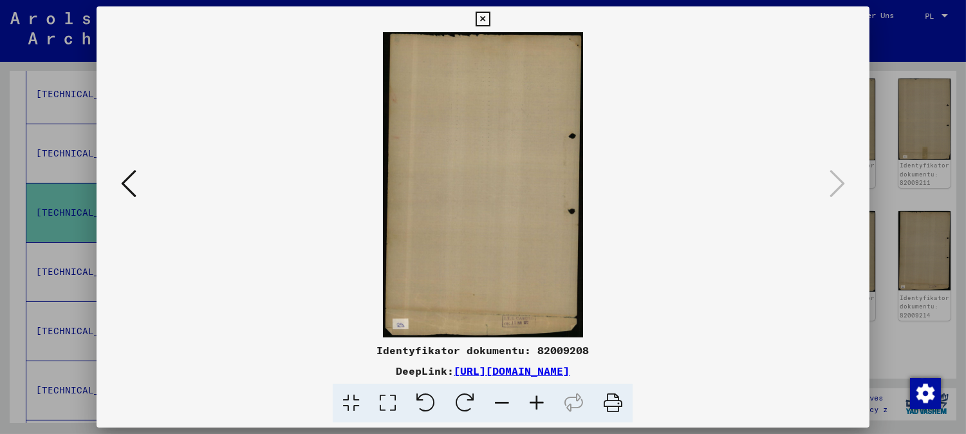
click at [479, 21] on icon at bounding box center [483, 19] width 15 height 15
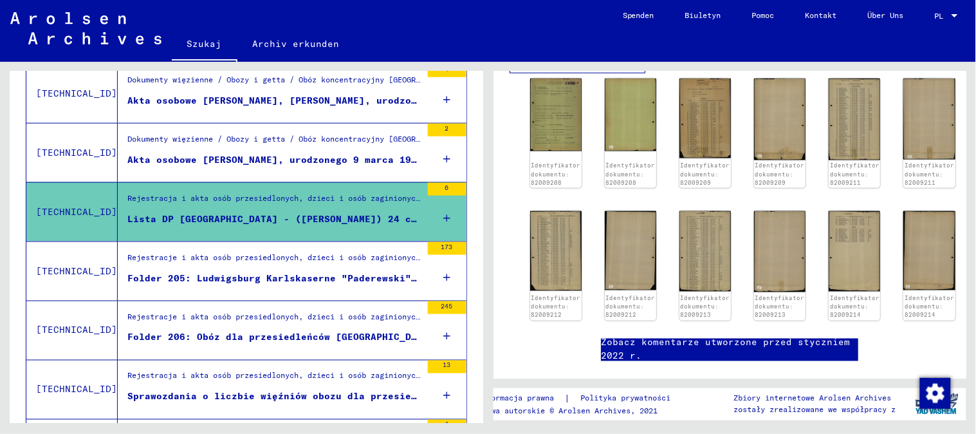
scroll to position [376, 0]
click at [304, 205] on div "Rejestracja i akta osób przesiedlonych, dzieci i osób zaginionych / Dowody poby…" at bounding box center [274, 202] width 294 height 18
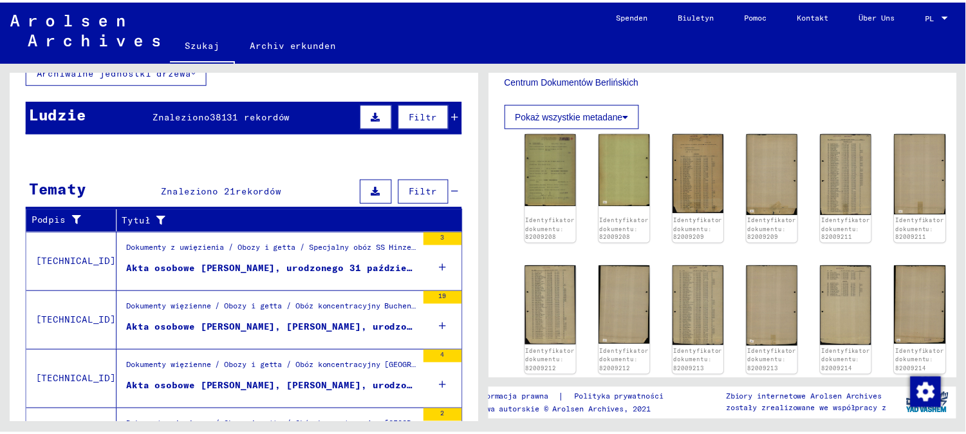
scroll to position [240, 0]
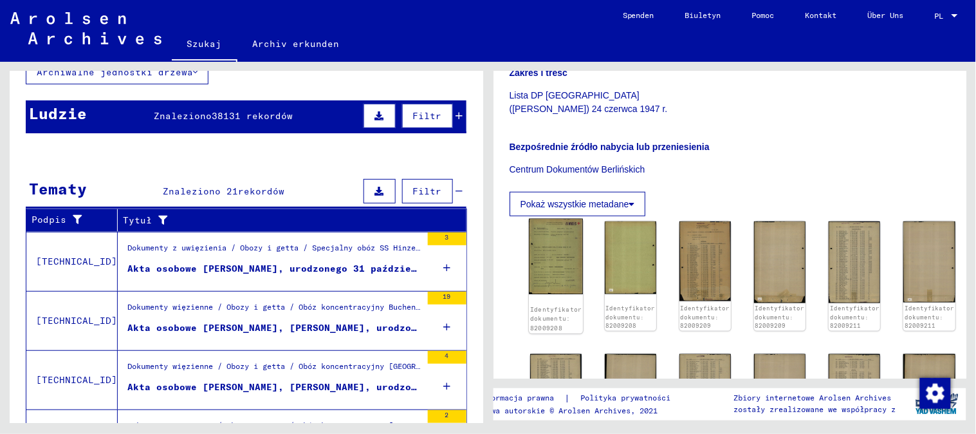
click at [550, 282] on img at bounding box center [555, 257] width 54 height 76
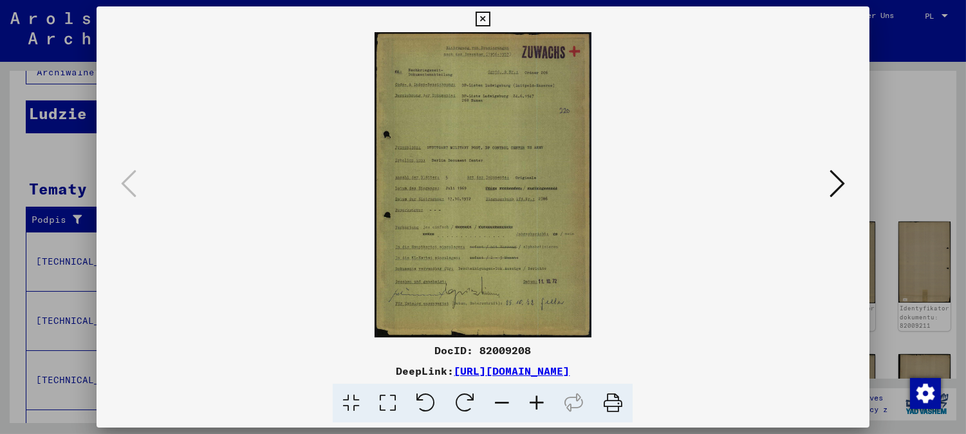
click at [503, 367] on link "[URL][DOMAIN_NAME]" at bounding box center [512, 370] width 116 height 13
